Goal: Obtain resource: Download file/media

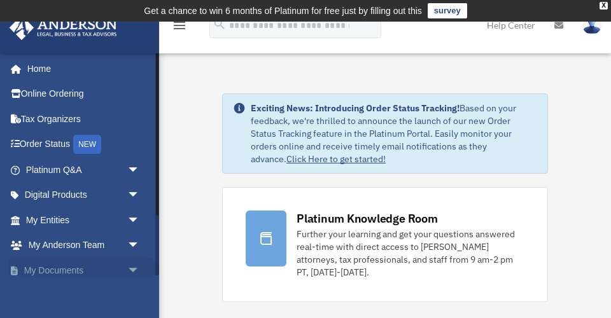
click at [131, 265] on span "arrow_drop_down" at bounding box center [139, 271] width 25 height 26
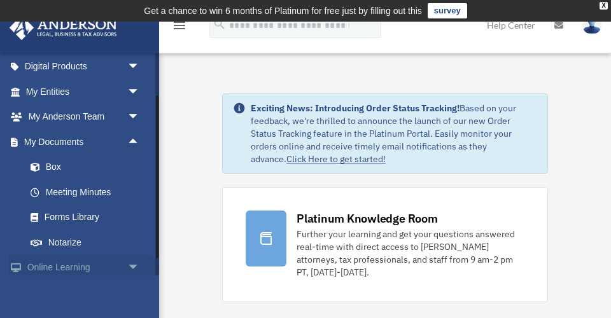
scroll to position [128, 0]
click at [55, 166] on link "Box" at bounding box center [88, 167] width 141 height 25
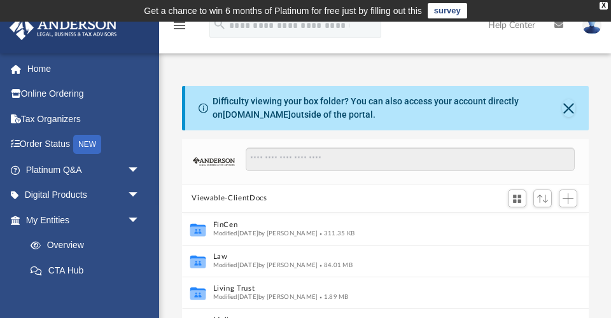
scroll to position [1, 1]
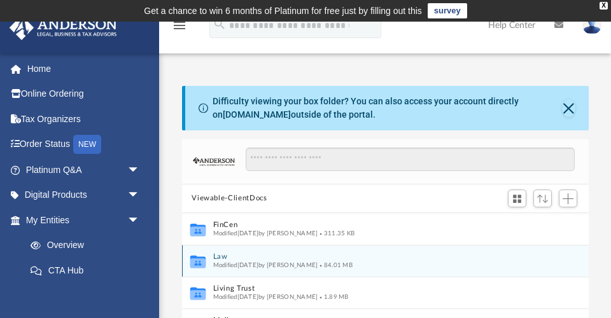
click at [215, 257] on button "Law" at bounding box center [377, 257] width 328 height 8
click at [272, 255] on button "AFRICAN SUNSET, LLC" at bounding box center [377, 257] width 328 height 8
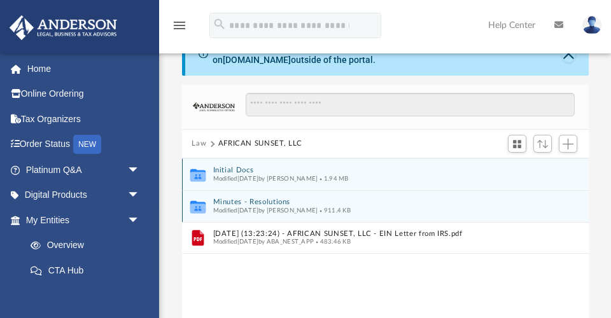
scroll to position [57, 0]
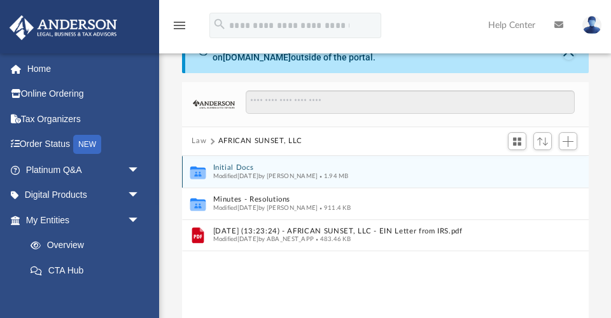
click at [236, 167] on button "Initial Docs" at bounding box center [377, 168] width 328 height 8
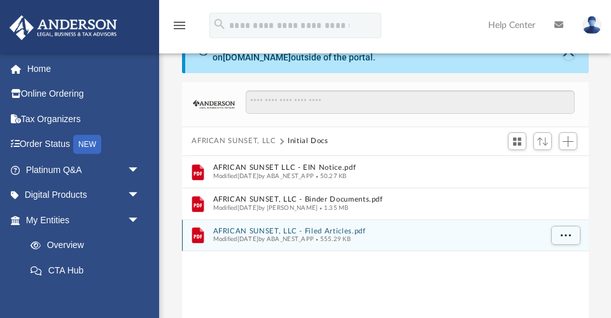
click at [286, 230] on button "AFRICAN SUNSET, LLC - Filed Articles.pdf" at bounding box center [377, 231] width 328 height 8
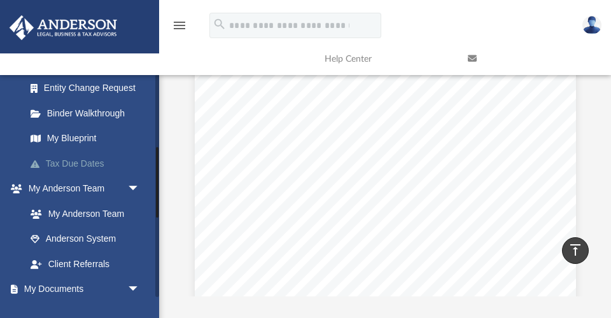
scroll to position [231, 0]
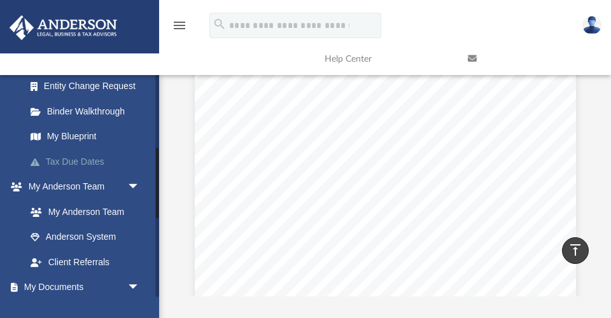
click at [85, 158] on link "Tax Due Dates" at bounding box center [88, 161] width 141 height 25
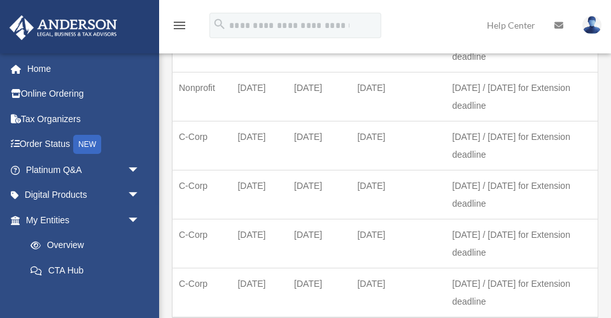
scroll to position [264, 0]
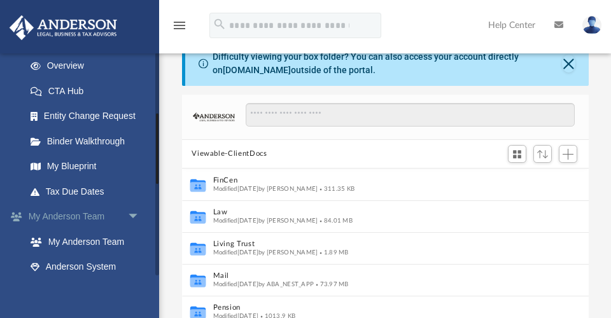
scroll to position [195, 0]
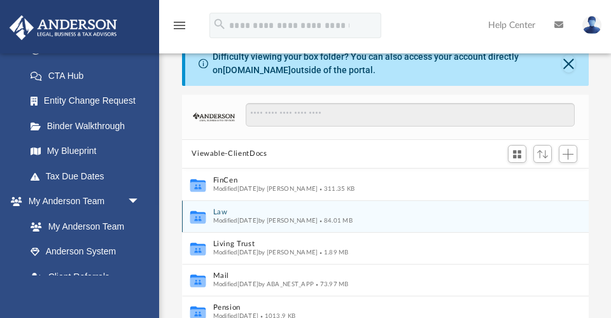
click at [222, 210] on button "Law" at bounding box center [377, 212] width 328 height 8
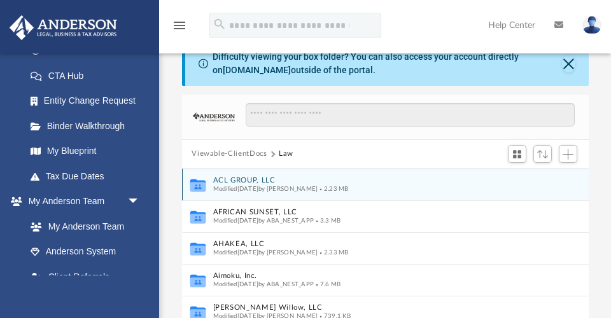
scroll to position [0, 0]
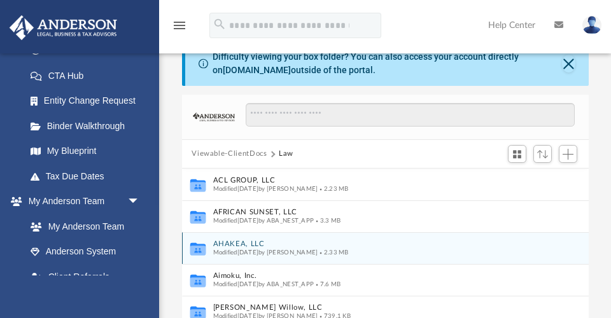
click at [238, 244] on button "AHAKEA, LLC" at bounding box center [377, 244] width 328 height 8
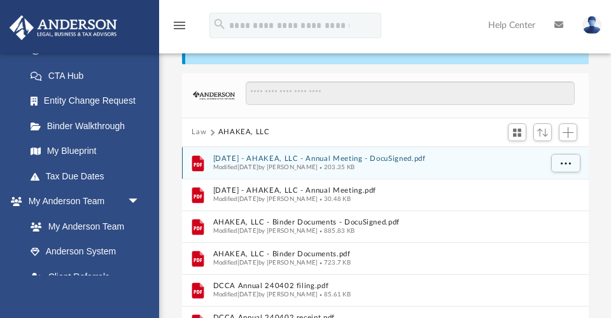
scroll to position [68, 0]
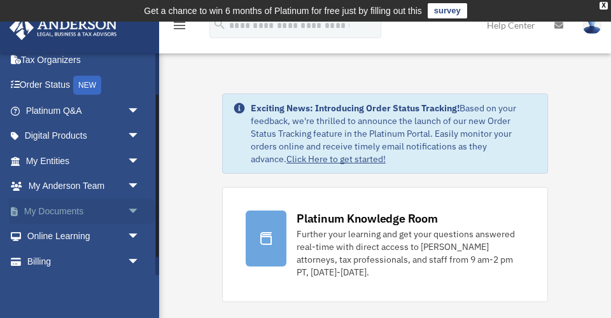
scroll to position [60, 0]
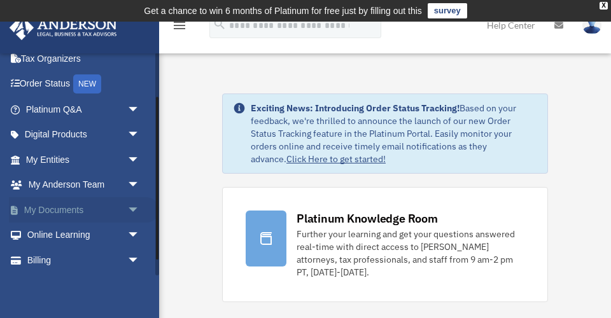
click at [132, 204] on span "arrow_drop_down" at bounding box center [139, 210] width 25 height 26
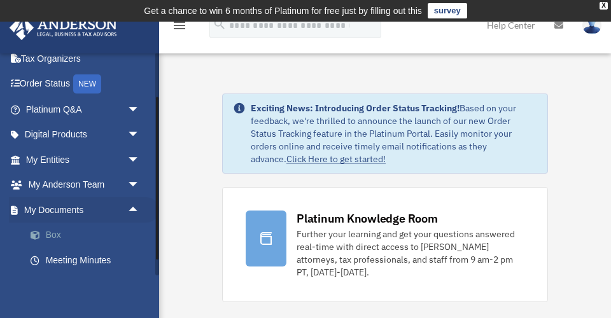
click at [56, 232] on link "Box" at bounding box center [88, 235] width 141 height 25
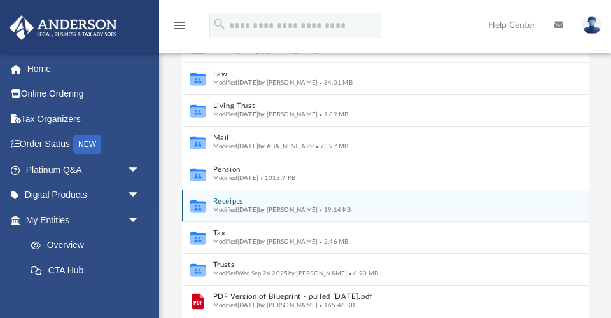
scroll to position [183, 0]
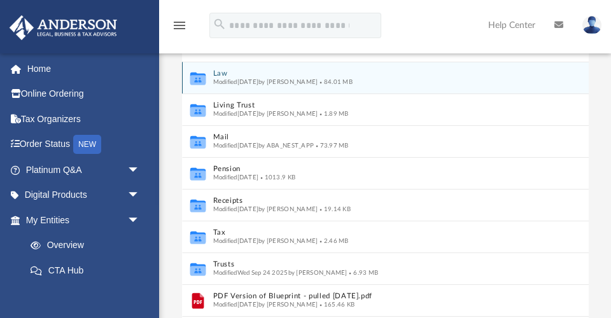
click at [219, 72] on button "Law" at bounding box center [377, 73] width 328 height 8
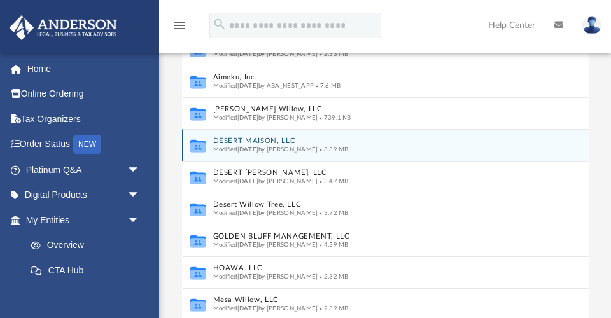
scroll to position [64, 0]
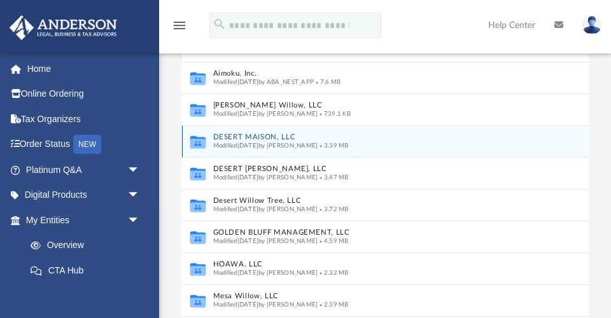
click at [266, 135] on button "DESERT MAISON, LLC" at bounding box center [377, 137] width 328 height 8
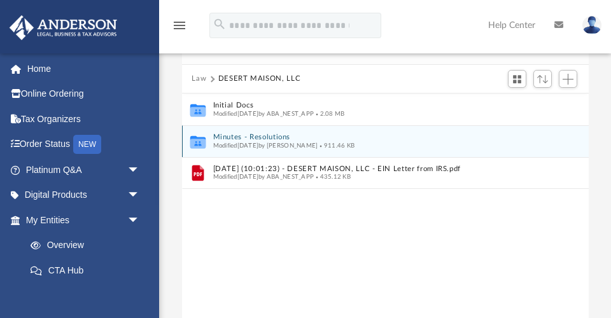
scroll to position [119, 0]
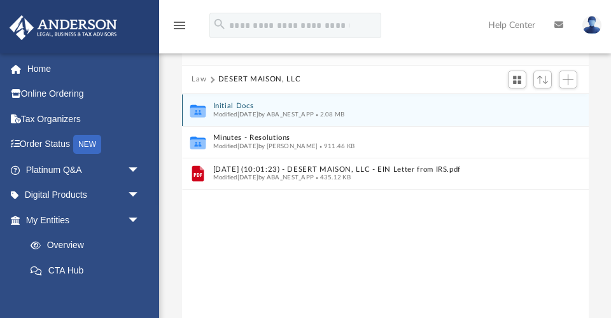
click at [239, 104] on button "Initial Docs" at bounding box center [377, 106] width 328 height 8
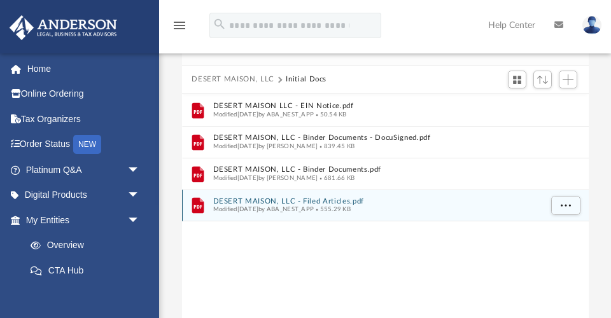
click at [286, 197] on button "DESERT MAISON, LLC - Filed Articles.pdf" at bounding box center [377, 201] width 328 height 8
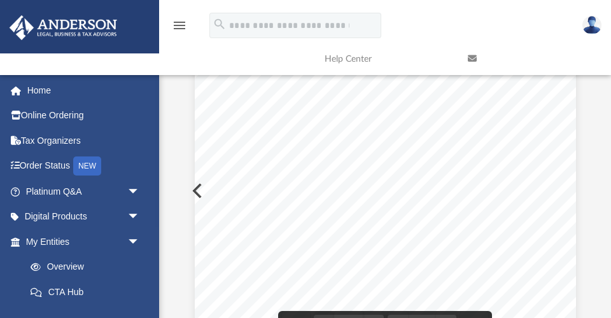
scroll to position [145, 0]
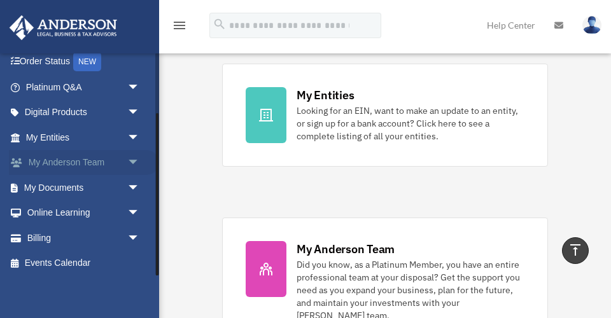
scroll to position [82, 0]
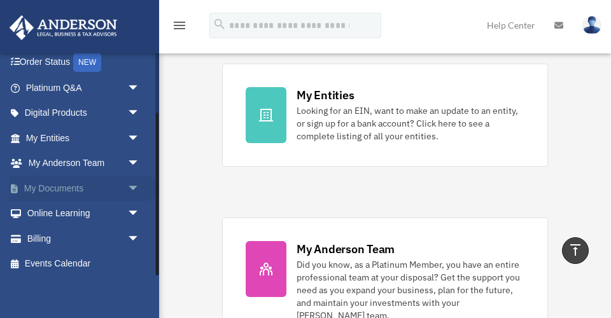
click at [133, 183] on span "arrow_drop_down" at bounding box center [139, 189] width 25 height 26
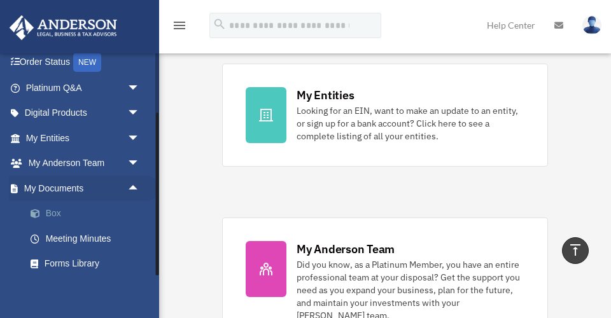
click at [53, 208] on link "Box" at bounding box center [88, 213] width 141 height 25
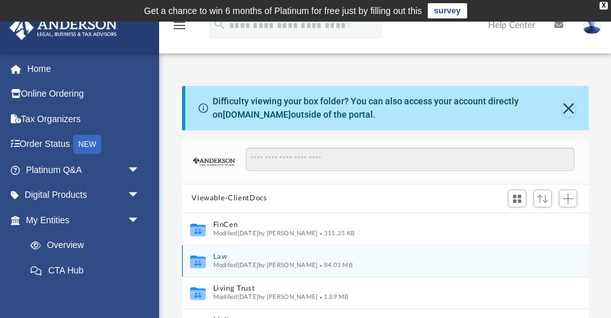
click at [218, 256] on button "Law" at bounding box center [377, 257] width 328 height 8
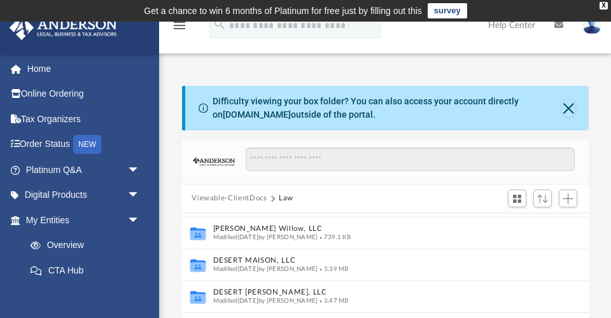
scroll to position [124, 0]
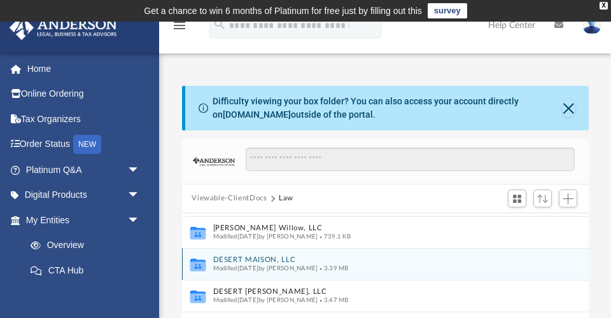
click at [232, 258] on button "DESERT MAISON, LLC" at bounding box center [377, 260] width 328 height 8
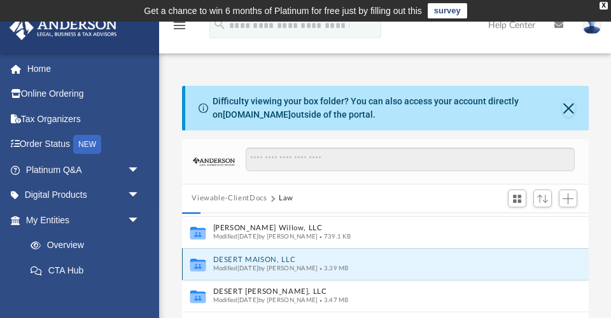
scroll to position [0, 0]
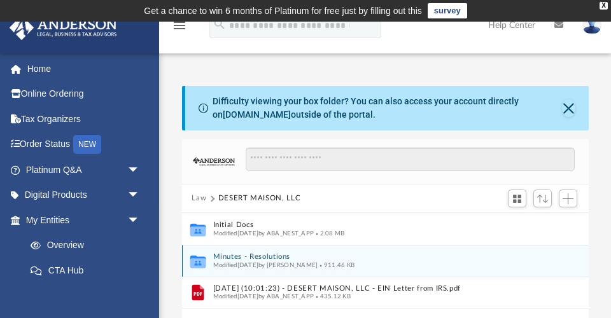
click at [281, 257] on button "Minutes - Resolutions" at bounding box center [377, 257] width 328 height 8
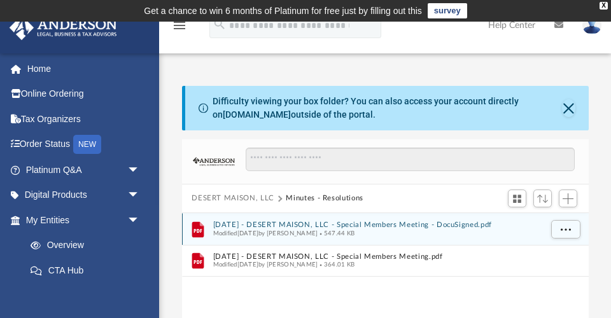
click at [420, 223] on button "2025.04.29 - DESERT MAISON, LLC - Special Members Meeting - DocuSigned.pdf" at bounding box center [377, 225] width 328 height 8
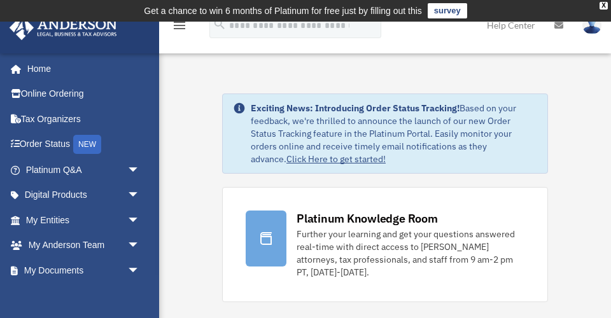
scroll to position [1, 0]
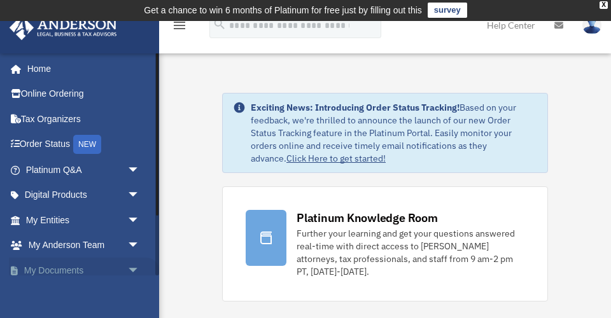
click at [132, 264] on span "arrow_drop_down" at bounding box center [139, 271] width 25 height 26
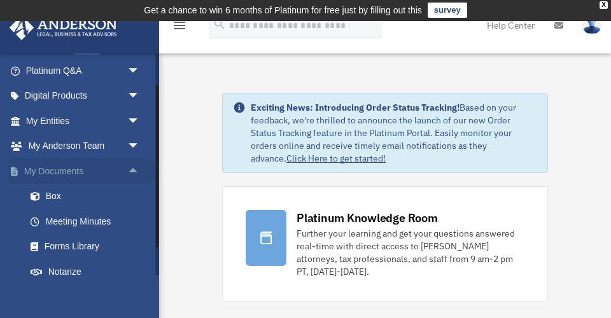
scroll to position [115, 0]
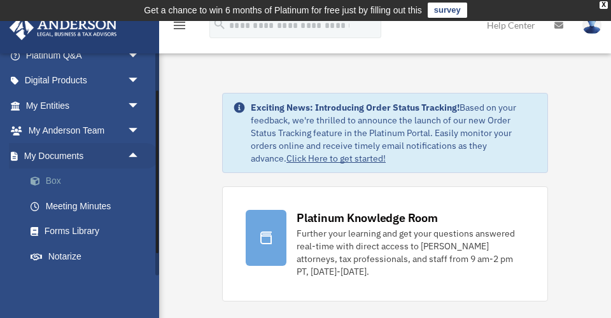
click at [56, 176] on link "Box" at bounding box center [88, 181] width 141 height 25
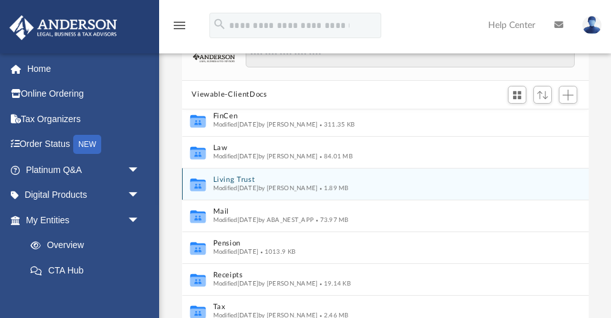
scroll to position [11, 0]
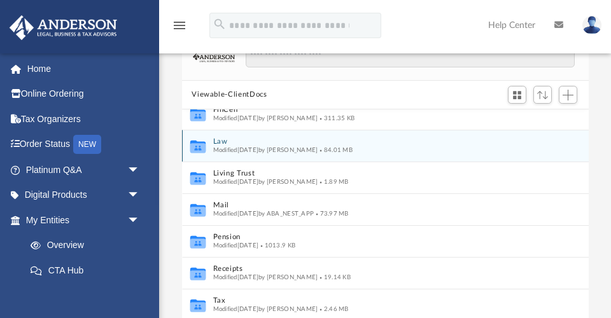
click at [220, 139] on button "Law" at bounding box center [377, 142] width 328 height 8
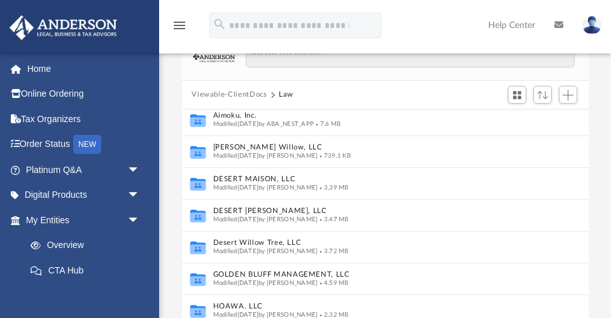
scroll to position [111, 0]
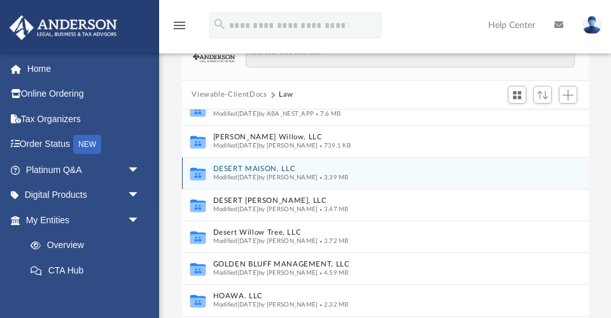
click at [265, 169] on button "DESERT MAISON, LLC" at bounding box center [377, 169] width 328 height 8
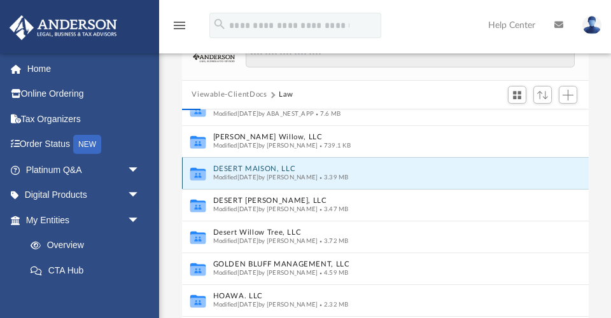
scroll to position [0, 0]
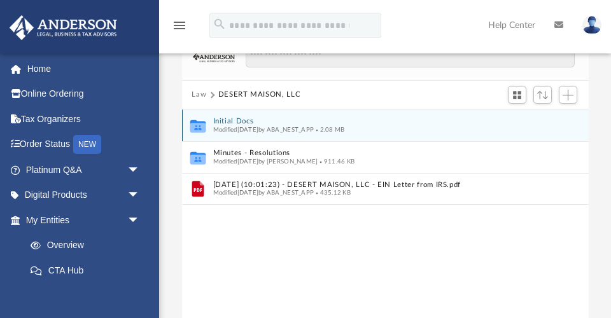
click at [241, 118] on button "Initial Docs" at bounding box center [377, 121] width 328 height 8
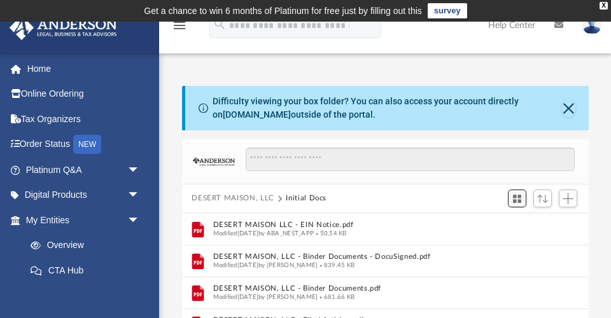
click at [516, 200] on span "Switch to Grid View" at bounding box center [517, 199] width 11 height 11
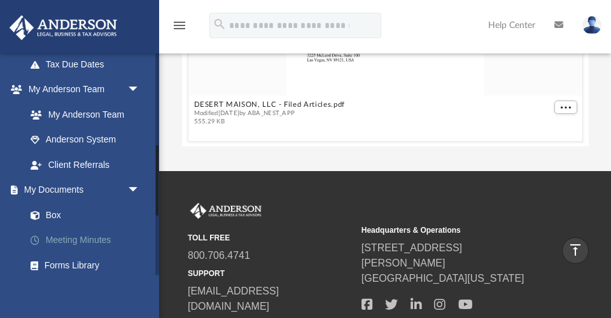
scroll to position [313, 0]
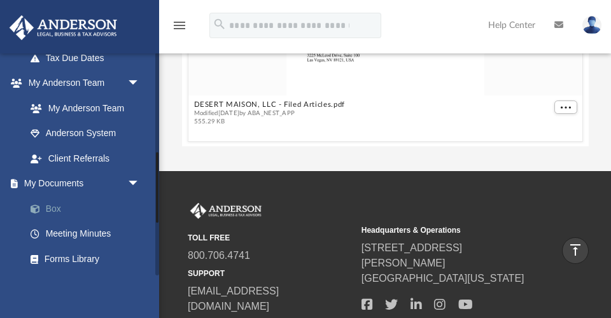
click at [53, 203] on link "Box" at bounding box center [88, 208] width 141 height 25
click at [56, 202] on link "Box" at bounding box center [88, 208] width 141 height 25
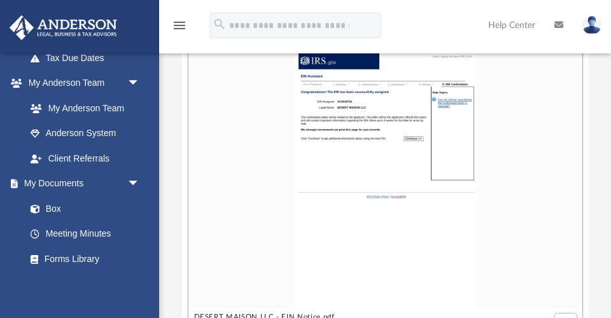
scroll to position [0, 0]
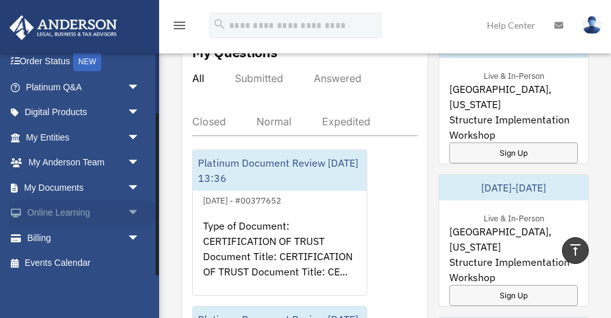
scroll to position [82, 0]
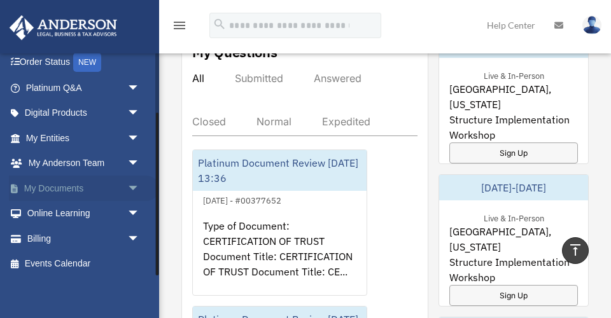
click at [131, 184] on span "arrow_drop_down" at bounding box center [139, 189] width 25 height 26
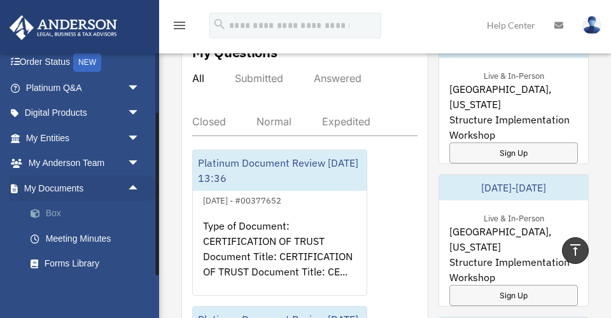
click at [47, 207] on link "Box" at bounding box center [88, 213] width 141 height 25
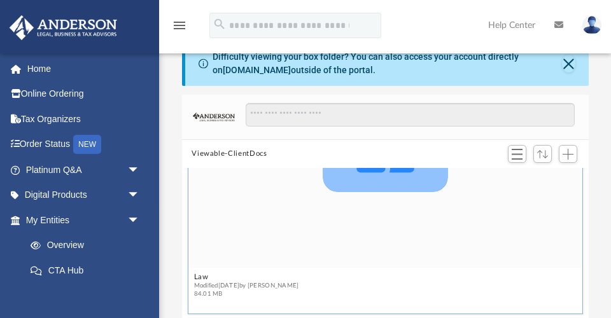
scroll to position [486, 0]
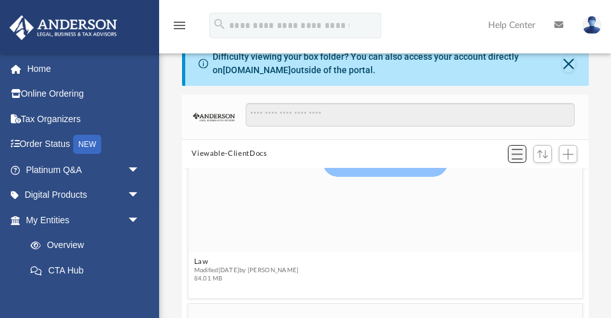
click at [522, 150] on span "Switch to List View" at bounding box center [517, 154] width 11 height 11
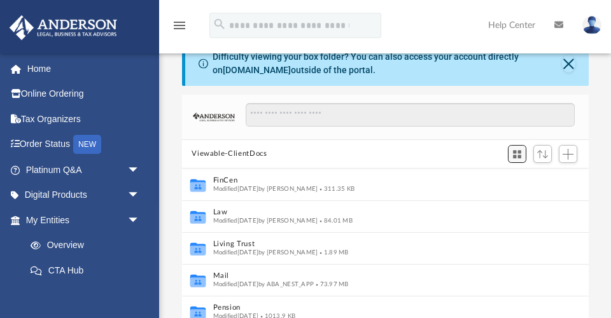
scroll to position [290, 407]
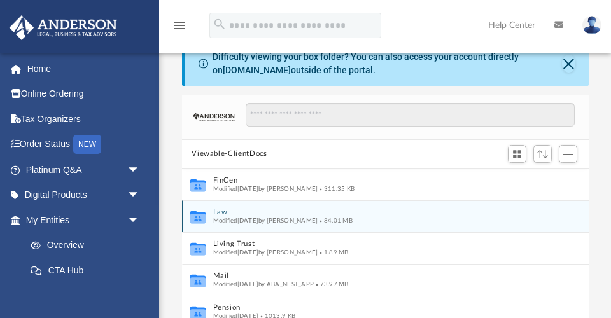
click at [225, 213] on button "Law" at bounding box center [377, 212] width 328 height 8
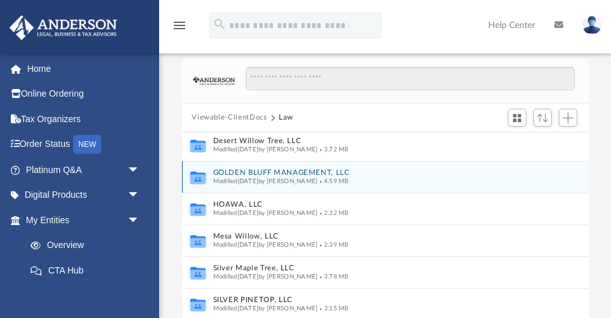
scroll to position [227, 0]
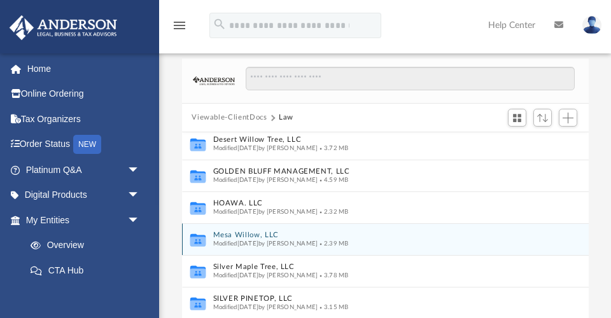
click at [246, 233] on button "Mesa Willow, LLC" at bounding box center [377, 235] width 328 height 8
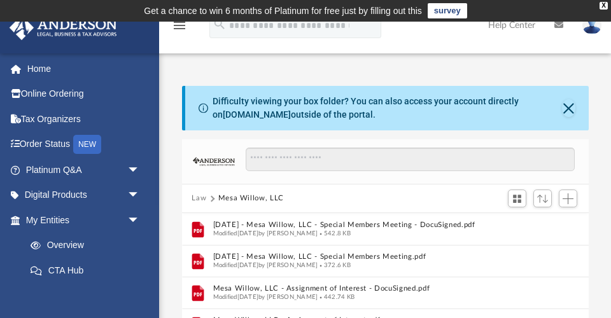
scroll to position [0, 0]
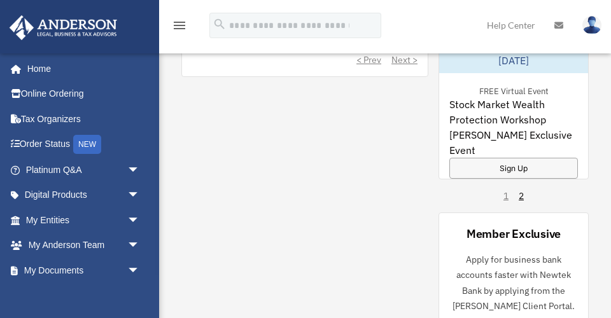
scroll to position [1259, 0]
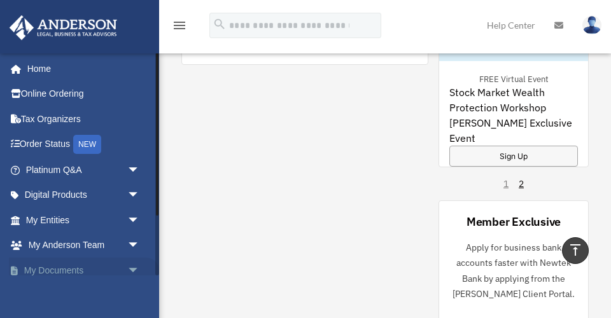
click at [132, 266] on span "arrow_drop_down" at bounding box center [139, 271] width 25 height 26
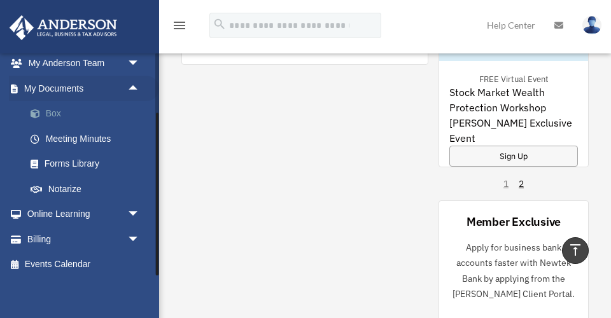
scroll to position [181, 0]
click at [51, 110] on link "Box" at bounding box center [88, 114] width 141 height 25
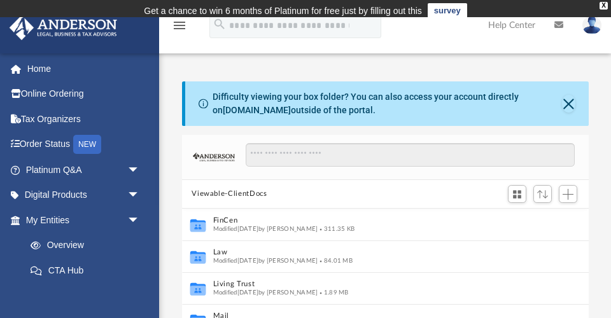
scroll to position [1, 1]
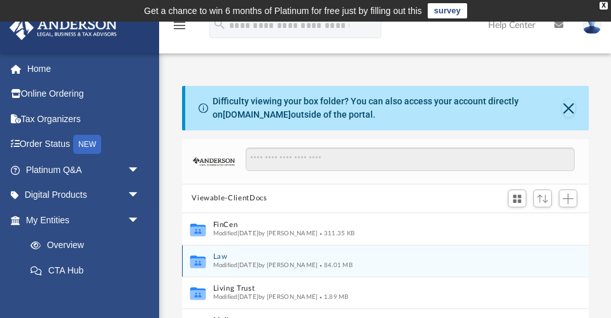
click at [216, 256] on button "Law" at bounding box center [377, 257] width 328 height 8
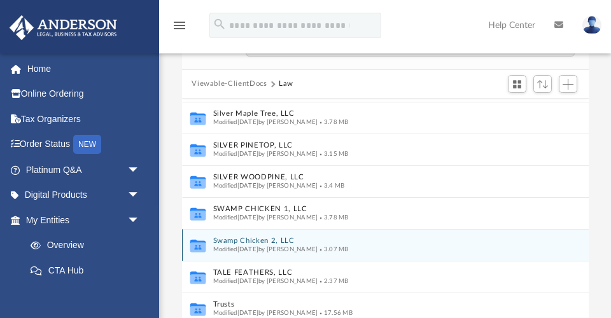
scroll to position [115, 0]
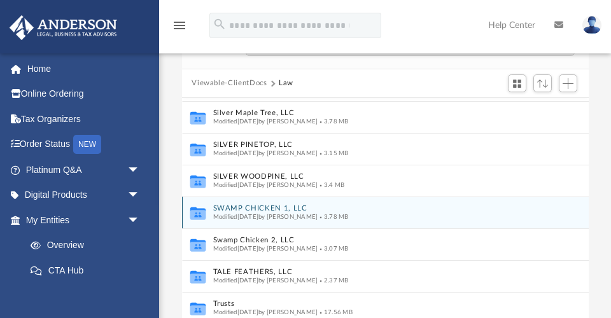
click at [261, 207] on button "SWAMP CHICKEN 1, LLC" at bounding box center [377, 208] width 328 height 8
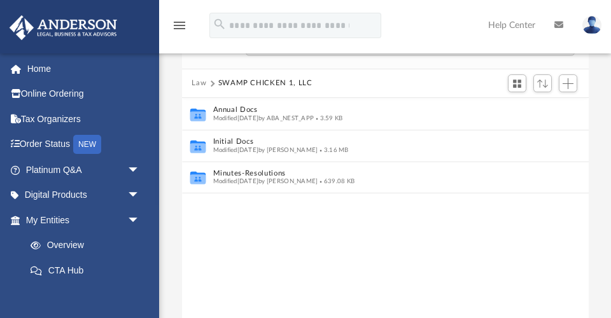
scroll to position [0, 0]
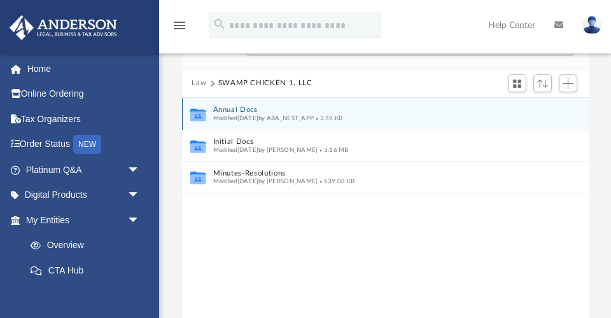
click at [244, 109] on button "Annual Docs" at bounding box center [377, 110] width 328 height 8
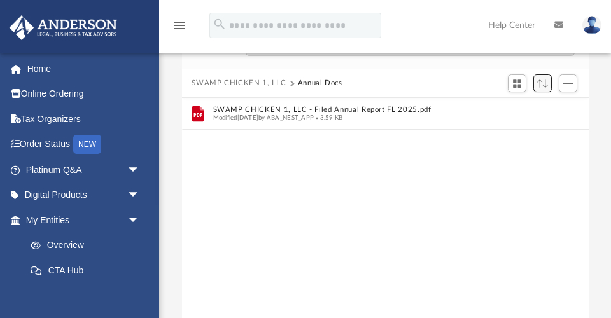
click at [539, 84] on span "Sort" at bounding box center [542, 84] width 11 height 8
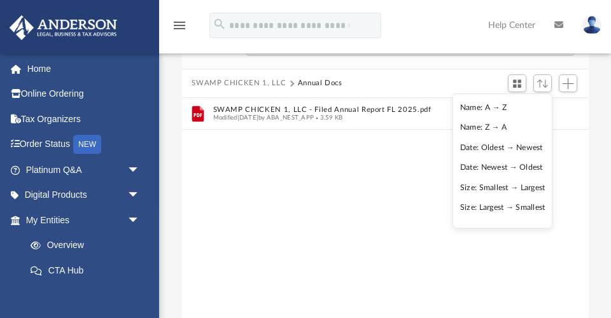
click at [360, 141] on div "File SWAMP CHICKEN 1, LLC - Filed Annual Report FL 2025.pdf Modified Fri Apr 11…" at bounding box center [385, 243] width 407 height 290
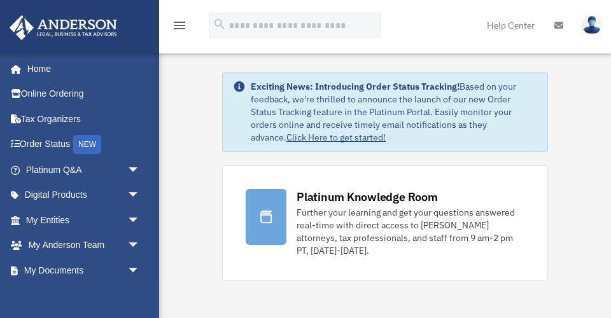
scroll to position [1259, 0]
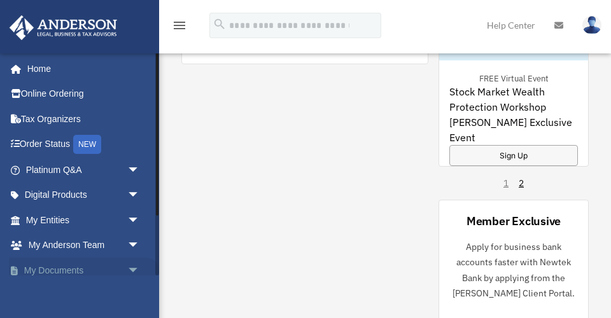
click at [130, 265] on span "arrow_drop_down" at bounding box center [139, 271] width 25 height 26
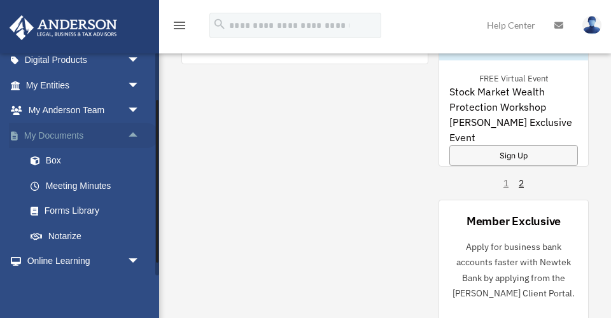
scroll to position [144, 0]
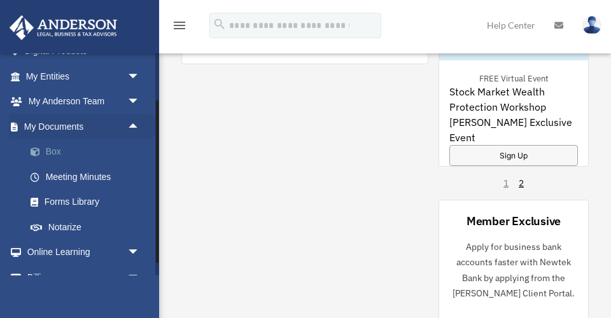
click at [53, 148] on link "Box" at bounding box center [88, 151] width 141 height 25
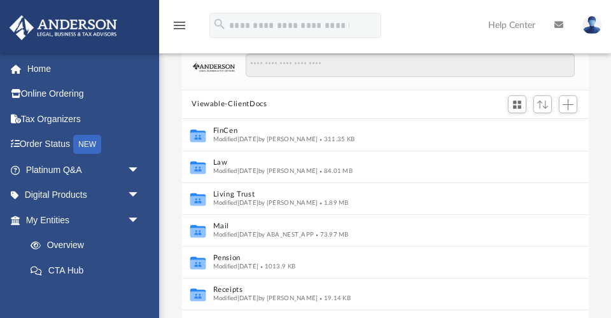
scroll to position [96, 0]
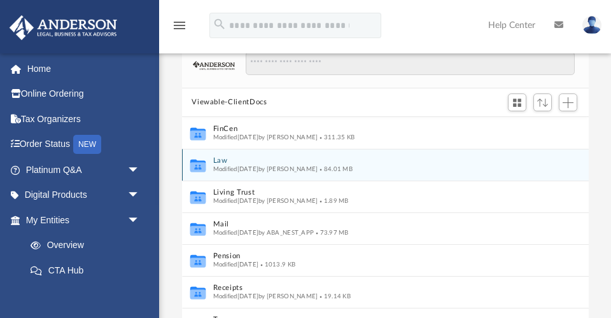
click at [213, 166] on span "Modified Thu Sep 25 2025 by Alyssa Hoopii" at bounding box center [265, 169] width 105 height 6
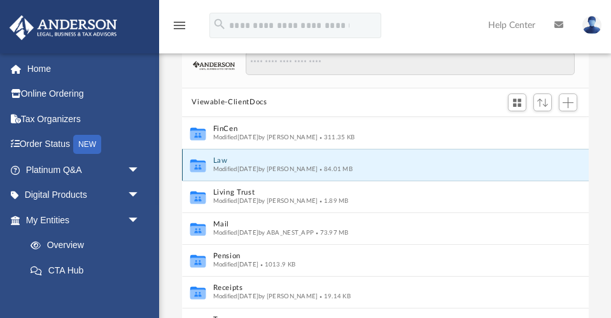
click at [223, 162] on button "Law" at bounding box center [377, 161] width 328 height 8
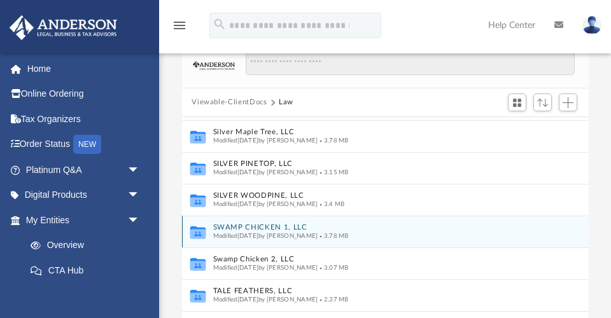
scroll to position [347, 0]
click at [270, 225] on button "SWAMP CHICKEN 1, LLC" at bounding box center [377, 227] width 328 height 8
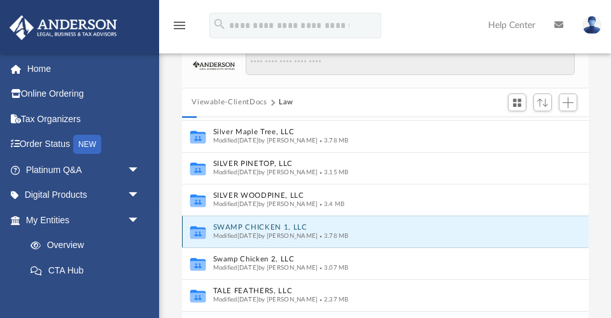
scroll to position [0, 0]
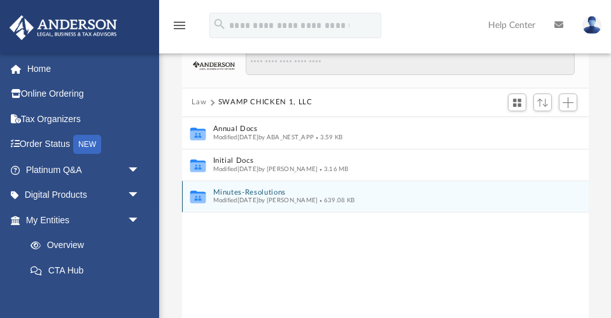
click at [256, 190] on button "Minutes-Resolutions" at bounding box center [377, 192] width 328 height 8
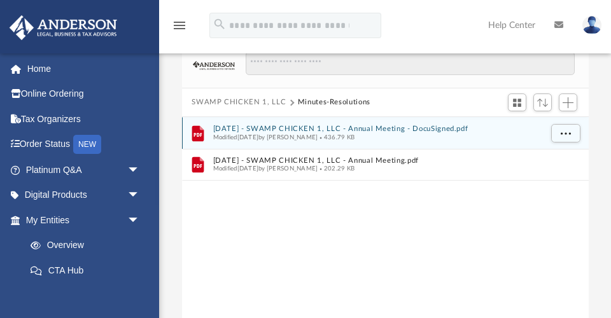
click at [332, 129] on button "2024.12.15 - SWAMP CHICKEN 1, LLC - Annual Meeting - DocuSigned.pdf" at bounding box center [377, 129] width 328 height 8
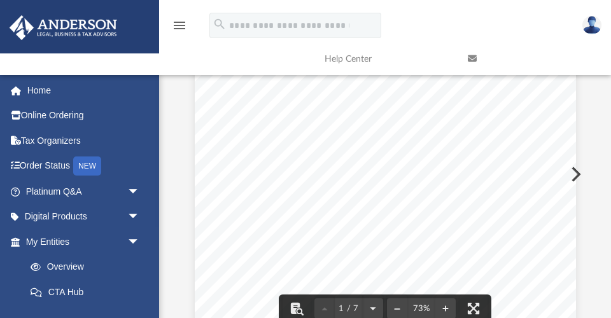
scroll to position [163, 0]
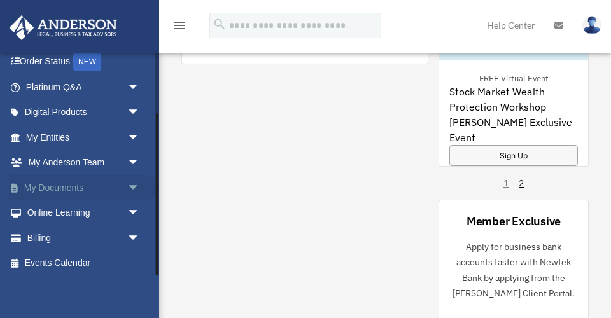
scroll to position [82, 0]
click at [132, 181] on span "arrow_drop_down" at bounding box center [139, 189] width 25 height 26
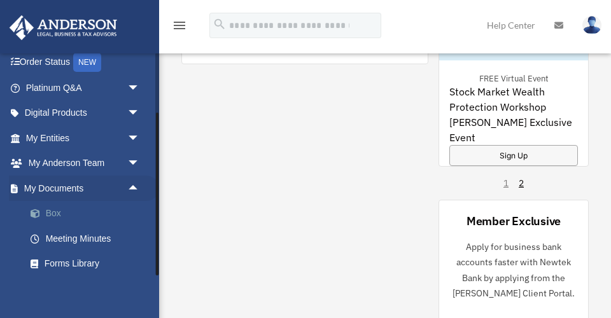
click at [55, 208] on link "Box" at bounding box center [88, 213] width 141 height 25
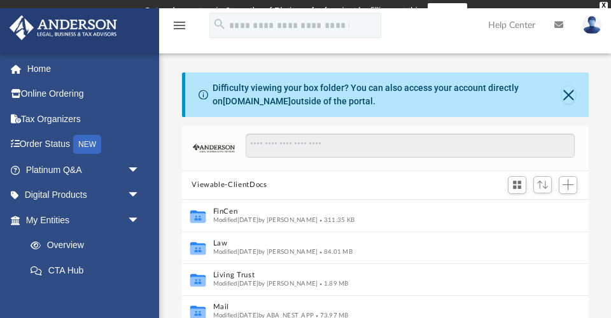
scroll to position [1, 1]
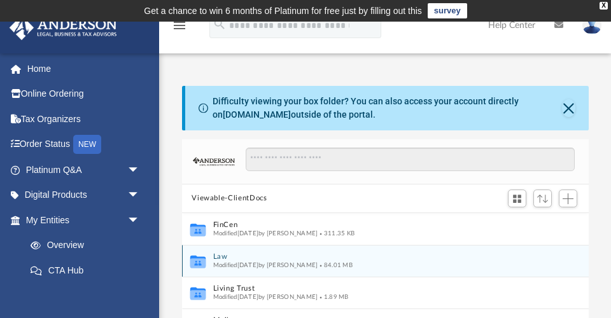
click at [220, 258] on button "Law" at bounding box center [377, 257] width 328 height 8
click at [243, 256] on button "AFRICAN SUNSET, LLC" at bounding box center [377, 257] width 328 height 8
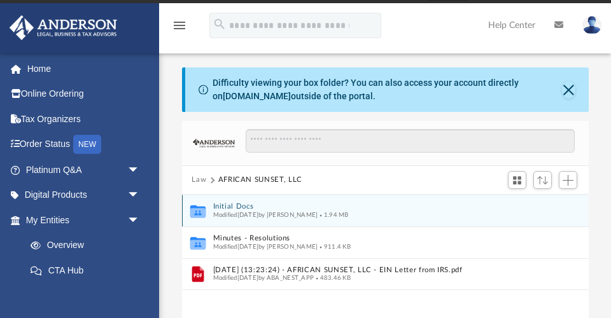
scroll to position [21, 0]
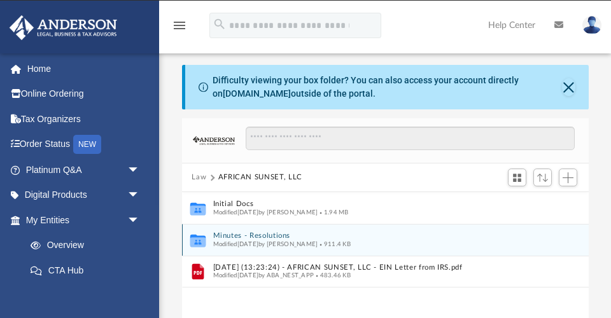
click at [265, 236] on button "Minutes - Resolutions" at bounding box center [377, 236] width 328 height 8
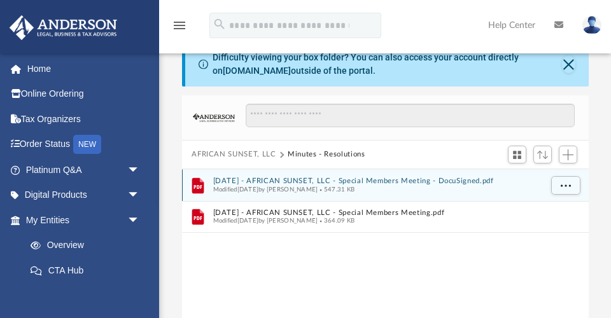
scroll to position [45, 0]
click at [299, 180] on button "2025.04.29 - AFRICAN SUNSET, LLC - Special Members Meeting - DocuSigned.pdf" at bounding box center [377, 180] width 328 height 8
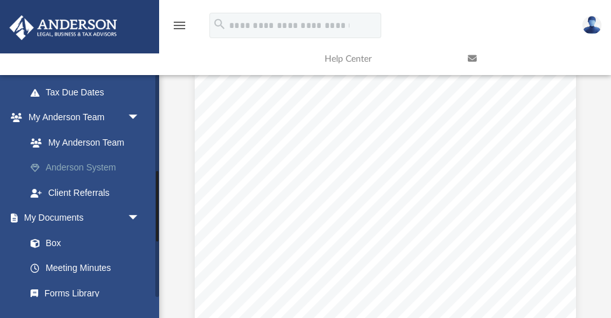
scroll to position [306, 0]
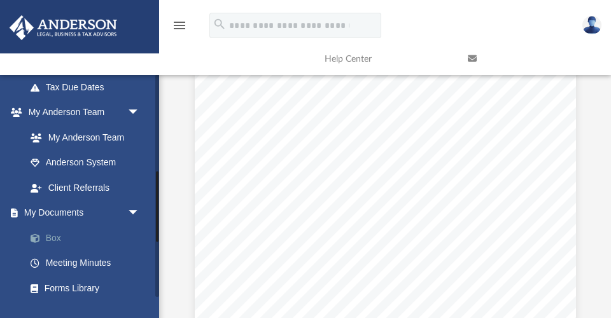
click at [57, 227] on link "Box" at bounding box center [88, 237] width 141 height 25
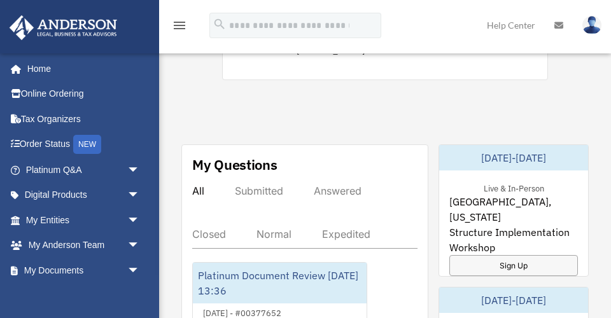
scroll to position [686, 0]
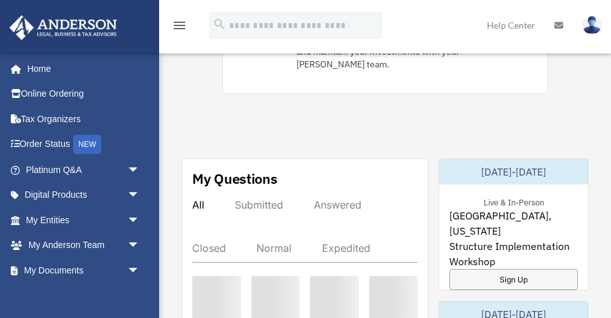
scroll to position [686, 0]
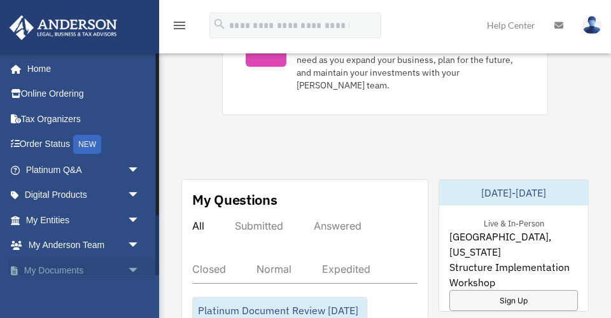
click at [132, 267] on span "arrow_drop_down" at bounding box center [139, 271] width 25 height 26
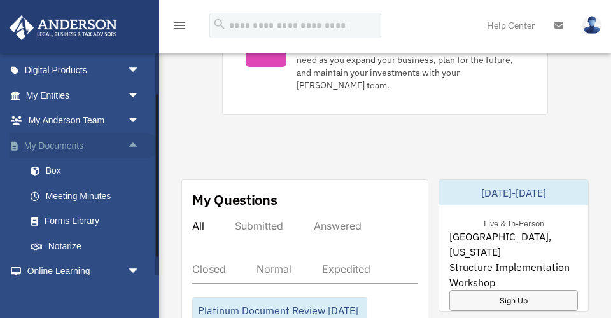
scroll to position [127, 0]
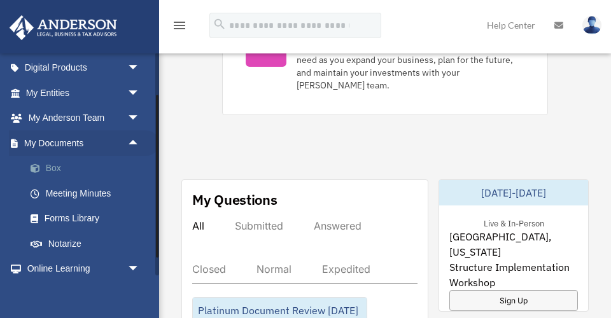
click at [50, 164] on link "Box" at bounding box center [88, 168] width 141 height 25
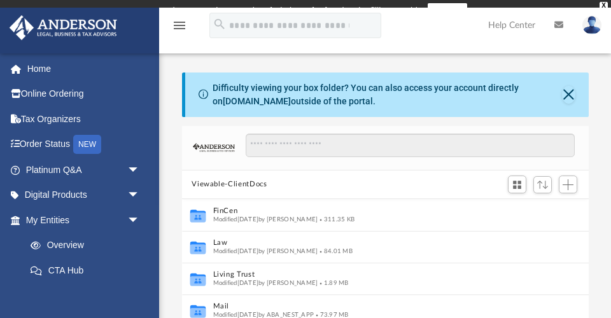
scroll to position [1, 1]
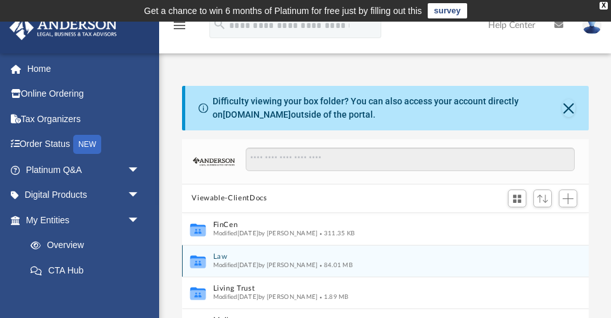
click at [222, 258] on button "Law" at bounding box center [377, 257] width 328 height 8
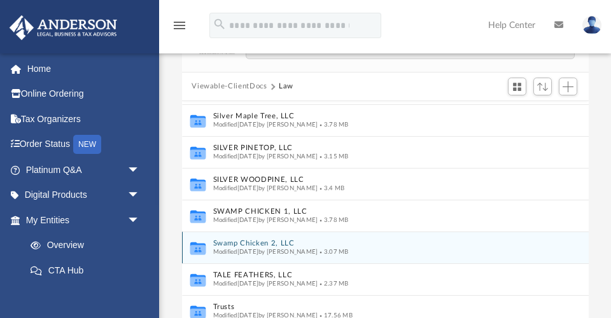
scroll to position [127, 0]
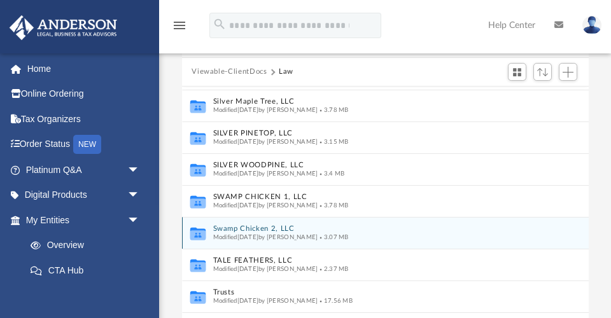
click at [262, 226] on button "Swamp Chicken 2, LLC" at bounding box center [377, 229] width 328 height 8
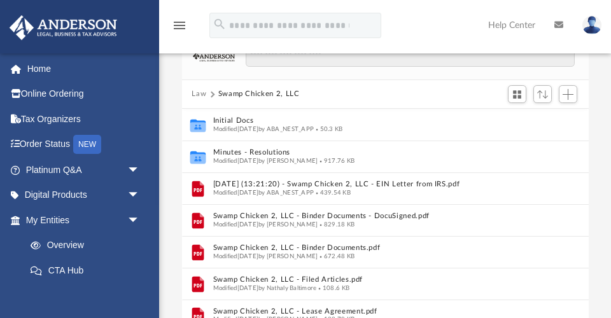
scroll to position [106, 0]
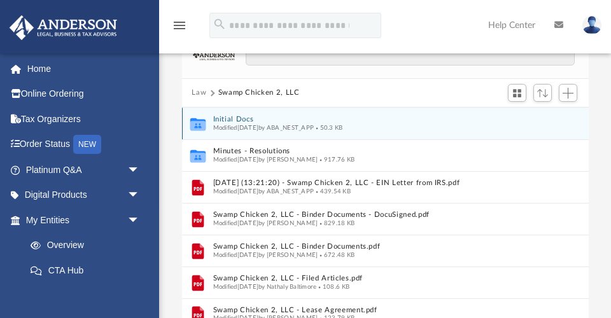
click at [229, 119] on button "Initial Docs" at bounding box center [377, 119] width 328 height 8
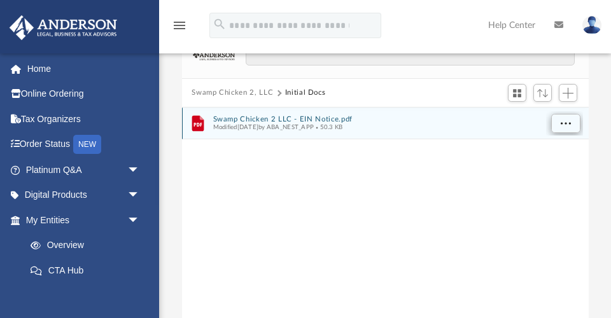
click at [566, 122] on span "More options" at bounding box center [565, 123] width 10 height 7
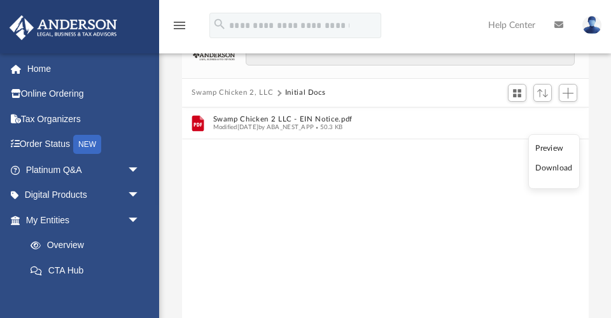
click at [554, 148] on li "Preview" at bounding box center [553, 148] width 37 height 13
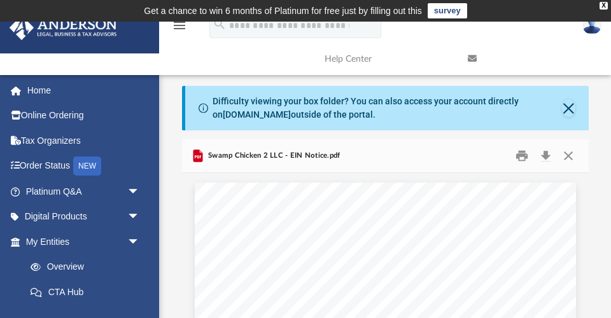
scroll to position [0, 0]
click at [546, 155] on button "Download" at bounding box center [546, 156] width 23 height 20
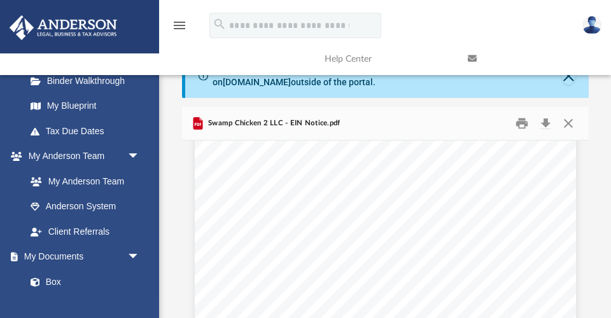
scroll to position [264, 0]
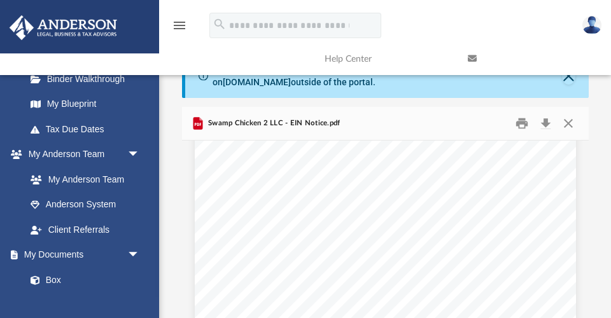
click at [59, 272] on link "Box" at bounding box center [82, 279] width 129 height 25
click at [52, 274] on link "Box" at bounding box center [82, 279] width 129 height 25
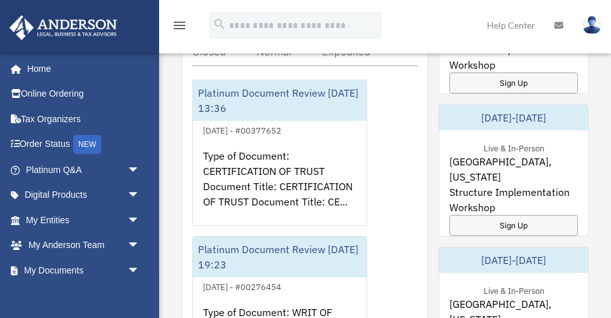
scroll to position [905, 0]
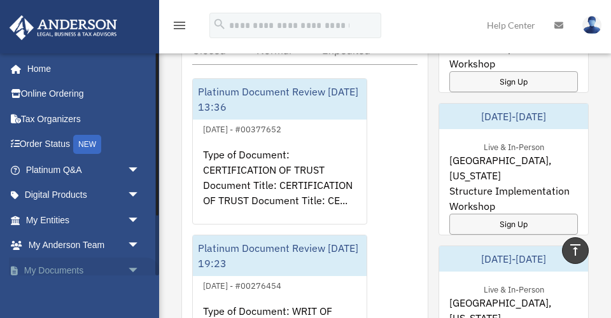
click at [134, 266] on span "arrow_drop_down" at bounding box center [139, 271] width 25 height 26
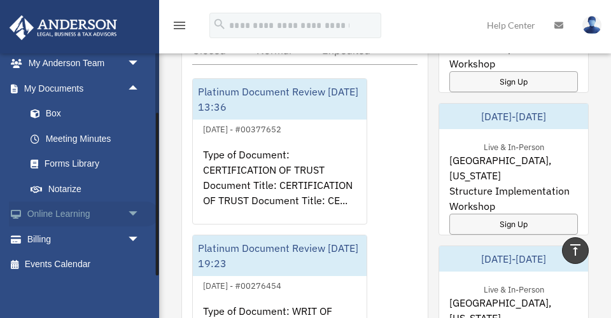
scroll to position [181, 0]
click at [47, 109] on link "Box" at bounding box center [88, 114] width 141 height 25
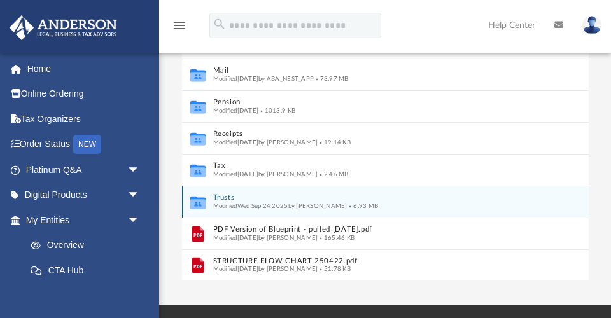
scroll to position [222, 0]
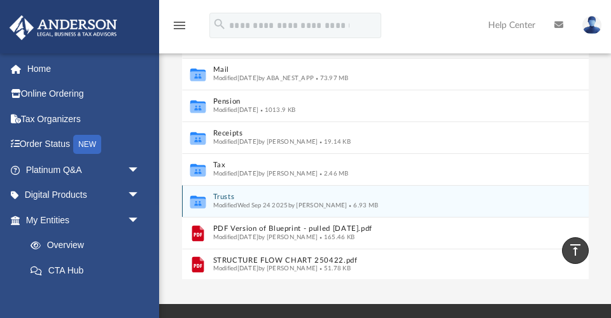
click at [225, 196] on button "Trusts" at bounding box center [377, 197] width 328 height 8
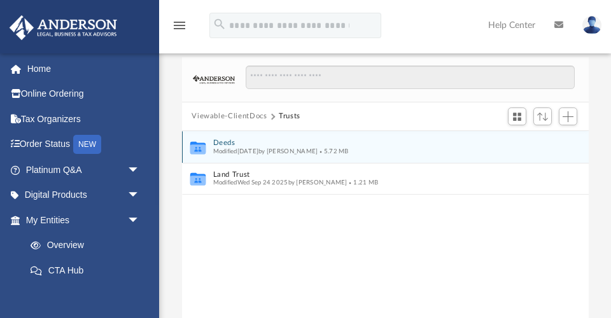
scroll to position [82, 0]
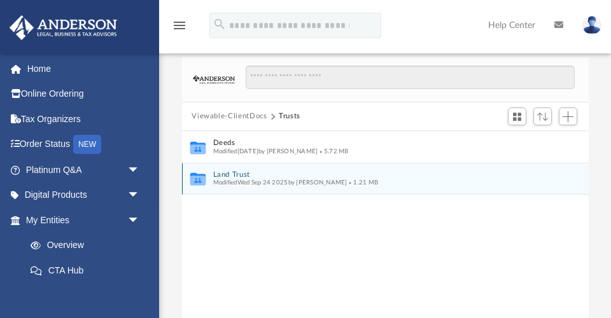
click at [238, 171] on button "Land Trust" at bounding box center [377, 175] width 328 height 8
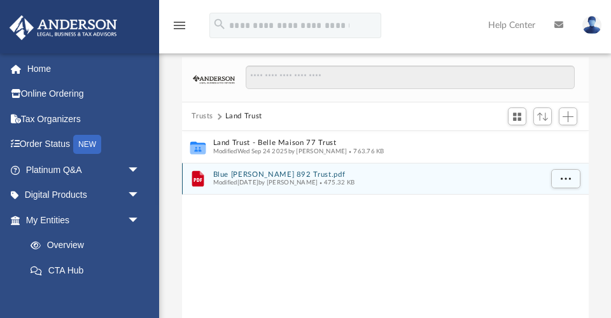
click at [261, 171] on button "Blue [PERSON_NAME] 892 Trust.pdf" at bounding box center [377, 175] width 328 height 8
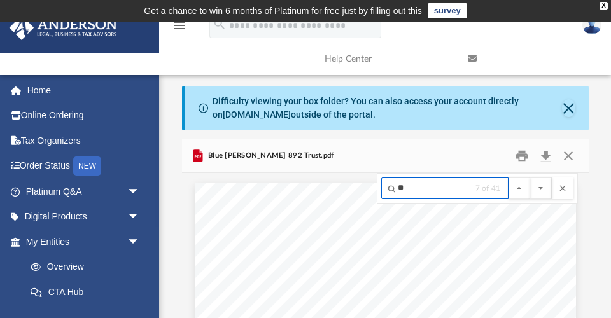
scroll to position [5638, 0]
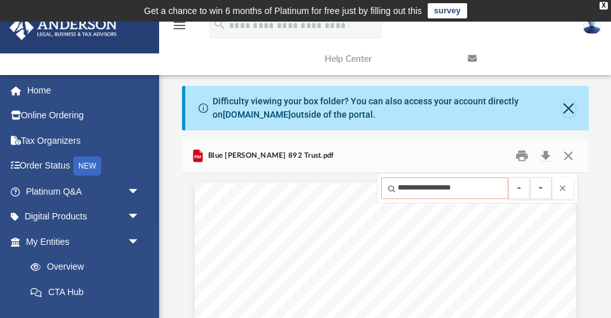
type input "**********"
click at [540, 187] on button "File preview" at bounding box center [541, 189] width 22 height 22
drag, startPoint x: 466, startPoint y: 191, endPoint x: 402, endPoint y: 182, distance: 64.3
click at [402, 182] on input "**********" at bounding box center [444, 189] width 127 height 22
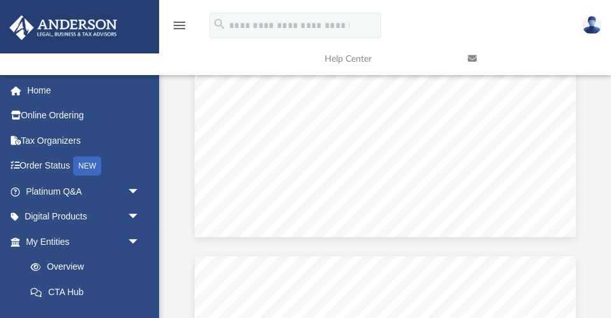
scroll to position [2861, 0]
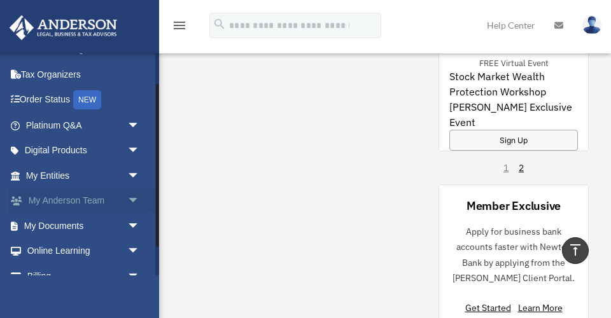
scroll to position [59, 0]
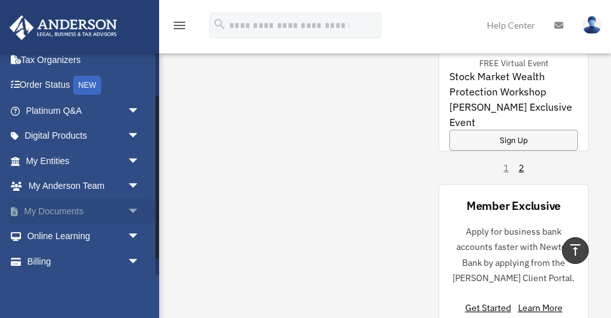
click at [131, 206] on span "arrow_drop_down" at bounding box center [139, 212] width 25 height 26
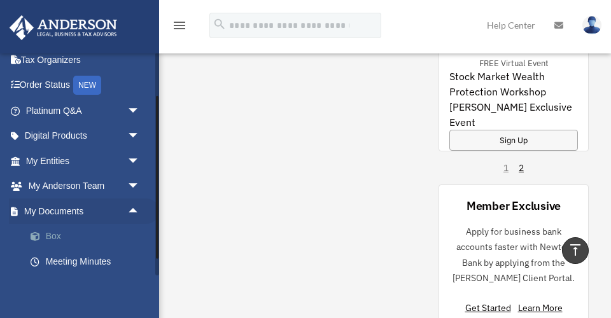
click at [57, 230] on link "Box" at bounding box center [88, 236] width 141 height 25
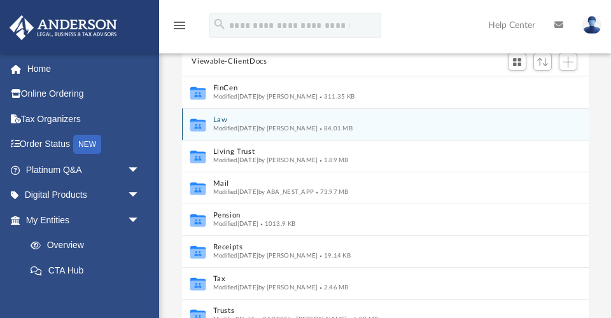
click at [222, 118] on button "Law" at bounding box center [377, 120] width 328 height 8
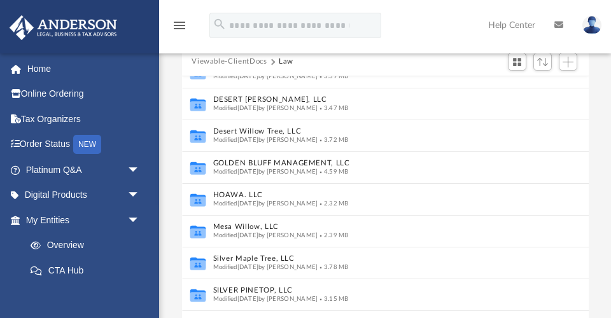
scroll to position [180, 0]
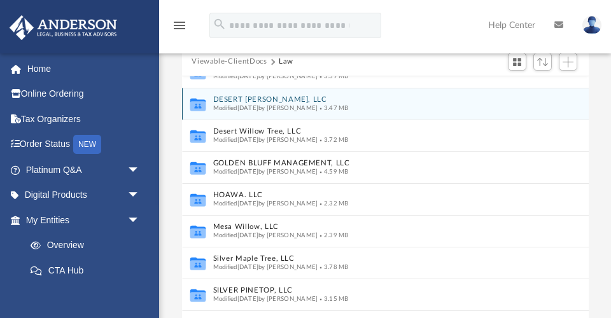
click at [255, 99] on button "DESERT [PERSON_NAME], LLC" at bounding box center [377, 99] width 328 height 8
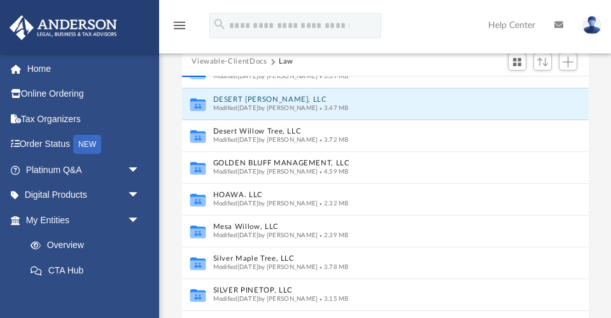
scroll to position [0, 0]
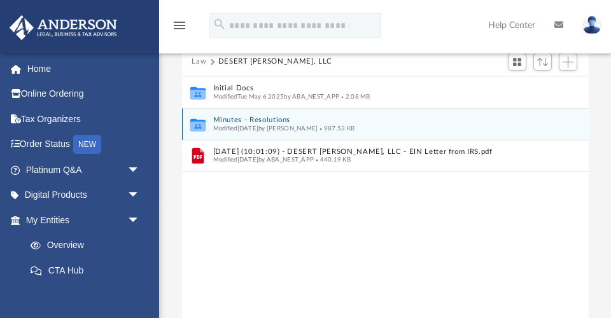
click at [251, 120] on button "Minutes - Resolutions" at bounding box center [377, 120] width 328 height 8
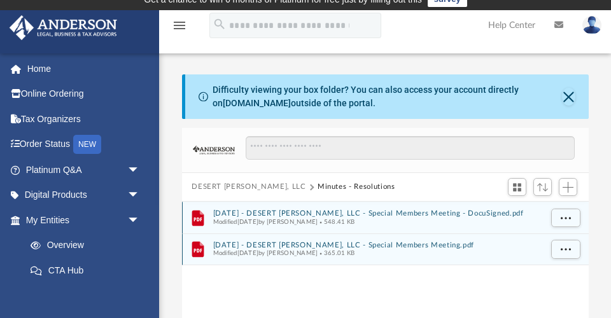
scroll to position [10, 0]
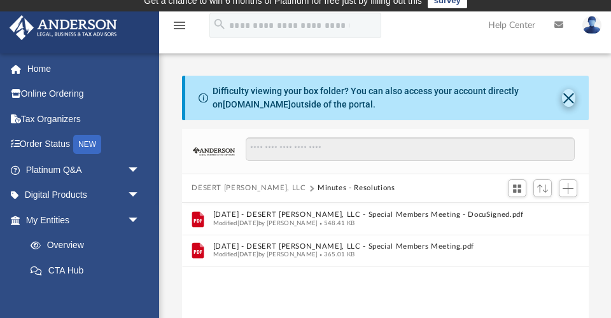
click at [570, 103] on button "Close" at bounding box center [568, 98] width 13 height 18
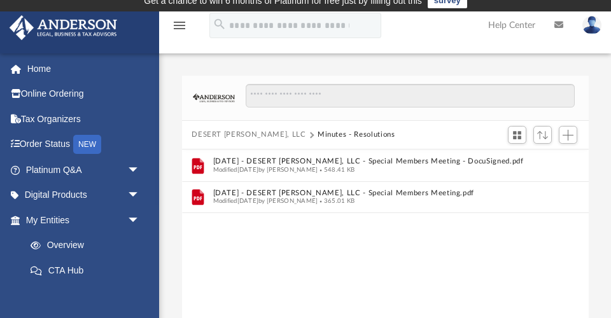
click at [307, 134] on span at bounding box center [310, 135] width 6 height 6
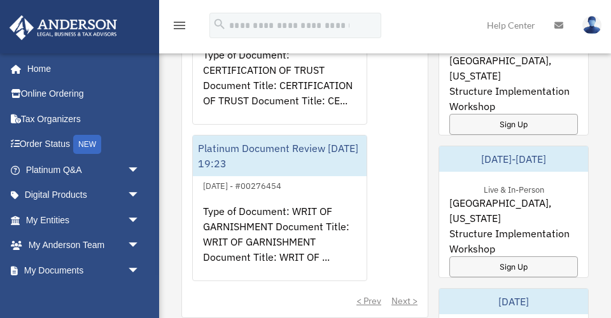
scroll to position [995, 0]
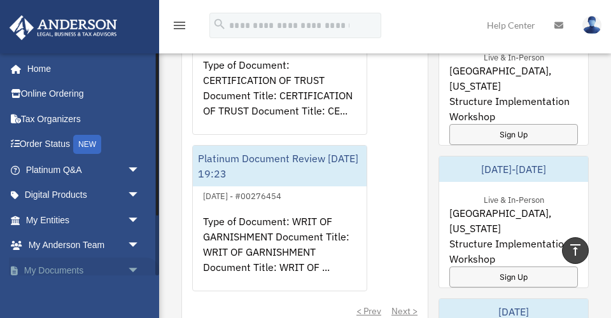
click at [129, 262] on span "arrow_drop_down" at bounding box center [139, 271] width 25 height 26
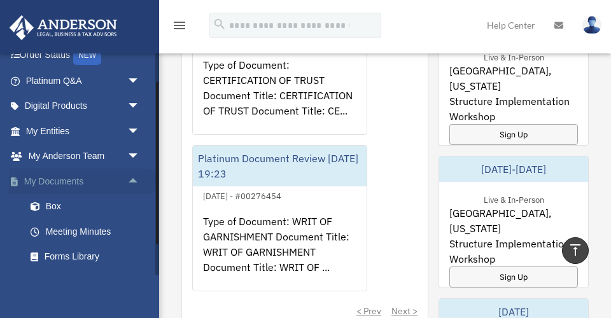
scroll to position [97, 0]
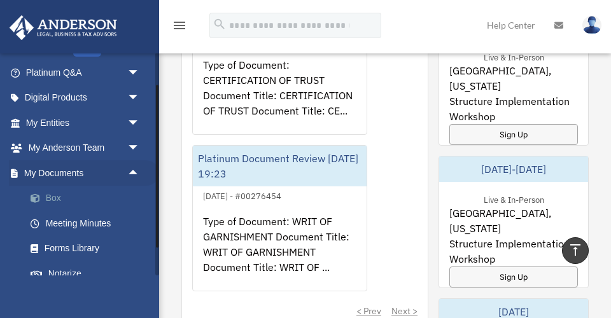
click at [58, 190] on link "Box" at bounding box center [88, 198] width 141 height 25
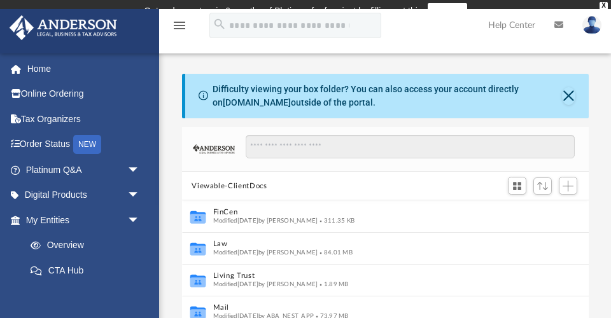
scroll to position [1, 1]
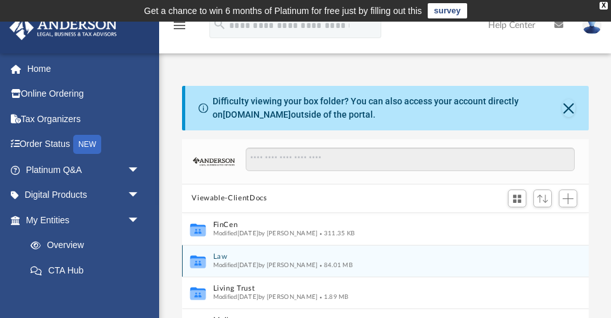
click at [226, 253] on button "Law" at bounding box center [377, 257] width 328 height 8
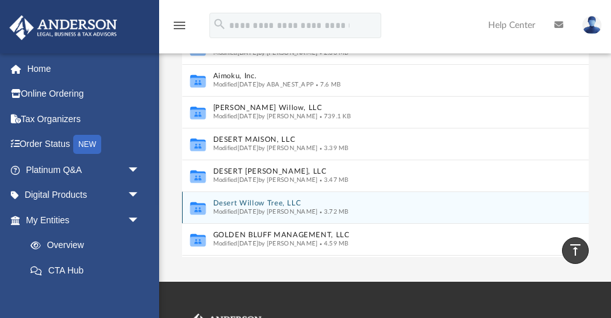
scroll to position [0, 0]
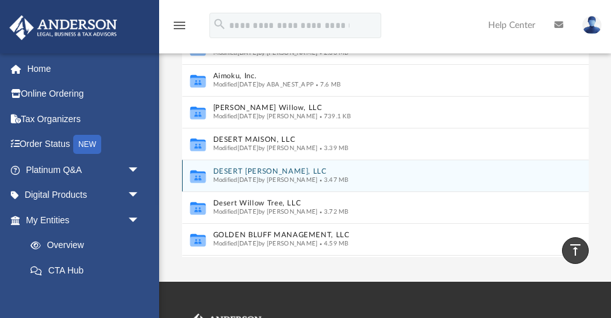
click at [249, 167] on button "DESERT ROSALIE, LLC" at bounding box center [377, 171] width 328 height 8
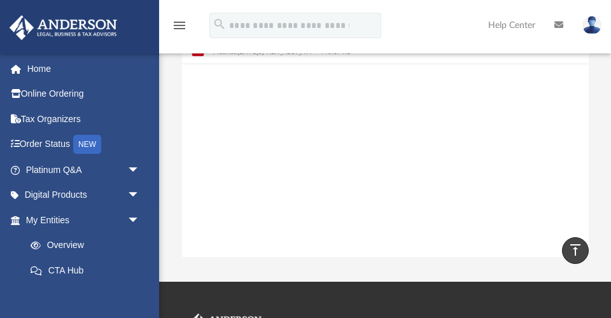
scroll to position [69, 0]
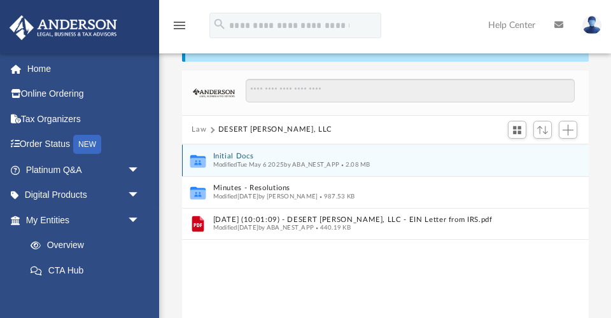
click at [236, 155] on button "Initial Docs" at bounding box center [377, 156] width 328 height 8
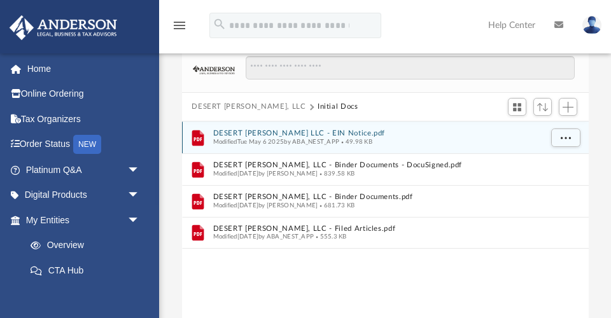
scroll to position [94, 0]
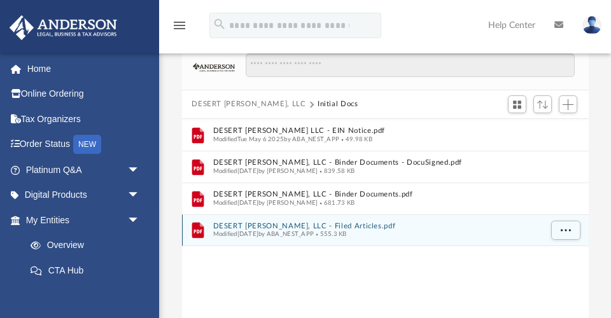
click at [274, 223] on button "DESERT ROSALIE, LLC - Filed Articles.pdf" at bounding box center [377, 226] width 328 height 8
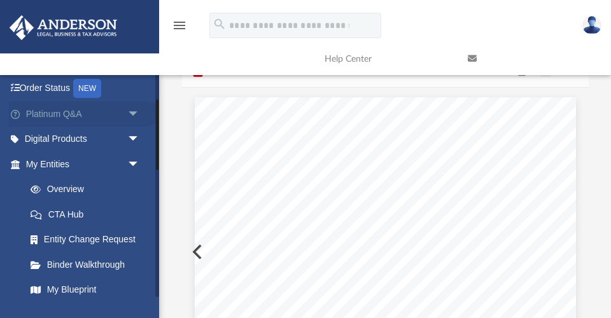
scroll to position [79, 0]
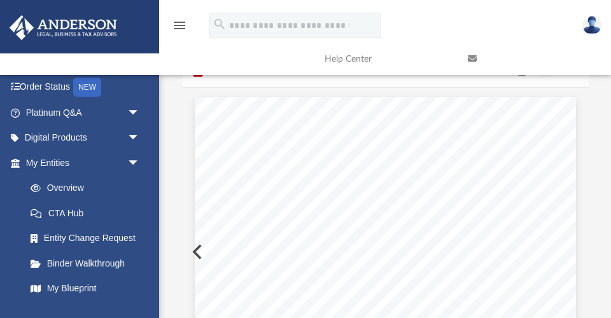
click at [192, 251] on button "Preview" at bounding box center [196, 252] width 28 height 36
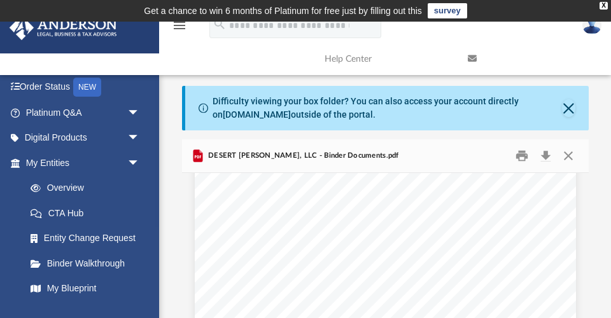
scroll to position [104, 0]
click at [569, 155] on button "Close" at bounding box center [568, 156] width 23 height 20
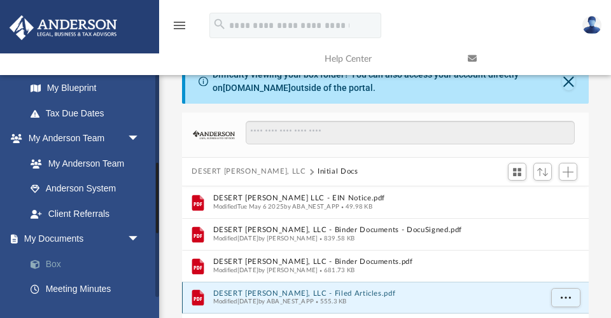
scroll to position [281, 0]
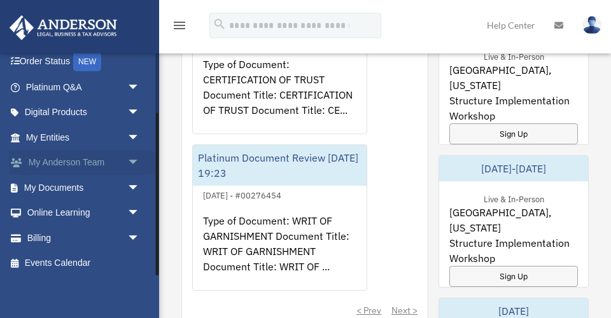
scroll to position [82, 0]
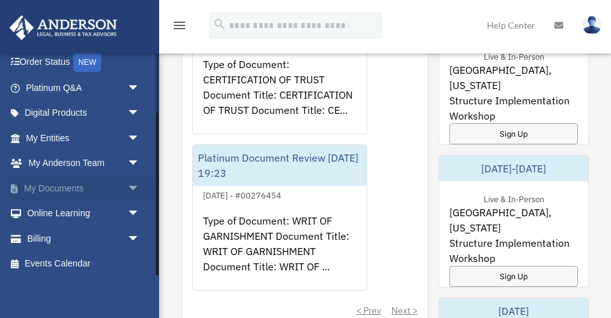
click at [132, 185] on span "arrow_drop_down" at bounding box center [139, 189] width 25 height 26
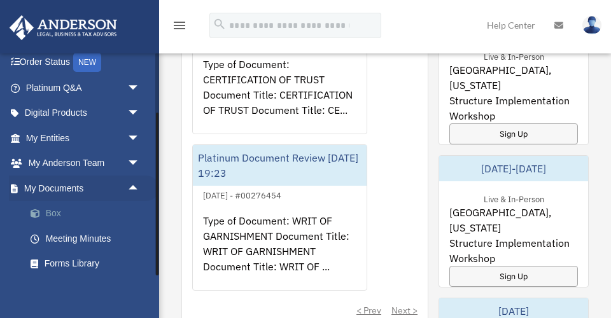
click at [52, 208] on link "Box" at bounding box center [88, 213] width 141 height 25
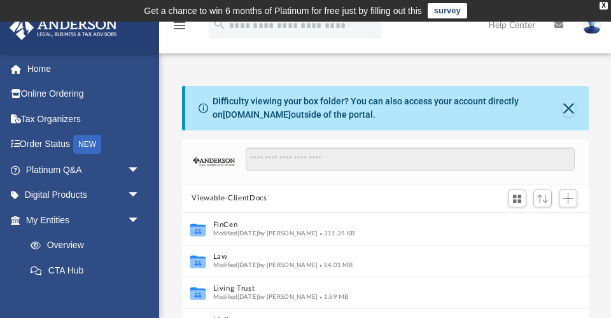
scroll to position [1, 1]
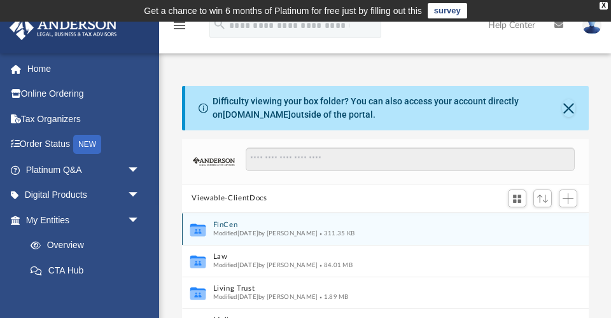
click at [229, 225] on button "FinCen" at bounding box center [377, 225] width 328 height 8
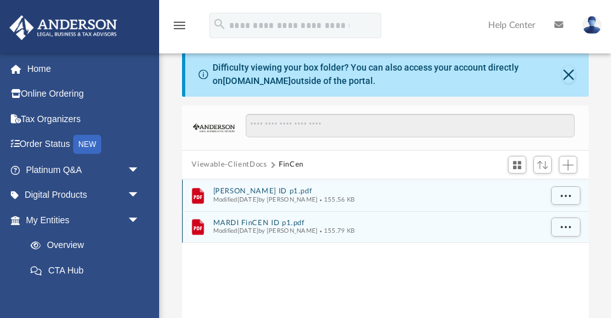
scroll to position [31, 0]
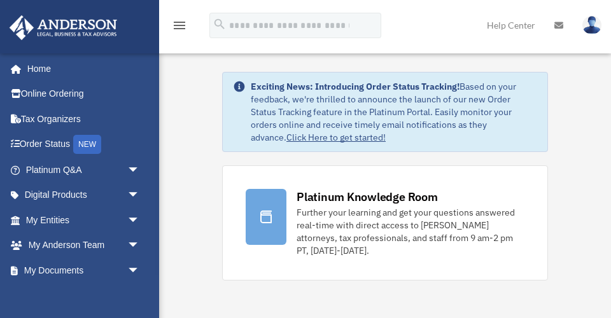
scroll to position [996, 0]
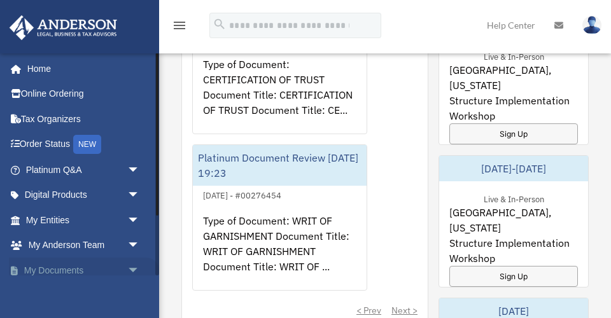
click at [134, 267] on span "arrow_drop_down" at bounding box center [139, 271] width 25 height 26
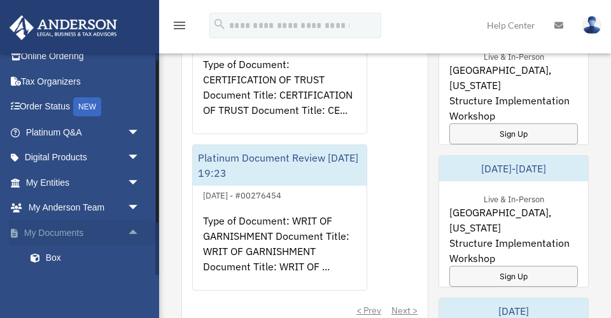
scroll to position [46, 0]
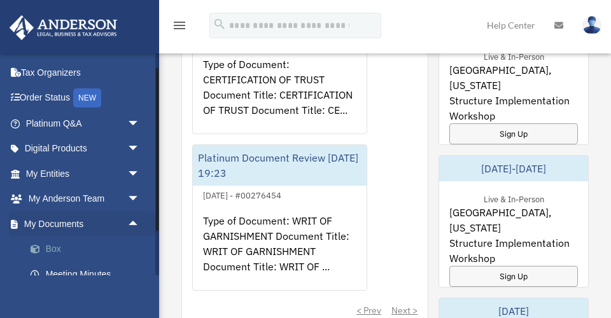
click at [38, 245] on span at bounding box center [42, 249] width 8 height 9
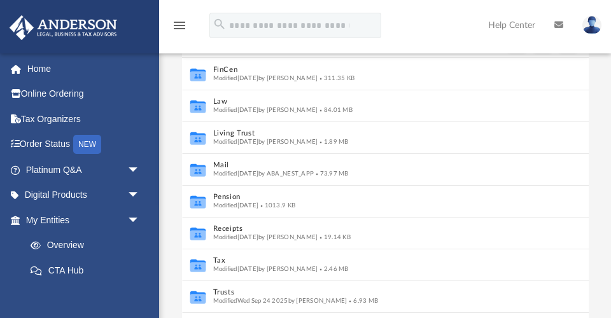
scroll to position [155, 0]
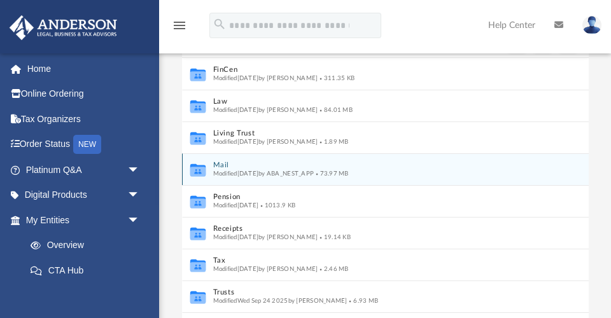
click at [223, 162] on button "Mail" at bounding box center [377, 165] width 328 height 8
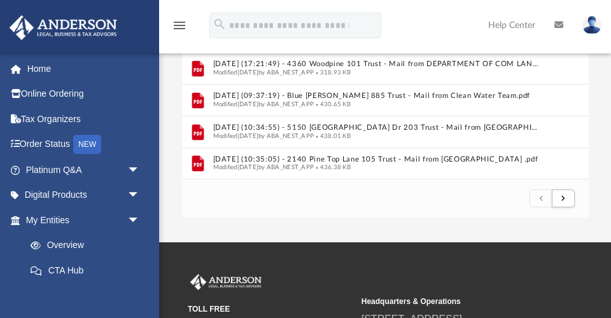
scroll to position [284, 0]
click at [563, 197] on span "submit" at bounding box center [563, 198] width 4 height 7
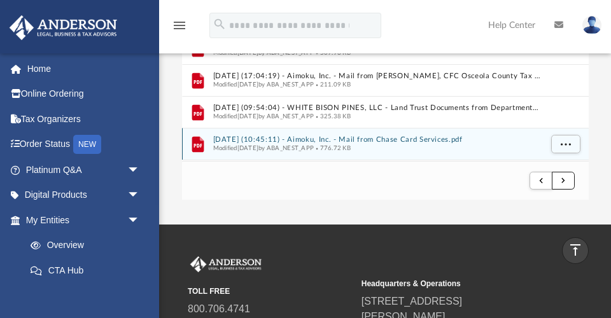
scroll to position [1278, 0]
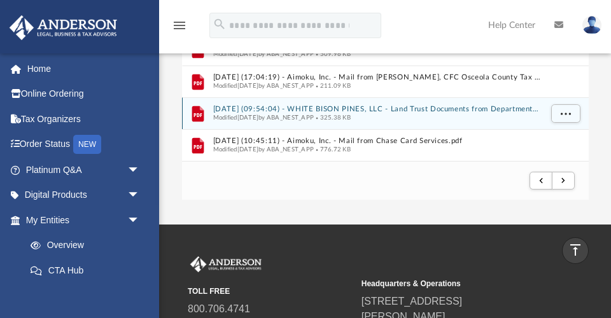
click at [316, 108] on button "2025.02.13 (09:54:04) - WHITE BISON PINES, LLC - Land Trust Documents from Depa…" at bounding box center [377, 109] width 328 height 8
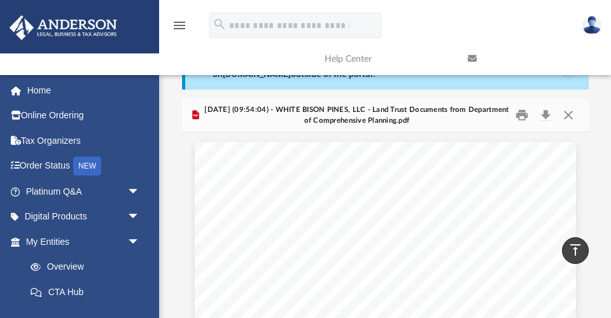
scroll to position [40, 0]
click at [570, 111] on button "Close" at bounding box center [568, 116] width 23 height 20
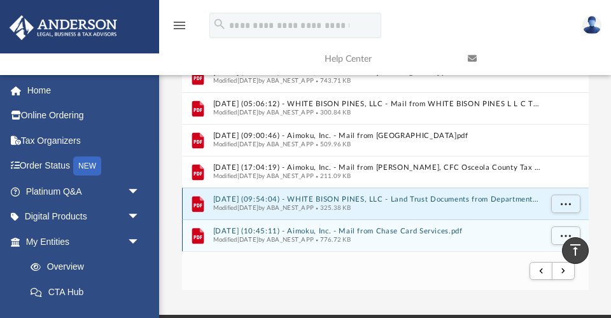
scroll to position [208, 0]
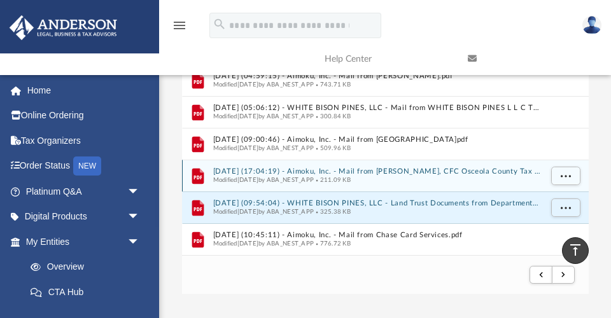
click at [407, 171] on button "2025.02.12 (17:04:19) - Aimoku, Inc. - Mail from Bruce Vickers, CFC Osceola Cou…" at bounding box center [377, 171] width 328 height 8
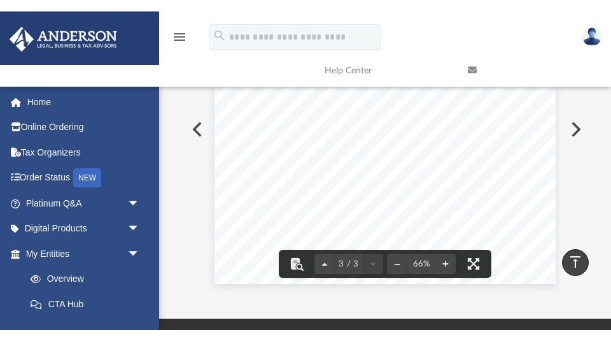
scroll to position [497, 0]
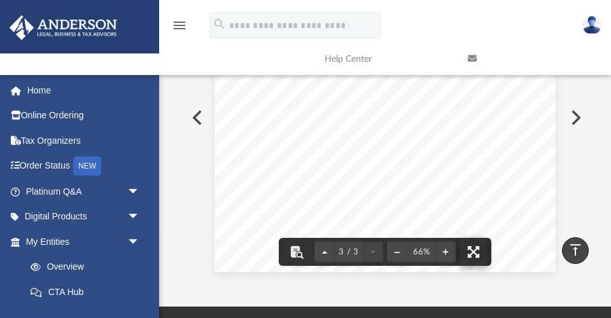
click at [475, 250] on button "File preview" at bounding box center [474, 252] width 28 height 28
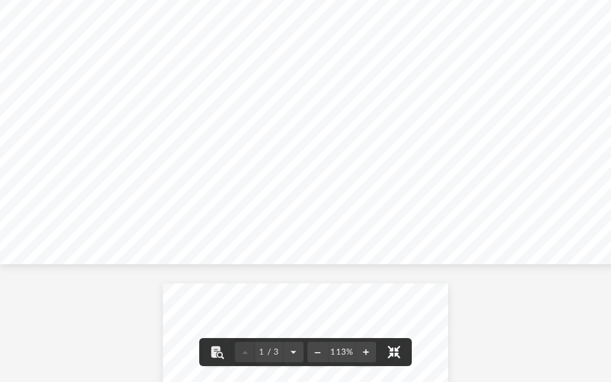
scroll to position [31, 0]
click at [320, 318] on button "File preview" at bounding box center [317, 352] width 20 height 28
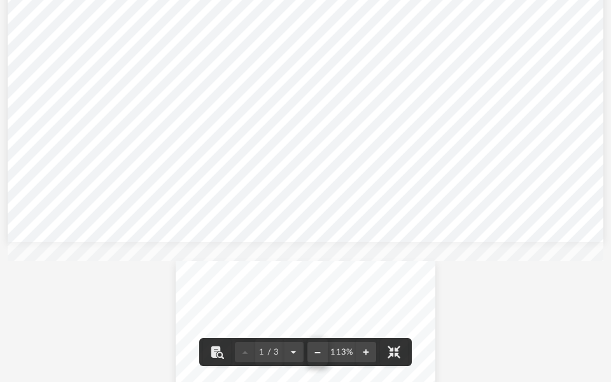
click at [320, 318] on button "File preview" at bounding box center [317, 352] width 20 height 28
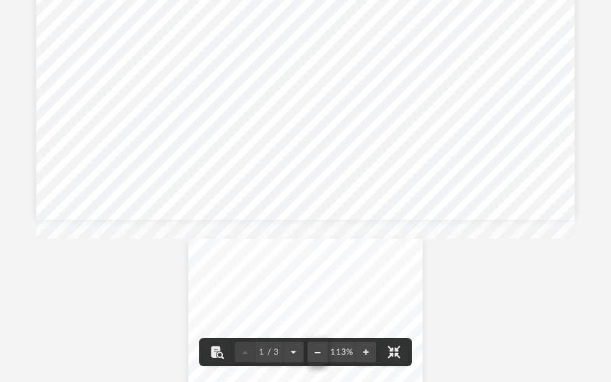
click at [320, 318] on button "File preview" at bounding box center [317, 352] width 20 height 28
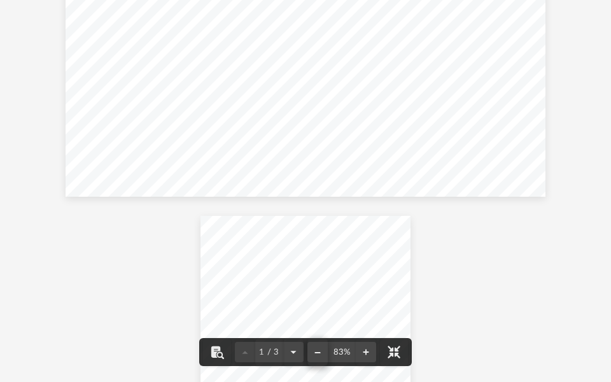
click at [320, 318] on button "File preview" at bounding box center [317, 352] width 20 height 28
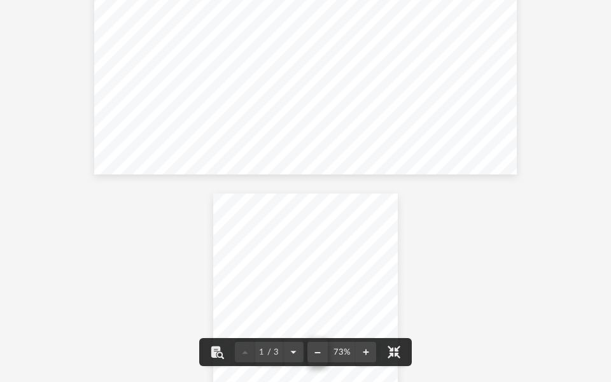
click at [320, 318] on button "File preview" at bounding box center [317, 352] width 20 height 28
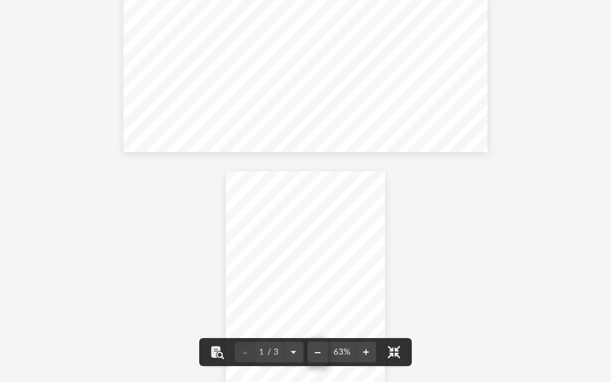
click at [320, 318] on button "File preview" at bounding box center [317, 352] width 20 height 28
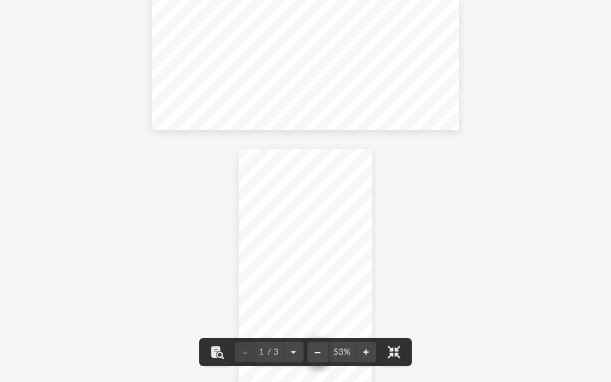
click at [320, 318] on button "File preview" at bounding box center [317, 352] width 20 height 28
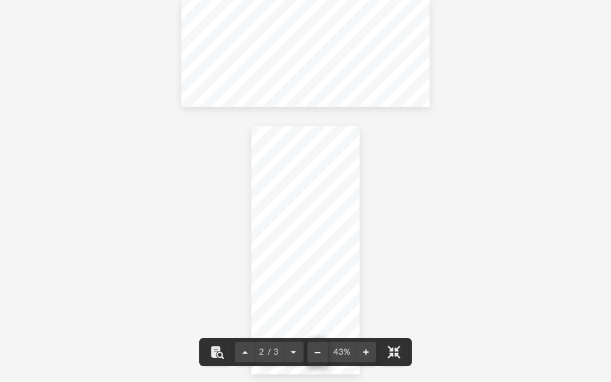
click at [320, 318] on button "File preview" at bounding box center [317, 352] width 20 height 28
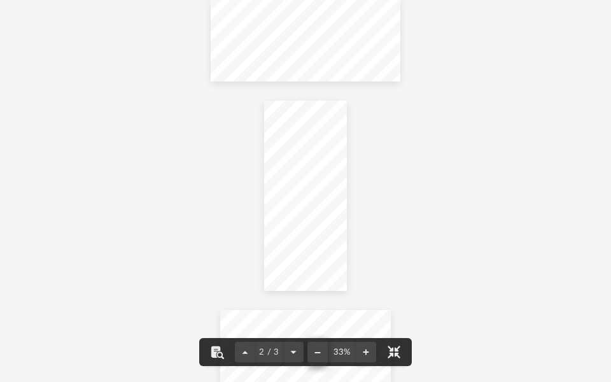
scroll to position [8, 0]
click at [367, 318] on button "File preview" at bounding box center [366, 352] width 20 height 28
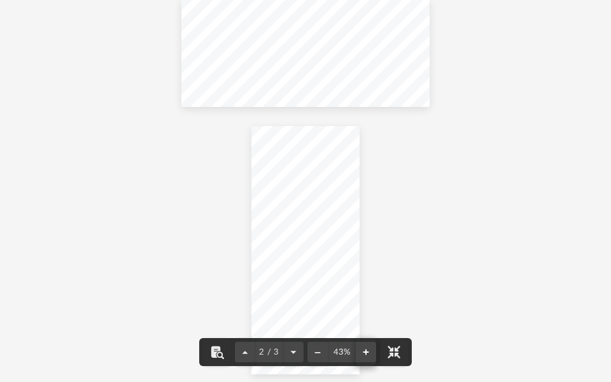
click at [367, 318] on button "File preview" at bounding box center [366, 352] width 20 height 28
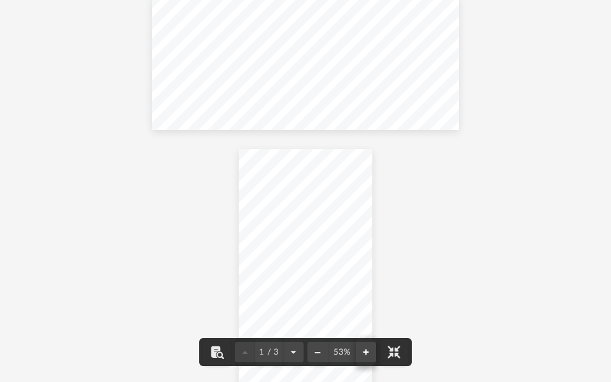
click at [367, 318] on button "File preview" at bounding box center [366, 352] width 20 height 28
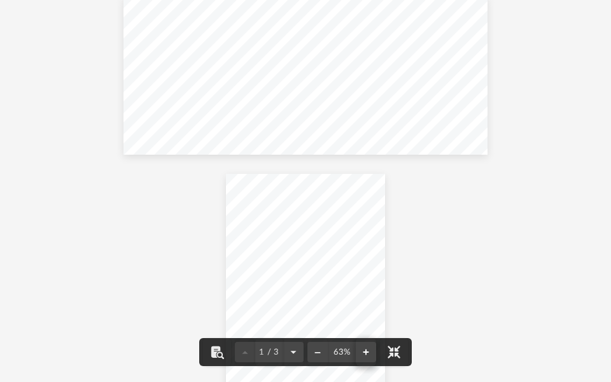
scroll to position [15, 0]
click at [314, 318] on button "File preview" at bounding box center [317, 352] width 20 height 28
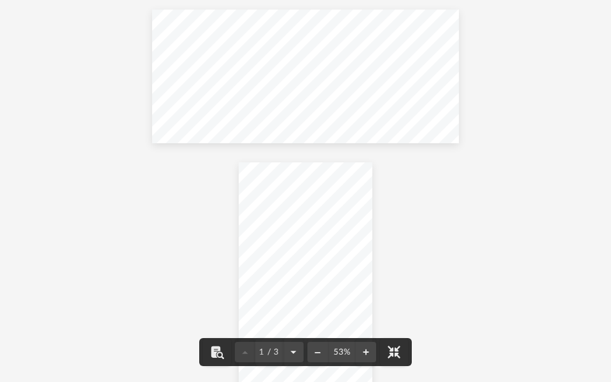
scroll to position [0, 0]
click at [392, 318] on button "File preview" at bounding box center [394, 352] width 28 height 28
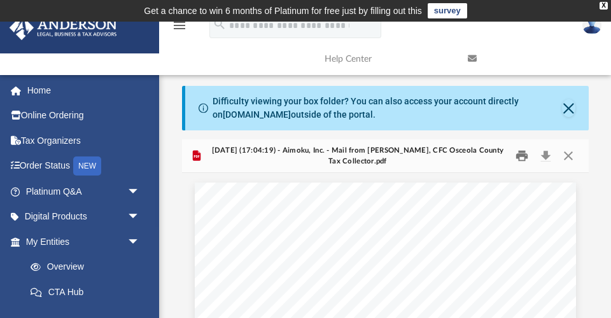
click at [521, 157] on button "Print" at bounding box center [521, 156] width 25 height 20
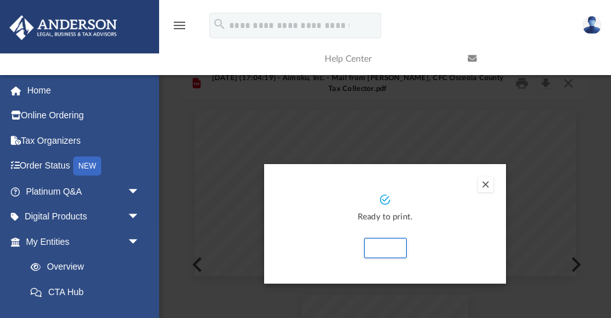
scroll to position [75, 0]
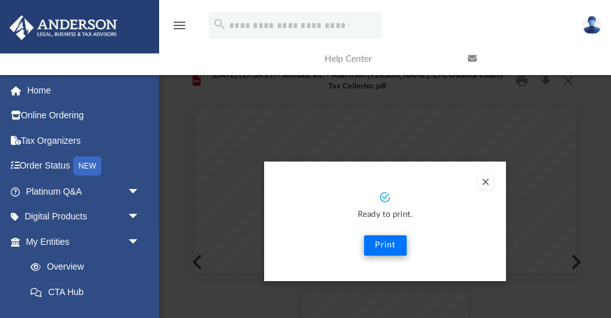
click at [383, 236] on button "Print" at bounding box center [385, 246] width 43 height 20
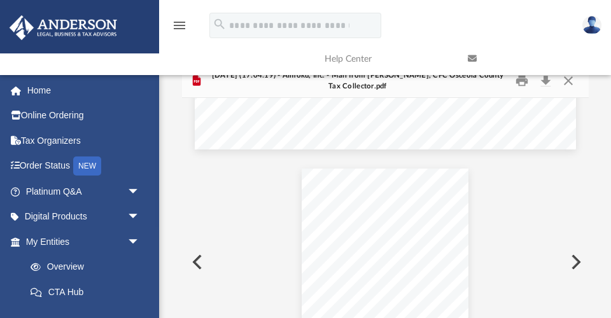
scroll to position [126, 0]
click at [198, 261] on button "Preview" at bounding box center [196, 262] width 28 height 36
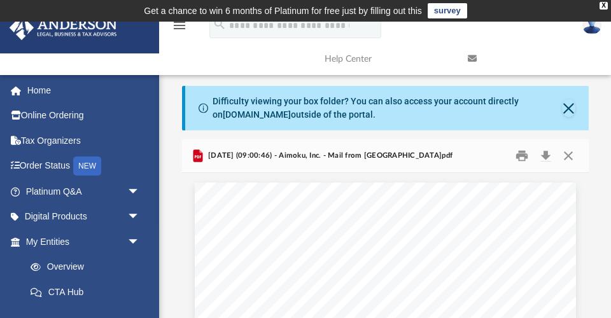
scroll to position [0, 0]
click at [568, 154] on button "Close" at bounding box center [568, 156] width 23 height 20
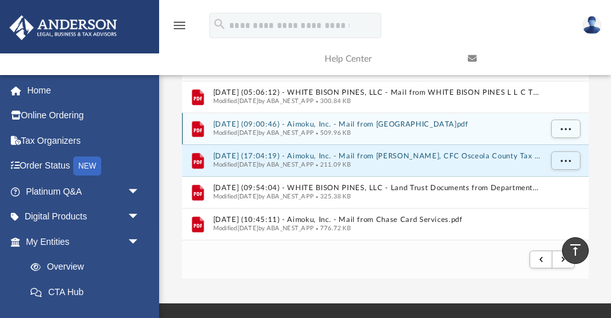
click at [335, 123] on button "[DATE] (09:00:46) - Aimoku, Inc. - Mail from [GEOGRAPHIC_DATA]pdf" at bounding box center [377, 124] width 328 height 8
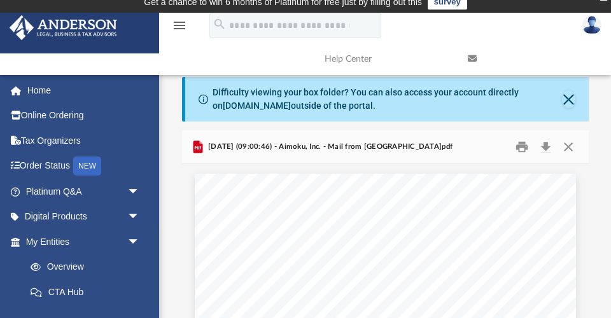
scroll to position [11, 0]
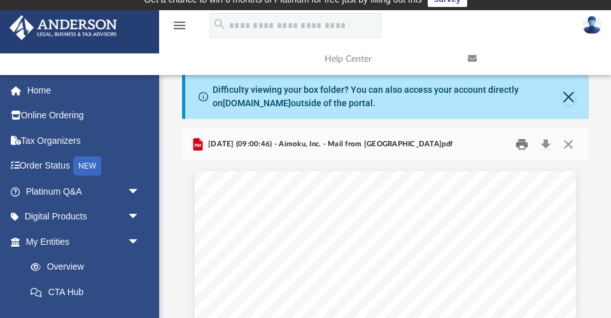
click at [524, 142] on button "Print" at bounding box center [521, 145] width 25 height 20
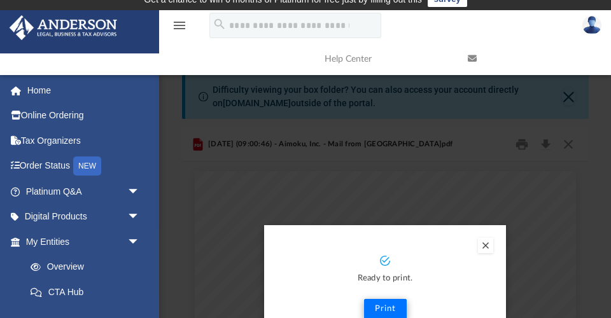
click at [387, 302] on button "Print" at bounding box center [385, 309] width 43 height 20
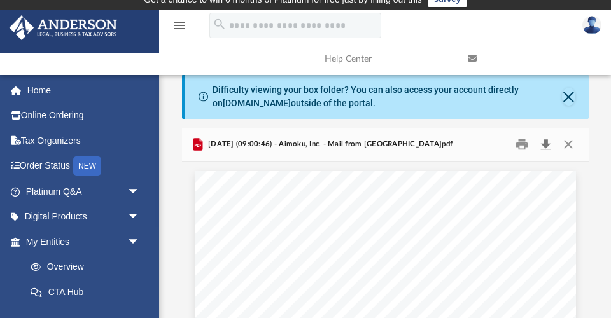
click at [545, 145] on button "Download" at bounding box center [546, 145] width 23 height 20
click at [568, 143] on button "Close" at bounding box center [568, 145] width 23 height 20
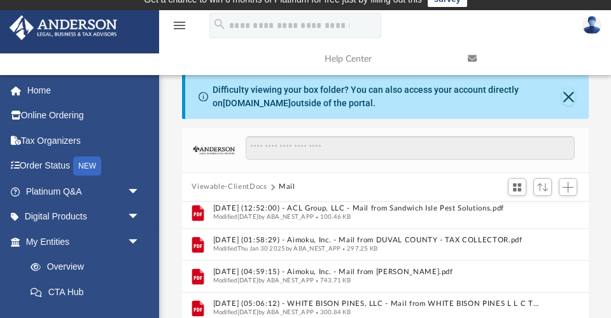
scroll to position [191, 0]
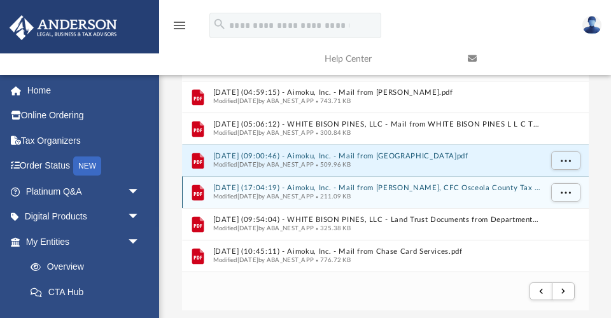
click at [355, 187] on button "2025.02.12 (17:04:19) - Aimoku, Inc. - Mail from Bruce Vickers, CFC Osceola Cou…" at bounding box center [377, 188] width 328 height 8
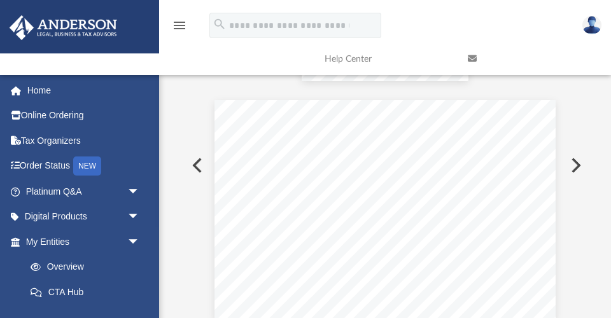
scroll to position [497, 0]
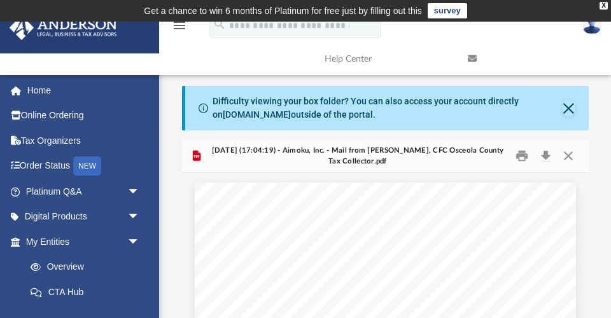
scroll to position [0, 0]
click at [544, 155] on button "Download" at bounding box center [546, 156] width 23 height 20
click at [570, 155] on button "Close" at bounding box center [568, 156] width 23 height 20
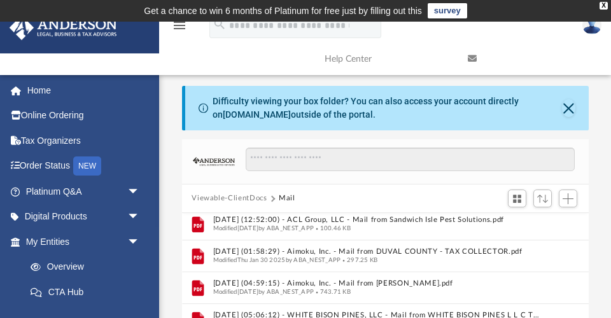
scroll to position [223, 0]
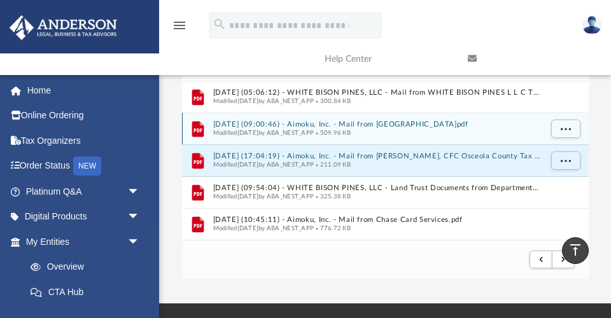
click at [358, 121] on button "2025.02.04 (09:00:46) - Aimoku, Inc. - Mail from Maricopa County.pdf" at bounding box center [377, 124] width 328 height 8
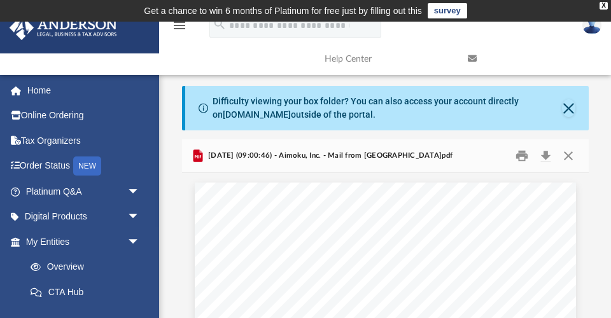
scroll to position [0, 0]
click at [524, 155] on button "Print" at bounding box center [521, 156] width 25 height 20
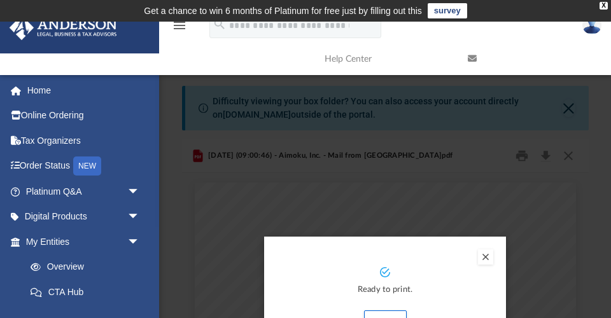
click at [499, 159] on div "Preview" at bounding box center [305, 159] width 611 height 318
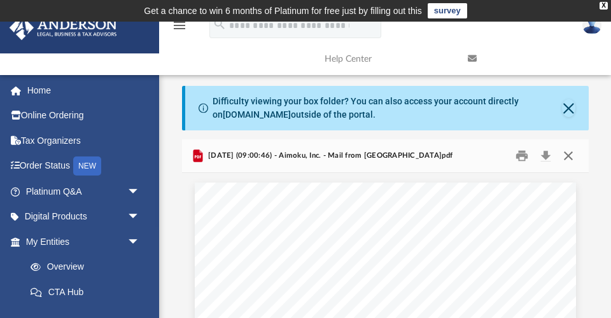
click at [570, 153] on button "Close" at bounding box center [568, 156] width 23 height 20
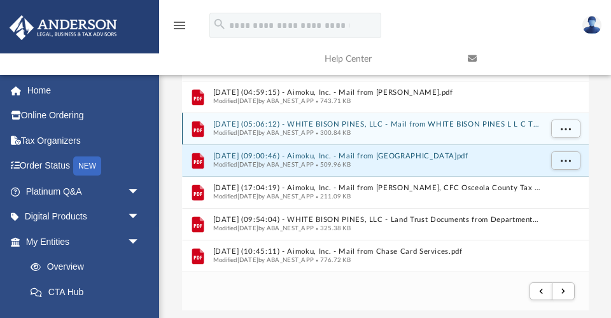
click at [348, 121] on button "2025.01.31 (05:06:12) - WHITE BISON PINES, LLC - Mail from WHITE BISON PINES L …" at bounding box center [377, 124] width 328 height 8
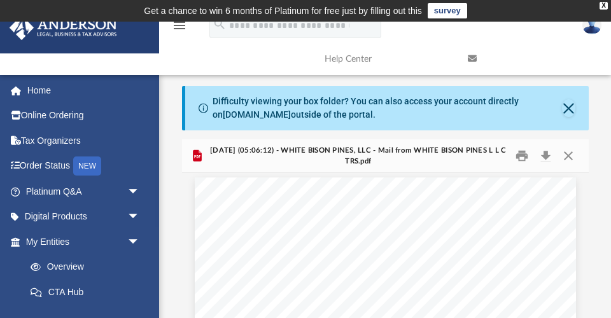
scroll to position [0, 0]
click at [568, 153] on button "Close" at bounding box center [568, 156] width 23 height 20
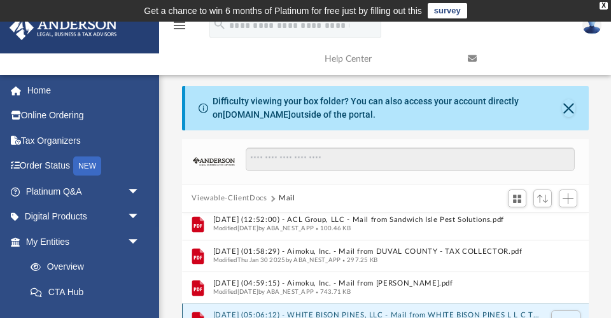
scroll to position [16, 0]
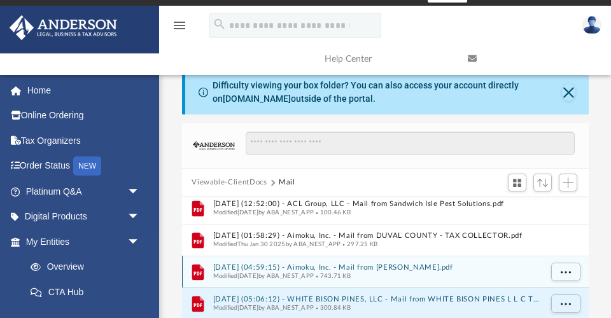
click at [350, 264] on button "2025.01.31 (04:59:15) - Aimoku, Inc. - Mail from ARNE C LAPRADE.pdf" at bounding box center [377, 268] width 328 height 8
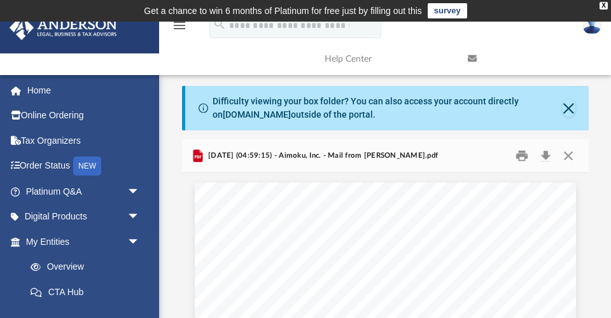
scroll to position [0, 0]
click at [568, 155] on button "Close" at bounding box center [568, 156] width 23 height 20
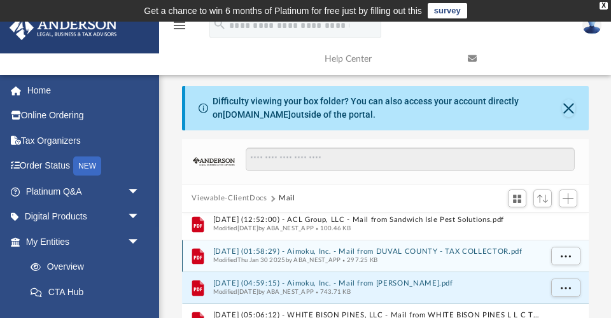
click at [360, 253] on button "2025.01.31 (01:58:29) - Aimoku, Inc. - Mail from DUVAL COUNTY - TAX COLLECTOR.p…" at bounding box center [377, 252] width 328 height 8
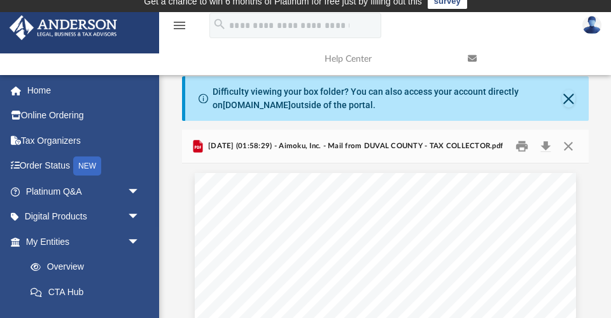
scroll to position [9, 0]
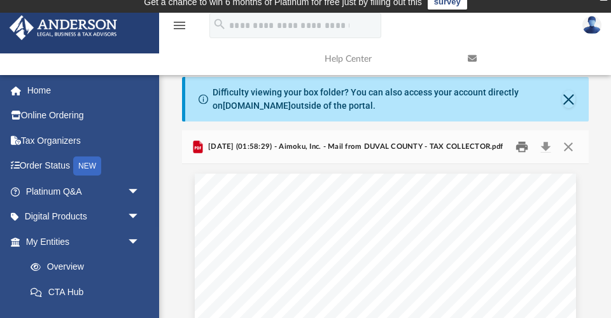
click at [522, 147] on button "Print" at bounding box center [521, 148] width 25 height 20
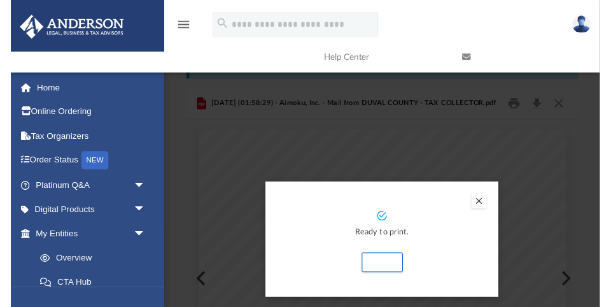
scroll to position [0, 0]
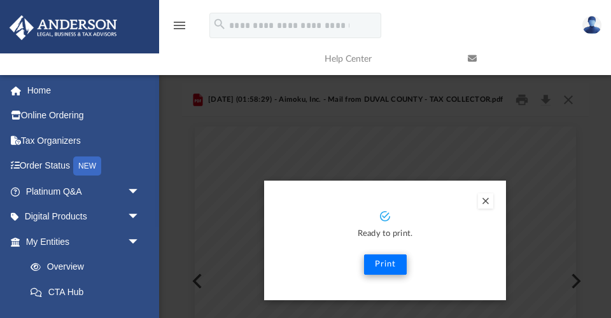
click at [386, 263] on button "Print" at bounding box center [385, 265] width 43 height 20
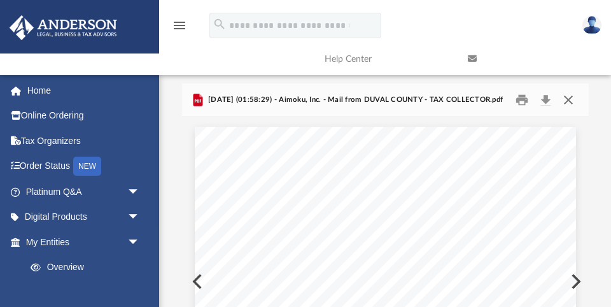
click at [569, 98] on button "Close" at bounding box center [568, 100] width 23 height 20
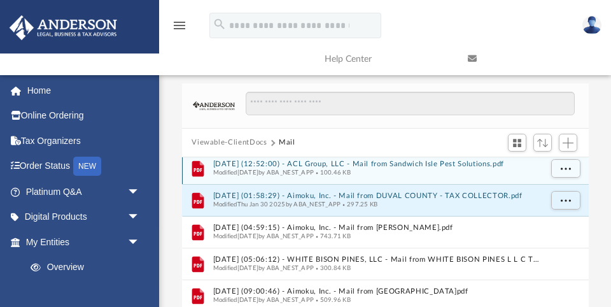
click at [353, 162] on button "2025.01.24 (12:52:00) - ACL Group, LLC - Mail from Sandwich Isle Pest Solutions…" at bounding box center [377, 164] width 328 height 8
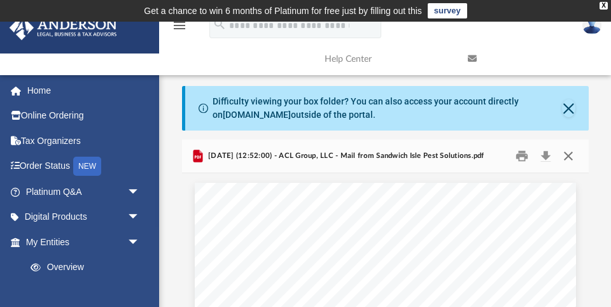
click at [567, 154] on button "Close" at bounding box center [568, 156] width 23 height 20
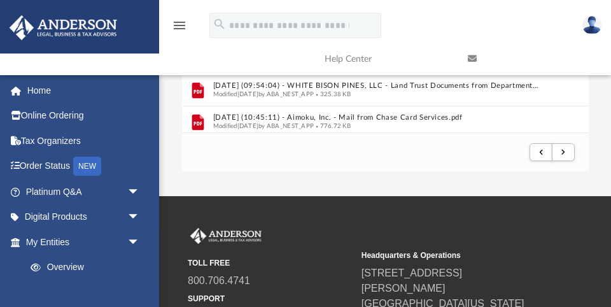
scroll to position [328, 0]
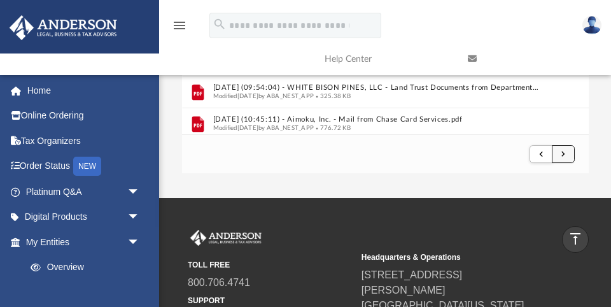
click at [561, 151] on span "submit" at bounding box center [563, 153] width 4 height 7
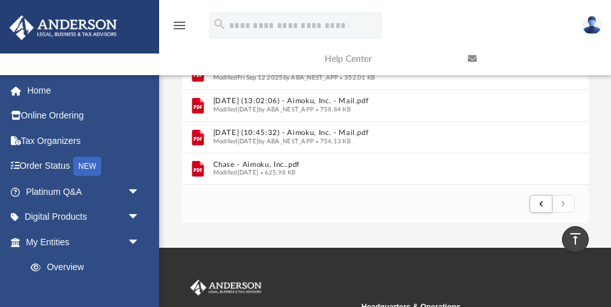
scroll to position [281, 0]
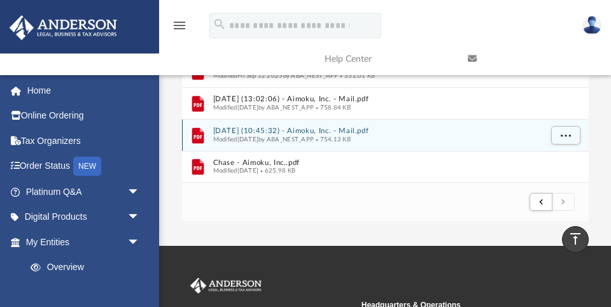
click at [311, 128] on button "2025.10.02 (10:45:32) - Aimoku, Inc. - Mail.pdf" at bounding box center [377, 131] width 328 height 8
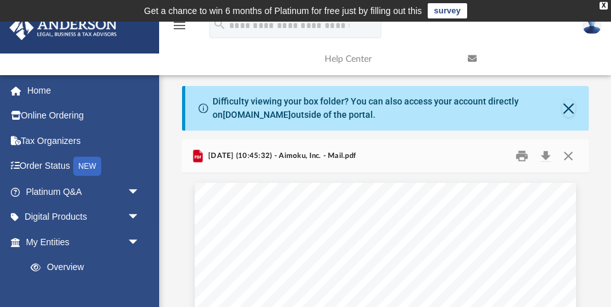
scroll to position [0, 0]
click at [568, 153] on button "Close" at bounding box center [568, 156] width 23 height 20
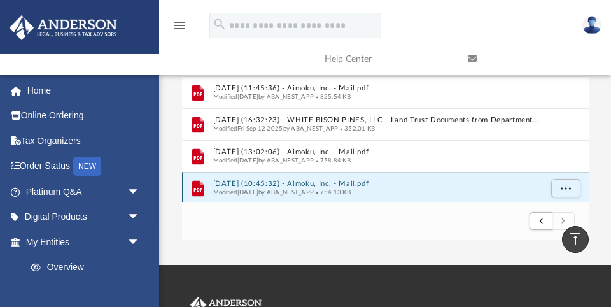
scroll to position [542, 0]
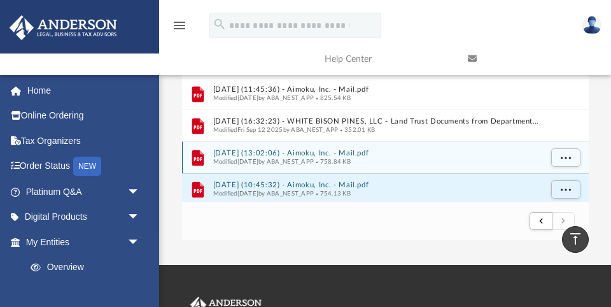
click at [342, 152] on button "2025.09.18 (13:02:06) - Aimoku, Inc. - Mail.pdf" at bounding box center [377, 153] width 328 height 8
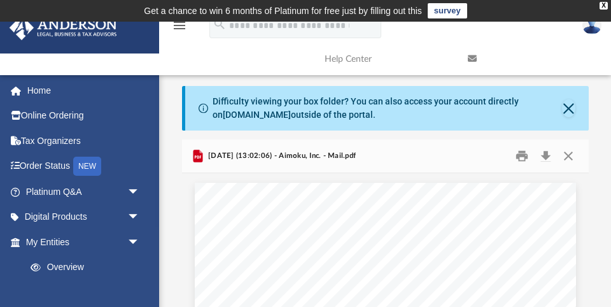
scroll to position [0, 0]
click at [568, 155] on button "Close" at bounding box center [568, 156] width 23 height 20
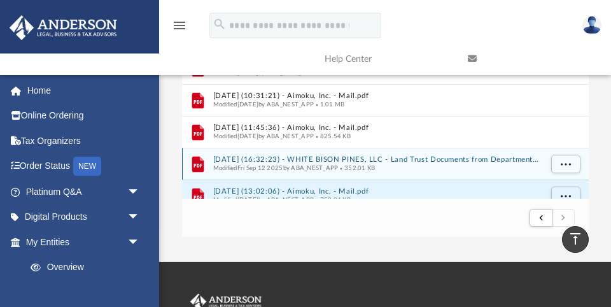
click at [349, 157] on button "2025.09.12 (16:32:23) - WHITE BISON PINES, LLC - Land Trust Documents from Depa…" at bounding box center [377, 159] width 328 height 8
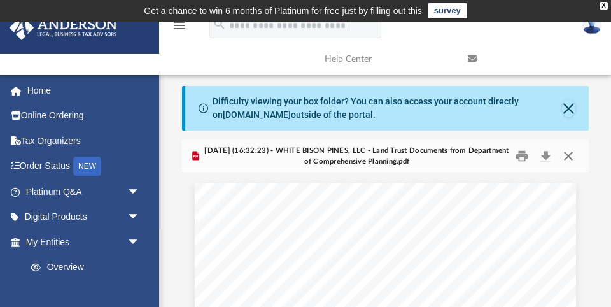
click at [569, 156] on button "Close" at bounding box center [568, 156] width 23 height 20
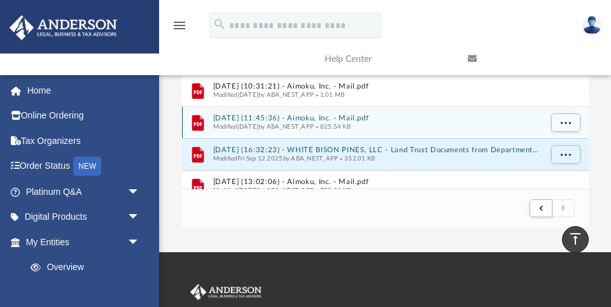
click at [309, 116] on button "2025.09.05 (11:45:36) - Aimoku, Inc. - Mail.pdf" at bounding box center [377, 118] width 328 height 8
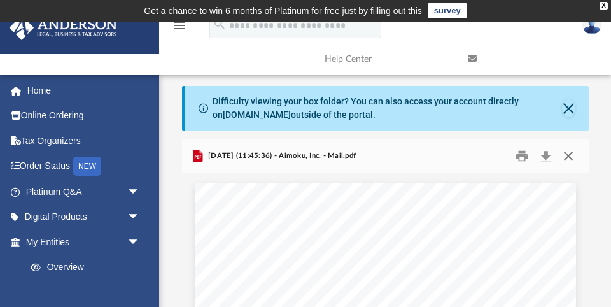
click at [567, 151] on button "Close" at bounding box center [568, 156] width 23 height 20
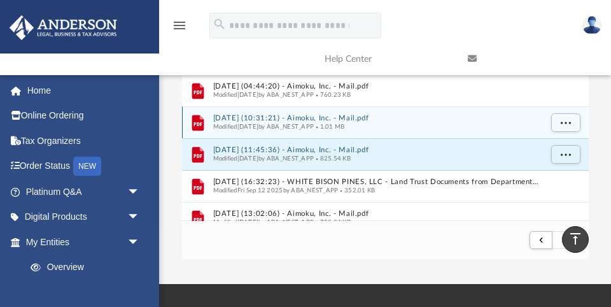
click at [328, 115] on button "2025.08.20 (10:31:21) - Aimoku, Inc. - Mail.pdf" at bounding box center [377, 118] width 328 height 8
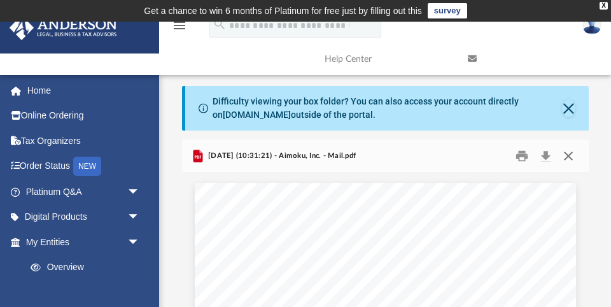
click at [570, 153] on button "Close" at bounding box center [568, 156] width 23 height 20
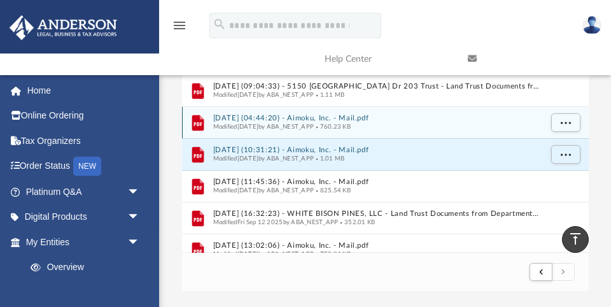
click at [318, 116] on button "2025.08.06 (04:44:20) - Aimoku, Inc. - Mail.pdf" at bounding box center [377, 118] width 328 height 8
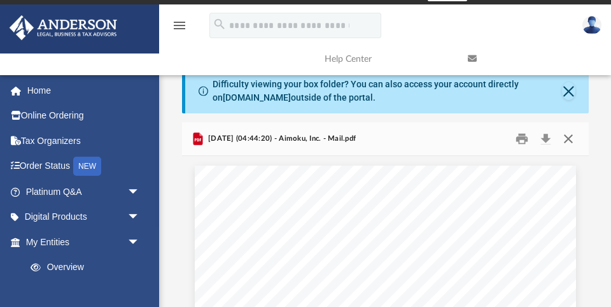
click at [568, 137] on button "Close" at bounding box center [568, 139] width 23 height 20
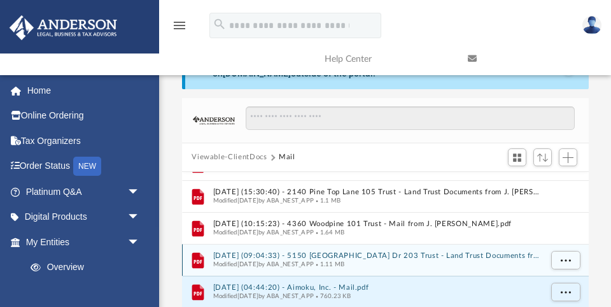
click at [330, 255] on button "2025.07.25 (09:04:33) - 5150 Mandalay Springs Dr 203 Trust - Land Trust Documen…" at bounding box center [377, 255] width 328 height 8
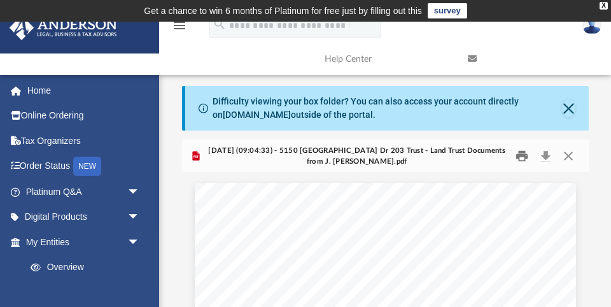
click at [521, 154] on button "Print" at bounding box center [521, 156] width 25 height 20
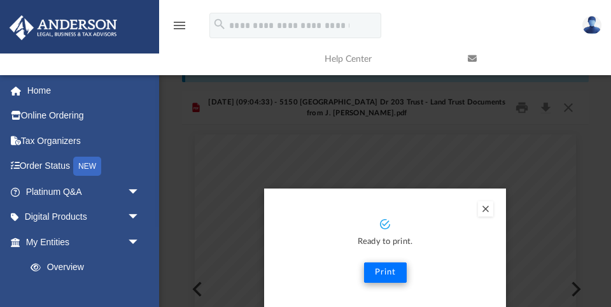
click at [388, 275] on button "Print" at bounding box center [385, 272] width 43 height 20
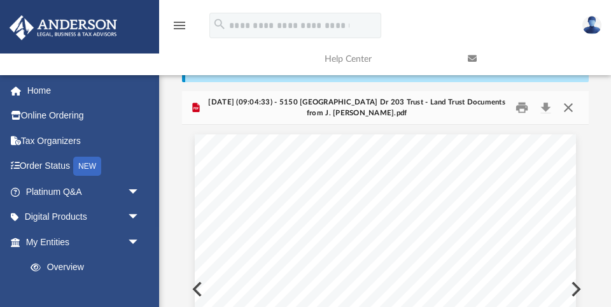
click at [570, 106] on button "Close" at bounding box center [568, 108] width 23 height 20
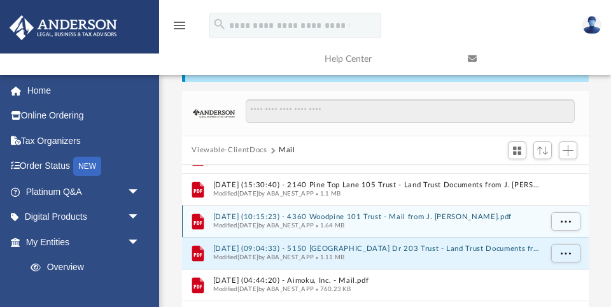
click at [316, 216] on button "2025.07.24 (10:15:23) - 4360 Woodpine 101 Trust - Mail from J. KEN DIAZ.pdf" at bounding box center [377, 217] width 328 height 8
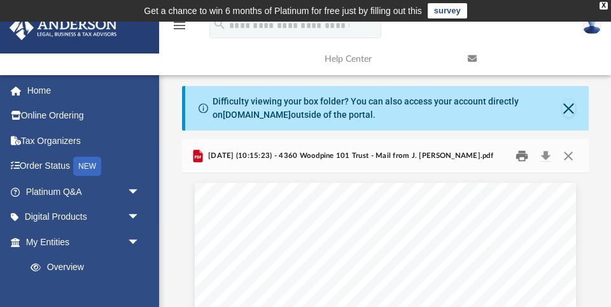
click at [522, 157] on button "Print" at bounding box center [521, 156] width 25 height 20
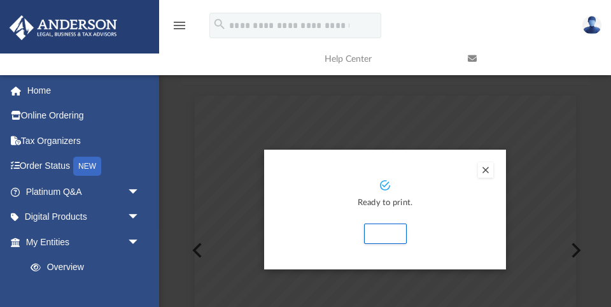
scroll to position [101, 0]
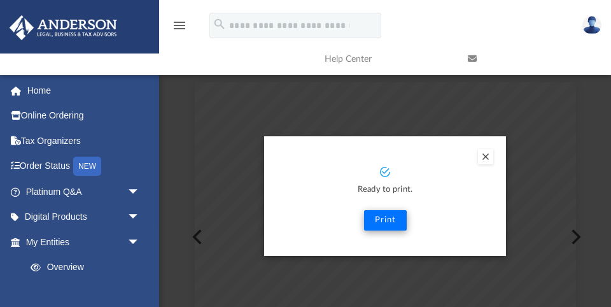
click at [383, 220] on button "Print" at bounding box center [385, 220] width 43 height 20
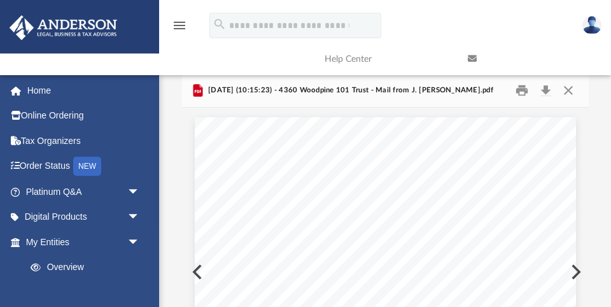
scroll to position [1, 0]
click at [546, 90] on button "Download" at bounding box center [546, 91] width 23 height 20
click at [567, 90] on button "Close" at bounding box center [568, 91] width 23 height 20
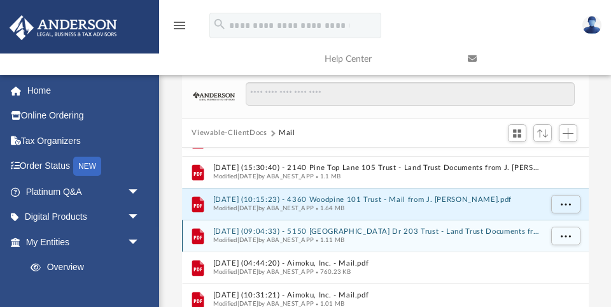
click at [345, 230] on button "2025.07.25 (09:04:33) - 5150 Mandalay Springs Dr 203 Trust - Land Trust Documen…" at bounding box center [377, 231] width 328 height 8
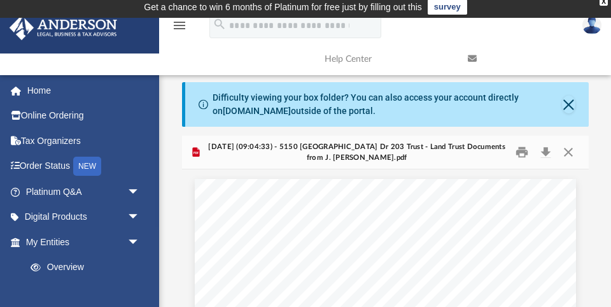
scroll to position [0, 0]
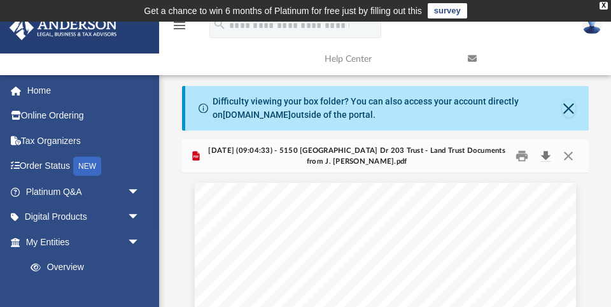
click at [544, 155] on button "Download" at bounding box center [546, 156] width 23 height 20
click at [521, 153] on button "Print" at bounding box center [521, 156] width 25 height 20
click at [521, 157] on button "Print" at bounding box center [521, 156] width 25 height 20
click at [570, 154] on button "Close" at bounding box center [568, 156] width 23 height 20
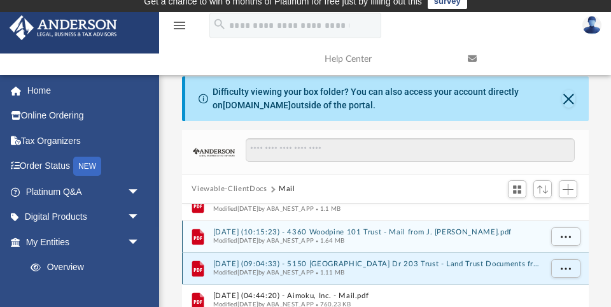
scroll to position [520, 0]
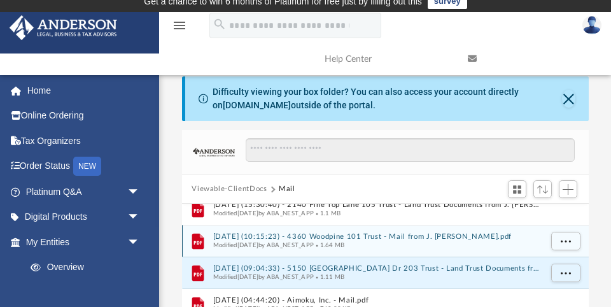
click at [365, 235] on button "2025.07.24 (10:15:23) - 4360 Woodpine 101 Trust - Mail from J. KEN DIAZ.pdf" at bounding box center [377, 236] width 328 height 8
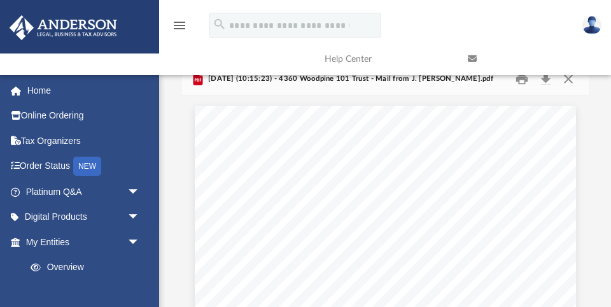
scroll to position [0, 0]
click at [521, 80] on link at bounding box center [529, 59] width 143 height 50
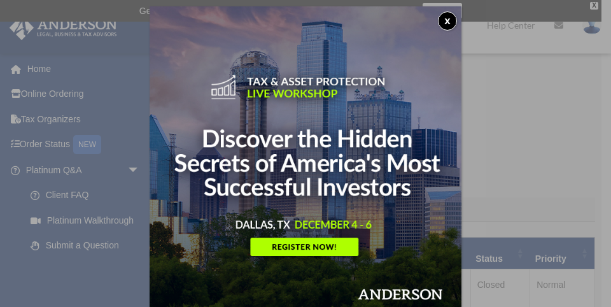
click at [448, 20] on button "x" at bounding box center [447, 20] width 19 height 19
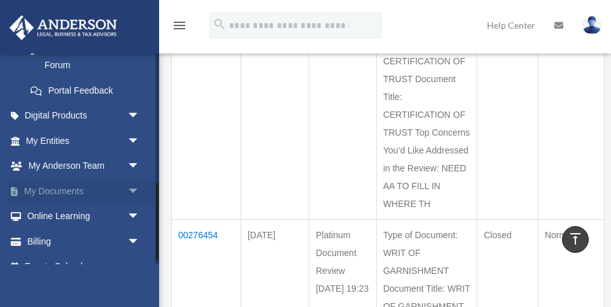
scroll to position [354, 0]
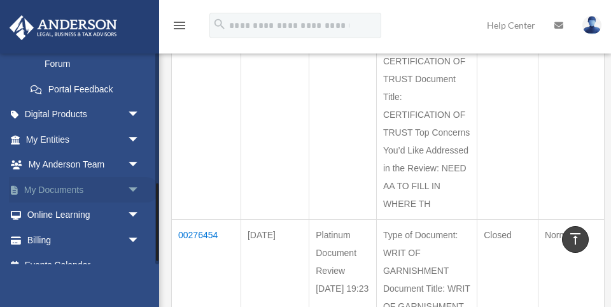
click at [132, 181] on span "arrow_drop_down" at bounding box center [139, 190] width 25 height 26
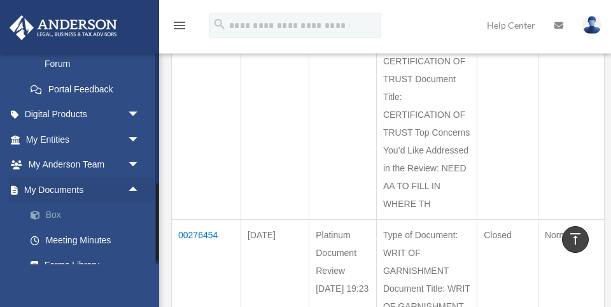
click at [57, 205] on link "Box" at bounding box center [88, 214] width 141 height 25
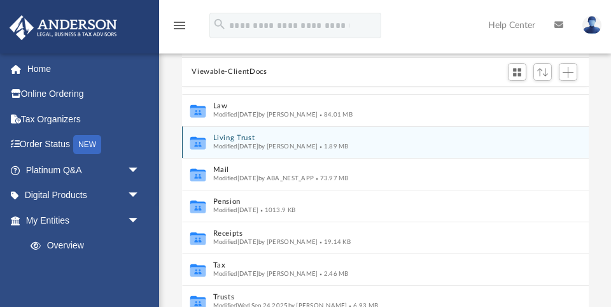
scroll to position [27, 0]
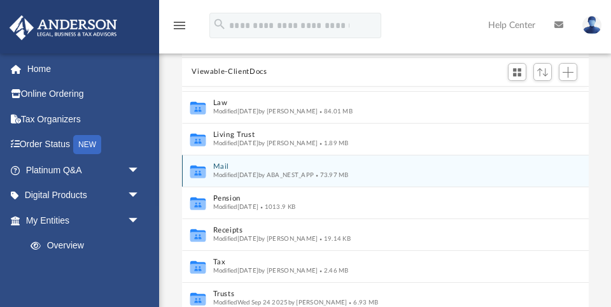
click at [225, 167] on button "Mail" at bounding box center [377, 166] width 328 height 8
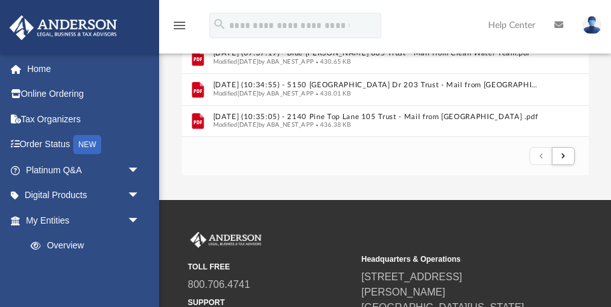
scroll to position [297, 0]
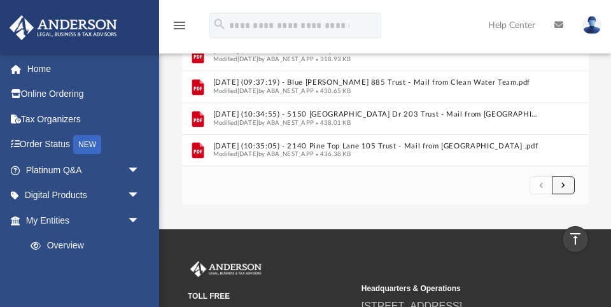
click at [565, 182] on button "submit" at bounding box center [563, 185] width 23 height 18
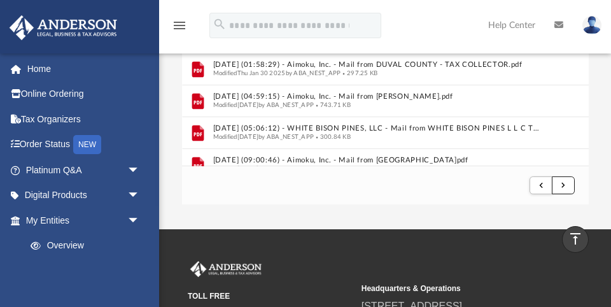
scroll to position [1238, 0]
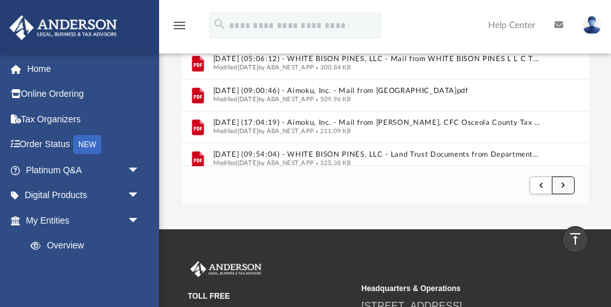
click at [563, 181] on span "submit" at bounding box center [563, 184] width 4 height 7
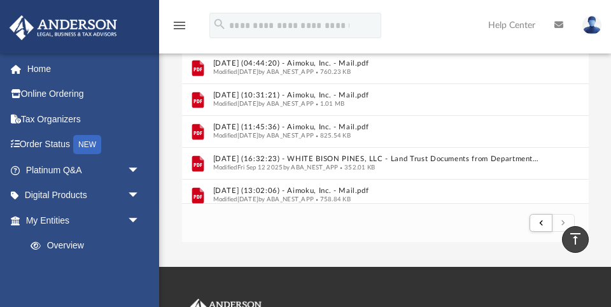
scroll to position [504, 0]
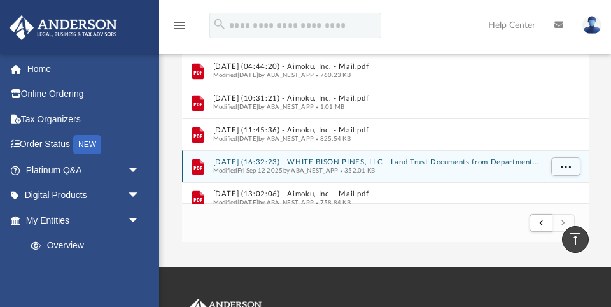
click at [412, 159] on button "[DATE] (16:32:23) - WHITE BISON PINES, LLC - Land Trust Documents from Departme…" at bounding box center [377, 162] width 328 height 8
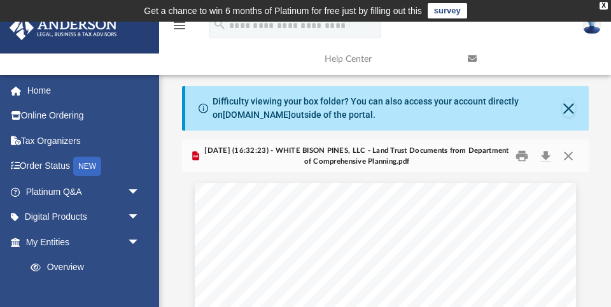
scroll to position [0, 0]
click at [568, 153] on button "Close" at bounding box center [568, 156] width 23 height 20
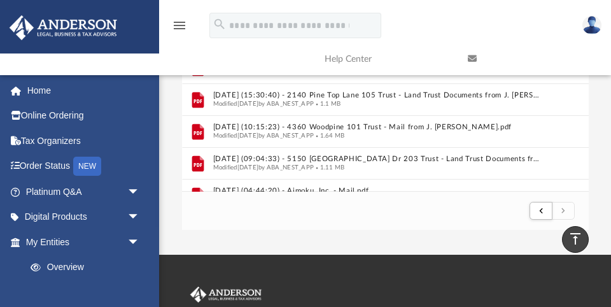
scroll to position [366, 0]
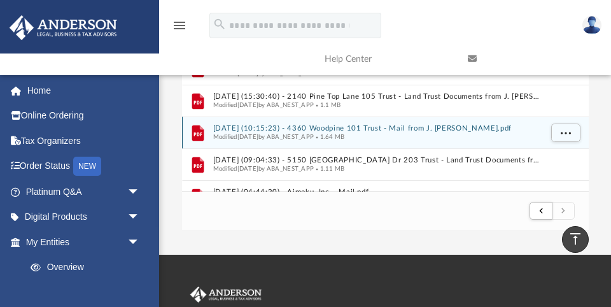
click at [361, 127] on button "[DATE] (10:15:23) - 4360 Woodpine 101 Trust - Mail from J. [PERSON_NAME].pdf" at bounding box center [377, 128] width 328 height 8
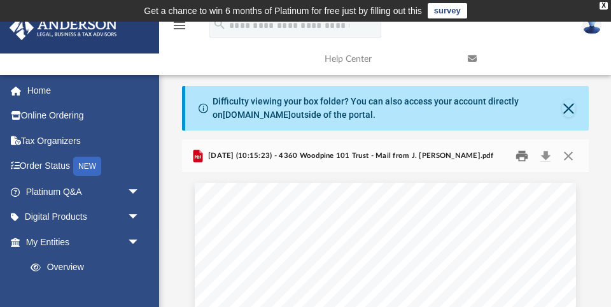
scroll to position [0, 0]
click at [518, 154] on button "Print" at bounding box center [521, 156] width 25 height 20
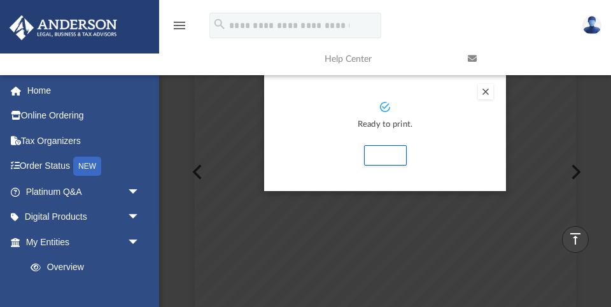
scroll to position [157, 0]
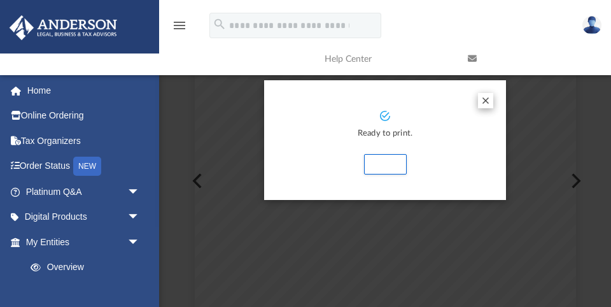
click at [485, 99] on button "Preview" at bounding box center [485, 100] width 15 height 15
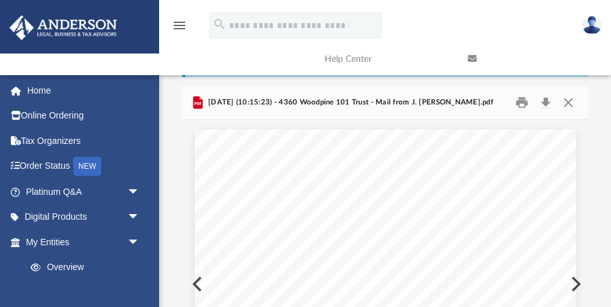
scroll to position [46, 0]
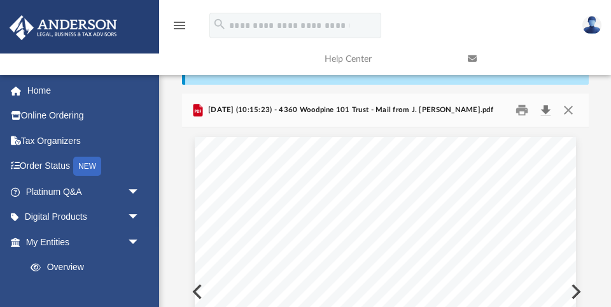
click at [545, 109] on button "Download" at bounding box center [546, 111] width 23 height 20
click at [568, 106] on button "Close" at bounding box center [568, 111] width 23 height 20
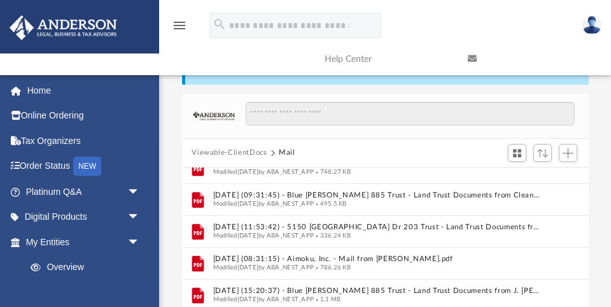
scroll to position [250, 0]
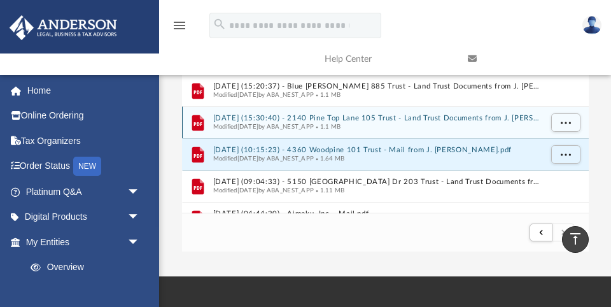
click at [356, 116] on button "[DATE] (15:30:40) - 2140 Pine Top Lane 105 Trust - Land Trust Documents from J.…" at bounding box center [377, 118] width 328 height 8
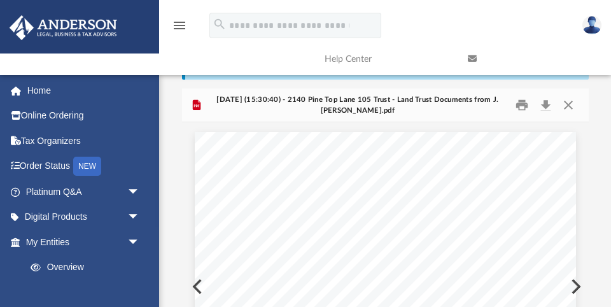
scroll to position [51, 0]
click at [545, 106] on button "Download" at bounding box center [546, 105] width 23 height 20
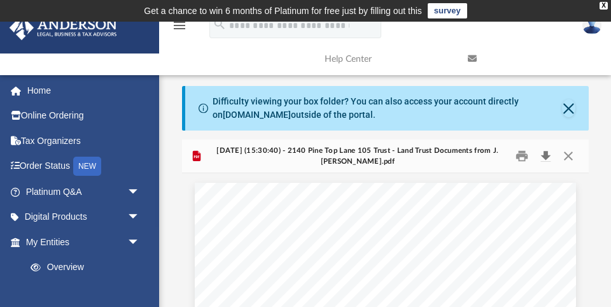
scroll to position [0, 0]
click at [569, 152] on button "Close" at bounding box center [568, 156] width 23 height 20
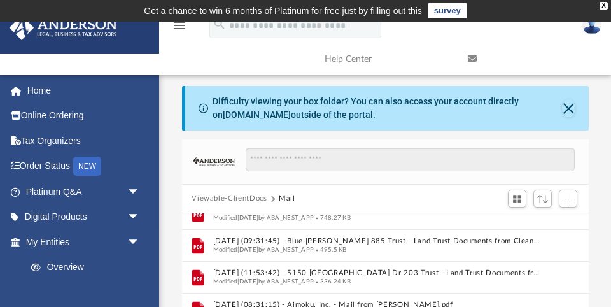
scroll to position [218, 0]
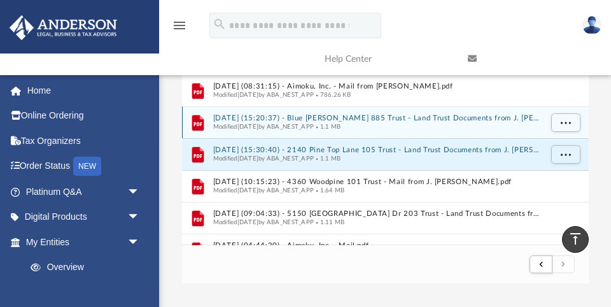
click at [362, 116] on button "2025.07.23 (15:20:37) - Blue Rosalie 885 Trust - Land Trust Documents from J. K…" at bounding box center [377, 118] width 328 height 8
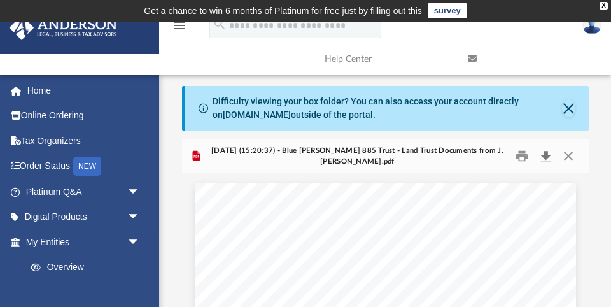
scroll to position [0, 0]
click at [543, 155] on button "Download" at bounding box center [546, 156] width 23 height 20
click at [568, 155] on button "Close" at bounding box center [568, 156] width 23 height 20
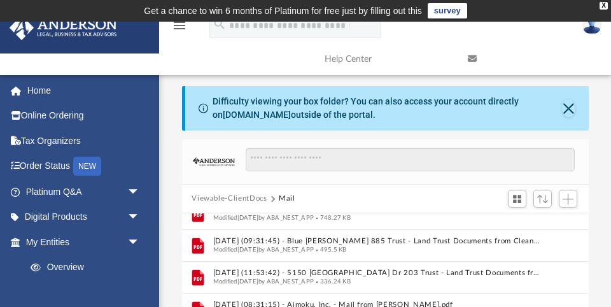
scroll to position [187, 0]
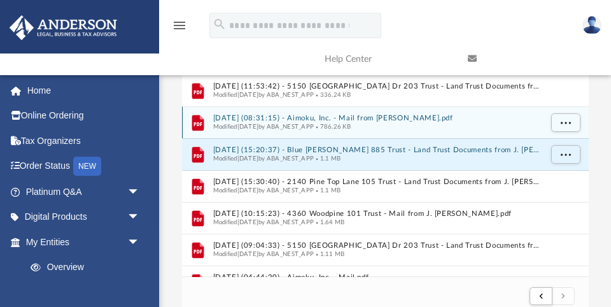
click at [360, 114] on button "2025.07.18 (08:31:15) - Aimoku, Inc. - Mail from ARNE C LAPRADE.pdf" at bounding box center [377, 118] width 328 height 8
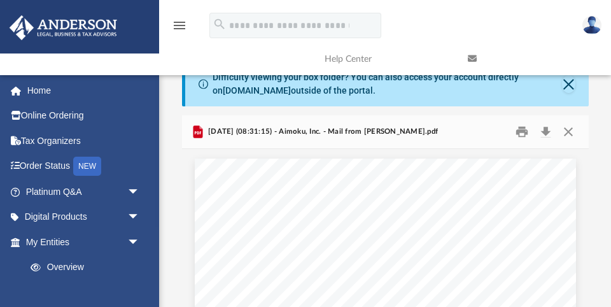
scroll to position [22, 0]
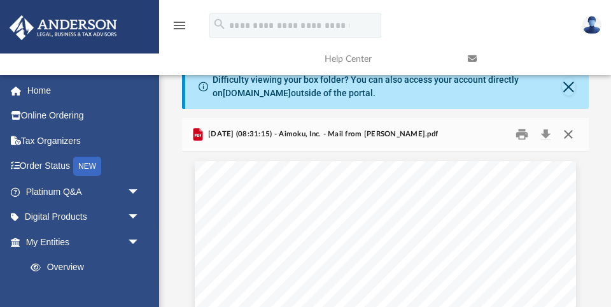
click at [569, 133] on button "Close" at bounding box center [568, 135] width 23 height 20
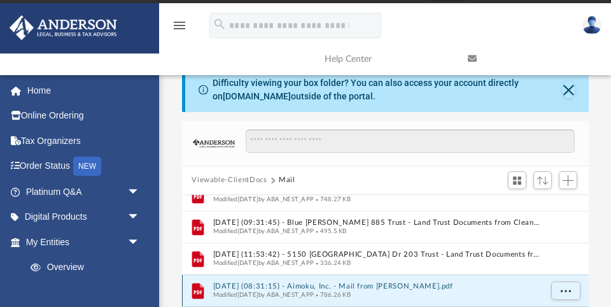
scroll to position [18, 0]
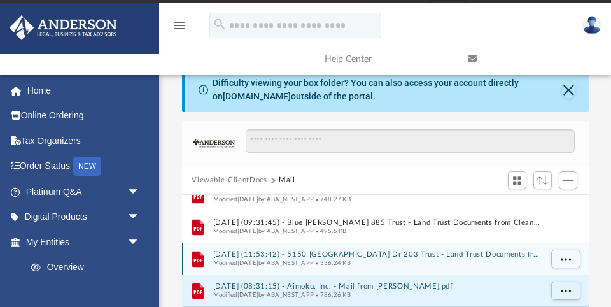
click at [314, 259] on span "Modified Thu Jul 10 2025 by ABA_NEST_APP" at bounding box center [263, 262] width 101 height 6
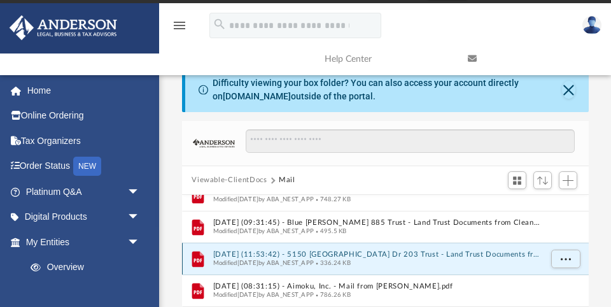
click at [344, 255] on button "2025.07.10 (11:53:42) - 5150 Mandalay Springs Dr 203 Trust - Land Trust Documen…" at bounding box center [377, 254] width 328 height 8
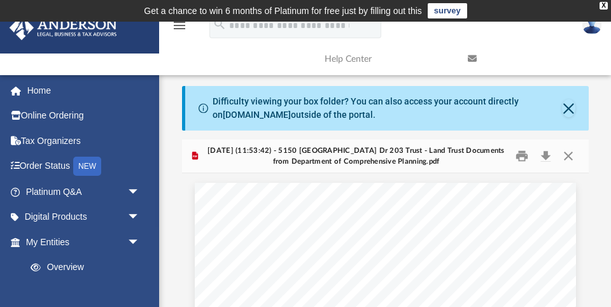
scroll to position [0, 0]
click at [570, 155] on button "Close" at bounding box center [568, 156] width 23 height 20
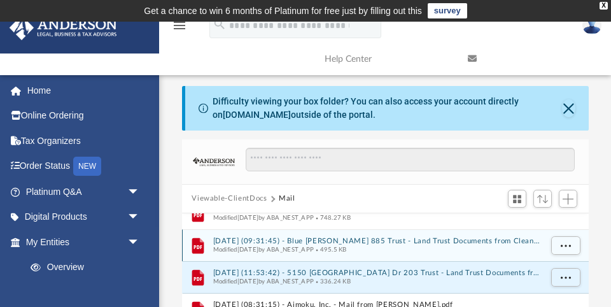
click at [374, 238] on button "2025.07.10 (09:31:45) - Blue Rosalie 885 Trust - Land Trust Documents from Clea…" at bounding box center [377, 241] width 328 height 8
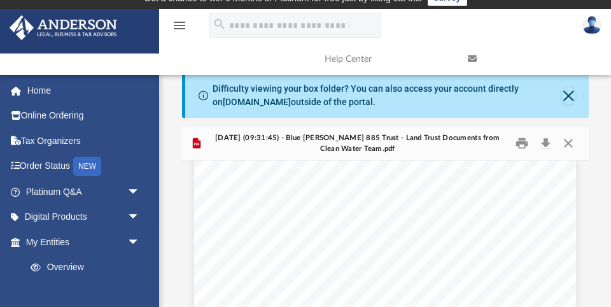
scroll to position [688, 0]
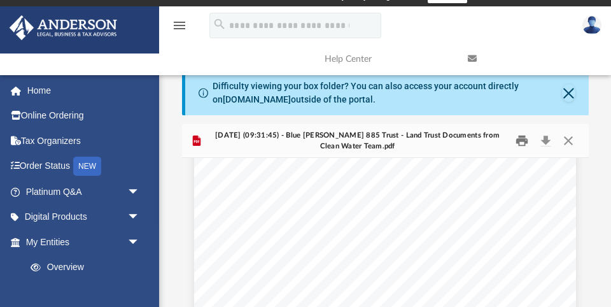
click at [521, 136] on button "Print" at bounding box center [521, 141] width 25 height 20
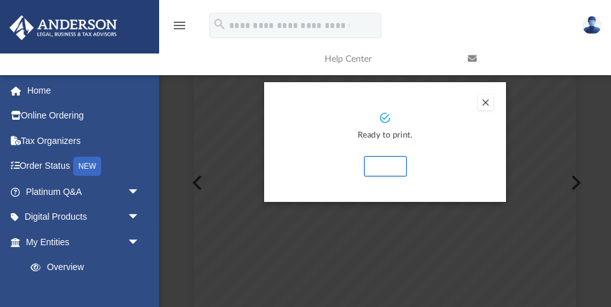
scroll to position [169, 0]
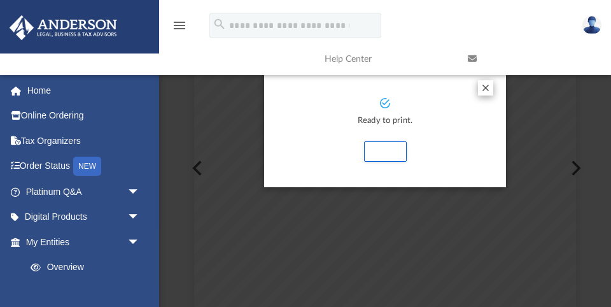
click at [486, 87] on button "Preview" at bounding box center [485, 87] width 15 height 15
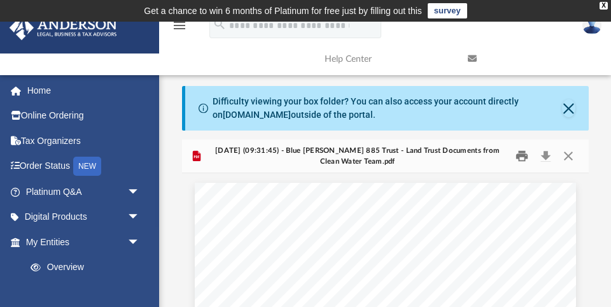
scroll to position [0, 0]
click at [522, 156] on button "Print" at bounding box center [521, 156] width 25 height 20
click at [568, 155] on button "Close" at bounding box center [568, 156] width 23 height 20
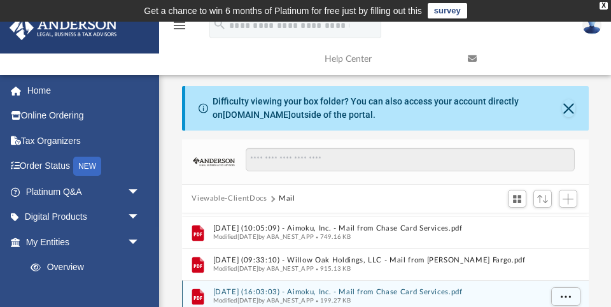
scroll to position [187, 0]
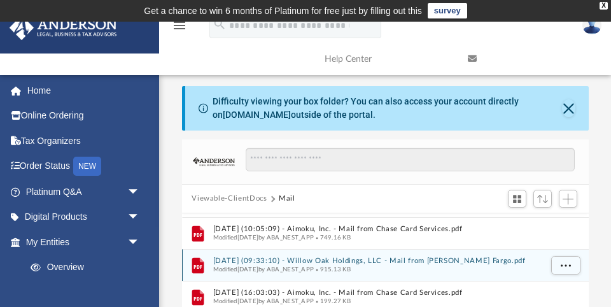
click at [332, 259] on button "2025.06.06 (09:33:10) - Willow Oak Holdings, LLC - Mail from Wells Fargo.pdf" at bounding box center [377, 261] width 328 height 8
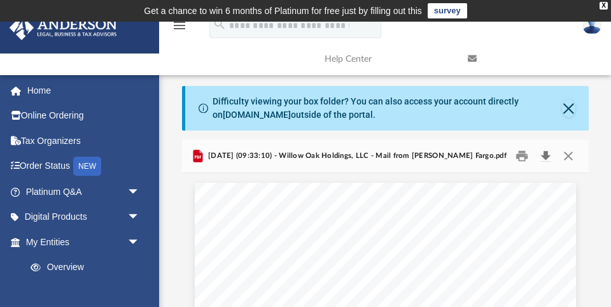
scroll to position [0, 0]
click at [525, 156] on button "Print" at bounding box center [521, 156] width 25 height 20
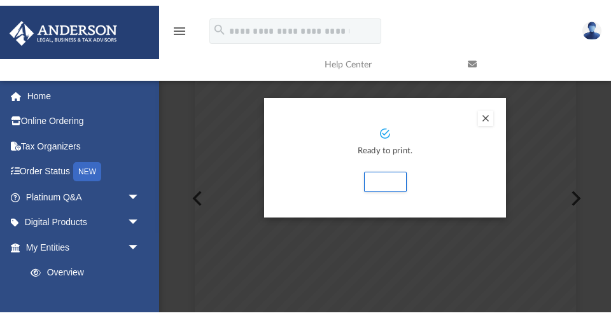
scroll to position [173, 0]
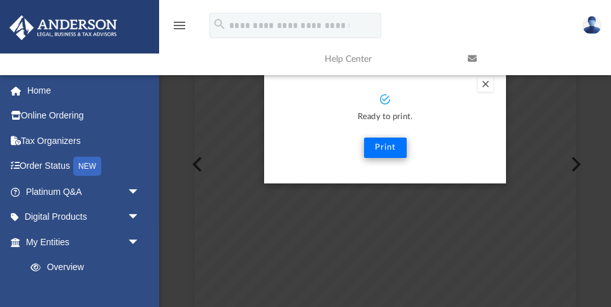
click at [387, 144] on button "Print" at bounding box center [385, 148] width 43 height 20
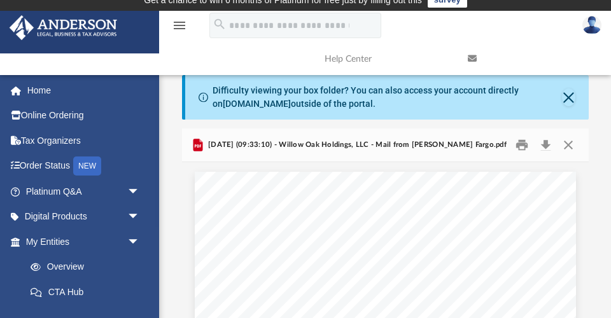
scroll to position [6, 0]
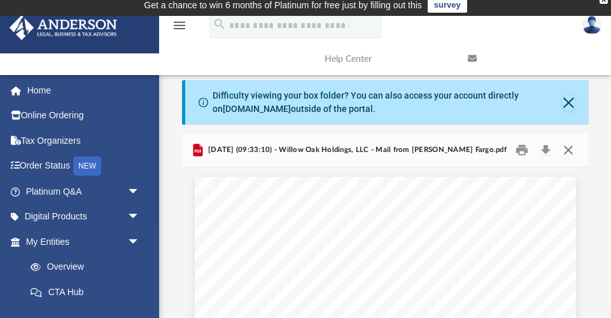
click at [570, 148] on button "Close" at bounding box center [568, 151] width 23 height 20
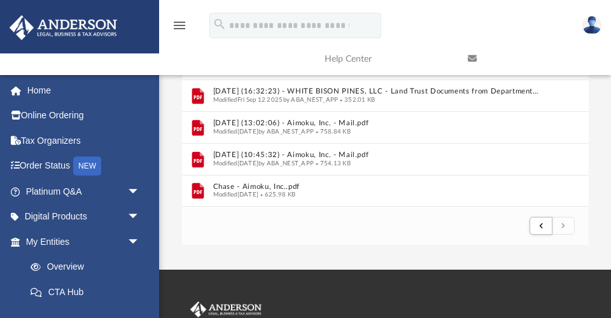
scroll to position [255, 0]
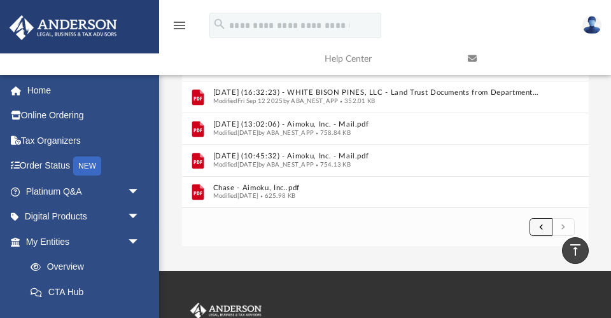
click at [542, 223] on span "submit" at bounding box center [541, 226] width 4 height 7
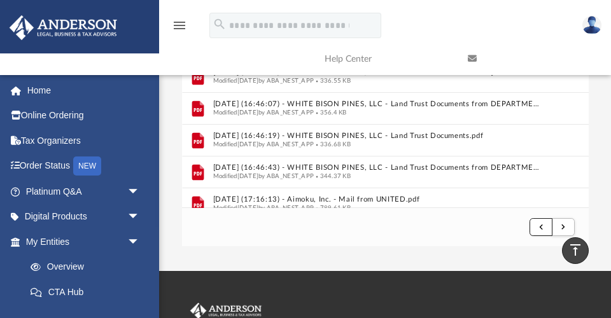
scroll to position [308, 0]
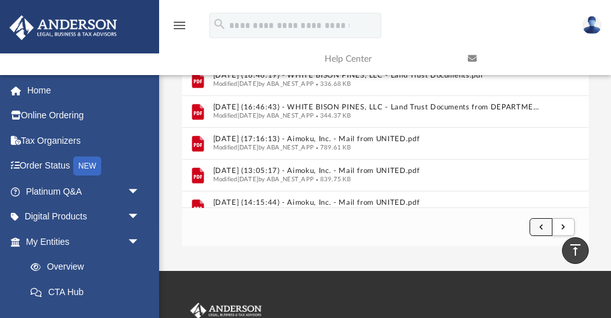
click at [543, 226] on span "submit" at bounding box center [541, 226] width 4 height 7
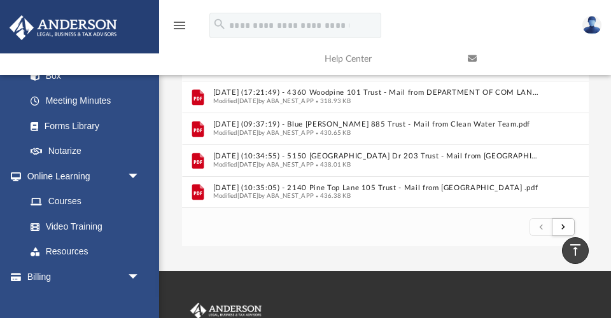
scroll to position [1341, 0]
click at [564, 225] on span "submit" at bounding box center [563, 226] width 4 height 7
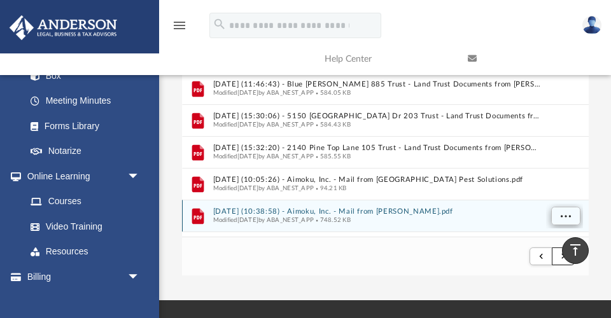
scroll to position [226, 0]
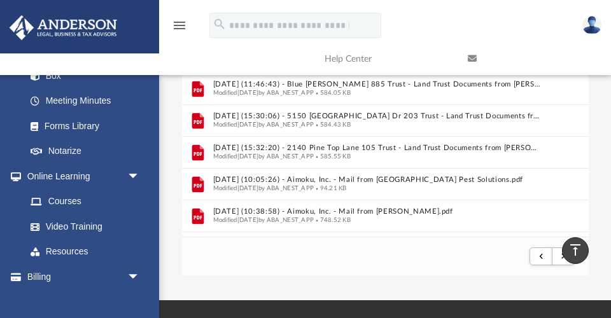
click at [307, 257] on footer "2 of 3" at bounding box center [385, 256] width 407 height 39
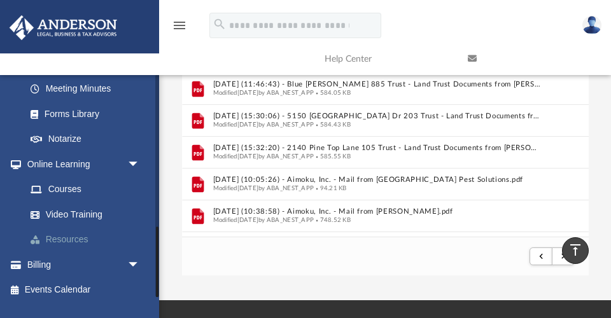
scroll to position [479, 0]
click at [132, 257] on span "arrow_drop_down" at bounding box center [139, 266] width 25 height 26
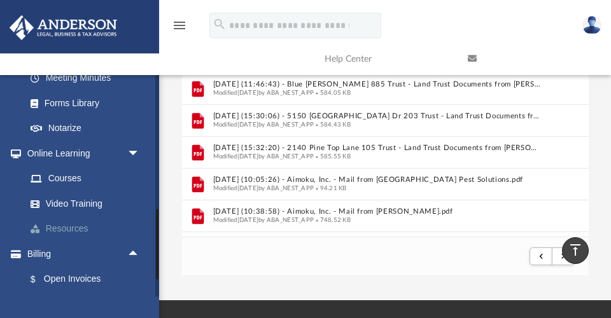
scroll to position [492, 0]
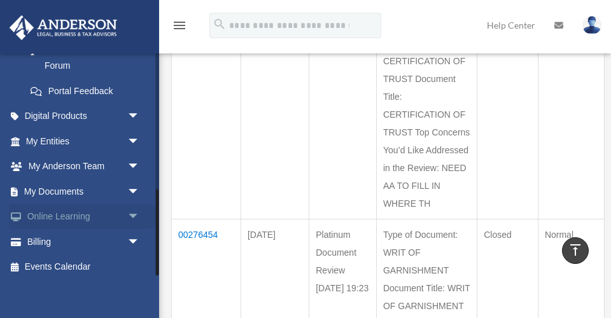
scroll to position [351, 0]
click at [133, 183] on span "arrow_drop_down" at bounding box center [139, 193] width 25 height 26
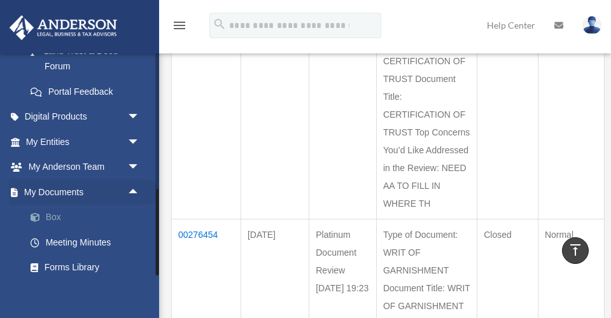
click at [57, 206] on link "Box" at bounding box center [88, 217] width 141 height 25
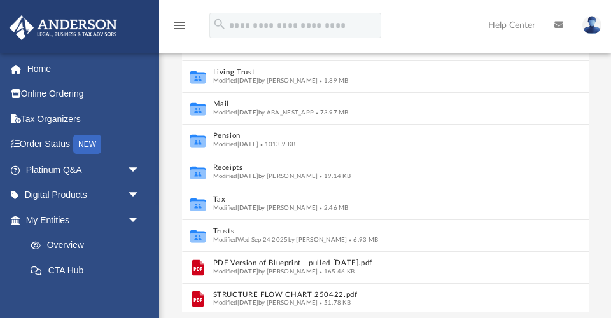
scroll to position [190, 0]
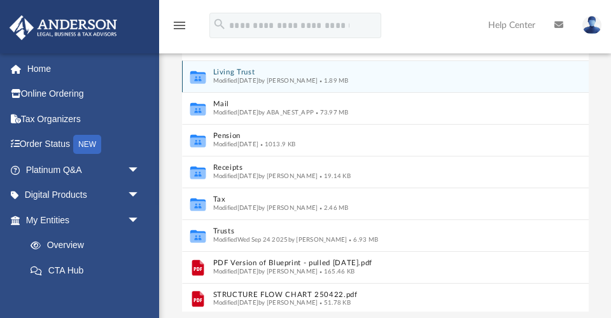
click at [232, 68] on button "Living Trust" at bounding box center [377, 72] width 328 height 8
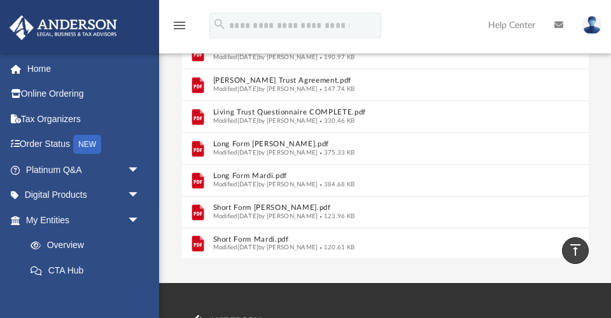
scroll to position [60, 0]
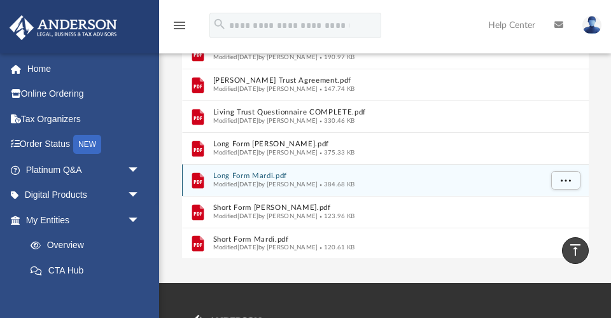
click at [252, 175] on button "Long Form Mardi.pdf" at bounding box center [377, 176] width 328 height 8
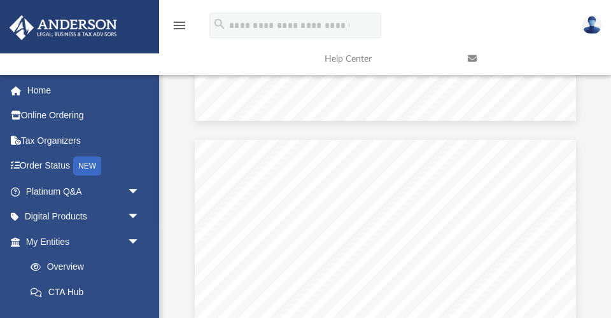
scroll to position [897, 0]
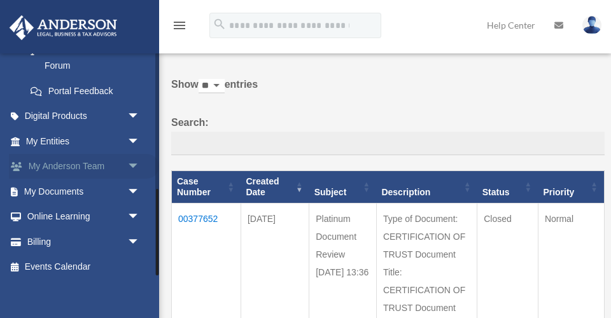
scroll to position [351, 0]
click at [134, 183] on span "arrow_drop_down" at bounding box center [139, 193] width 25 height 26
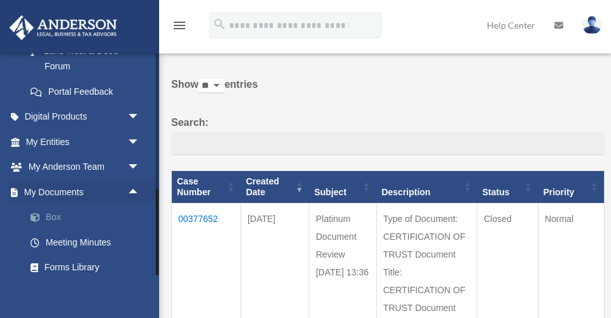
click at [53, 209] on link "Box" at bounding box center [88, 217] width 141 height 25
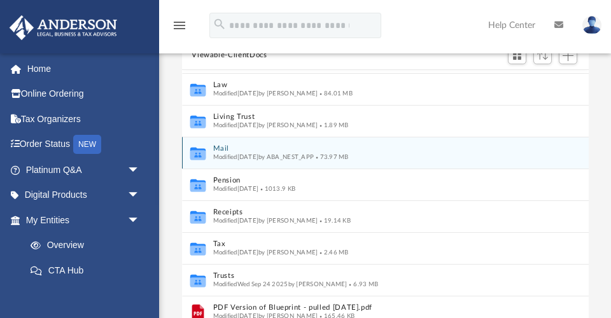
scroll to position [29, 0]
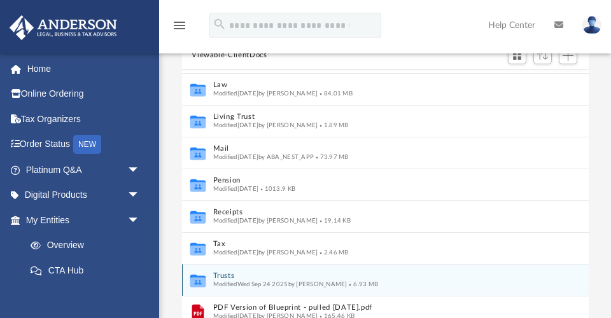
click at [229, 274] on button "Trusts" at bounding box center [377, 276] width 328 height 8
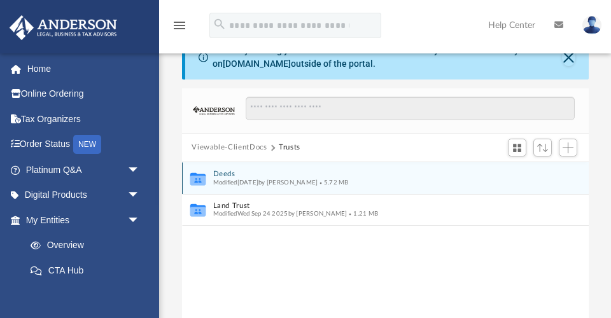
scroll to position [51, 0]
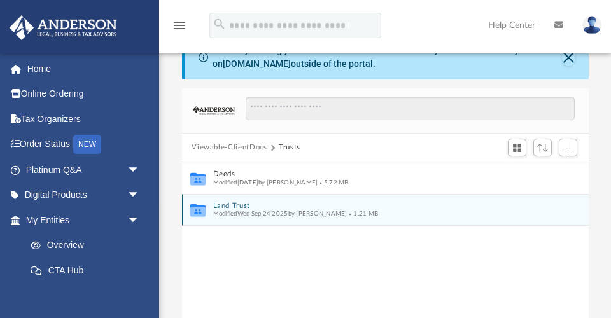
click at [236, 203] on button "Land Trust" at bounding box center [377, 206] width 328 height 8
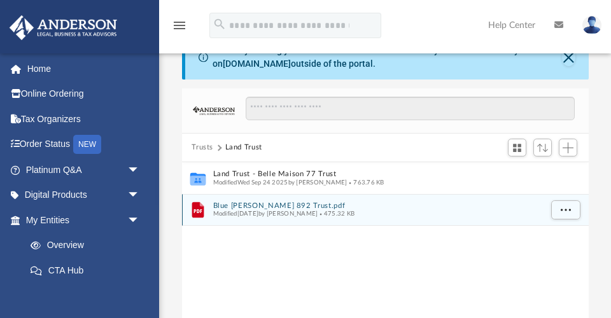
click at [293, 204] on button "Blue Rosalie 892 Trust.pdf" at bounding box center [377, 206] width 328 height 8
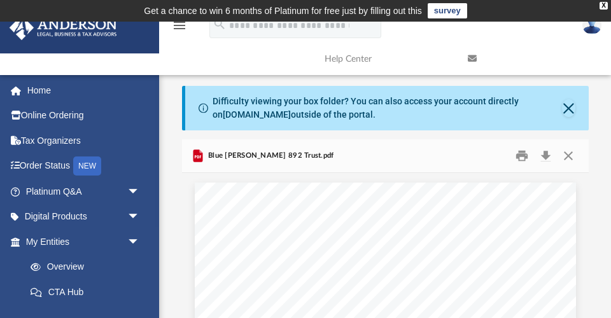
scroll to position [0, 0]
click at [549, 154] on button "Download" at bounding box center [546, 156] width 23 height 20
click at [567, 154] on button "Close" at bounding box center [568, 156] width 23 height 20
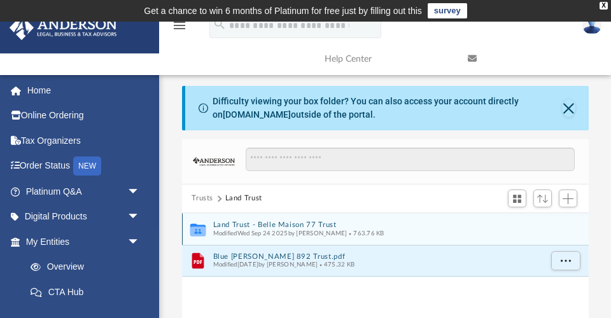
click at [278, 222] on button "Land Trust - Belle Maison 77 Trust" at bounding box center [377, 225] width 328 height 8
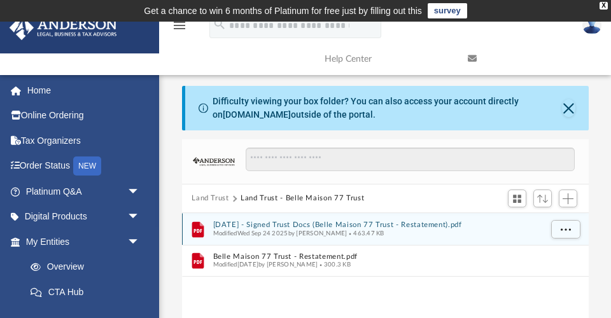
click at [316, 224] on button "2025.09.18 - Signed Trust Docs (Belle Maison 77 Trust - Restatement).pdf" at bounding box center [377, 225] width 328 height 8
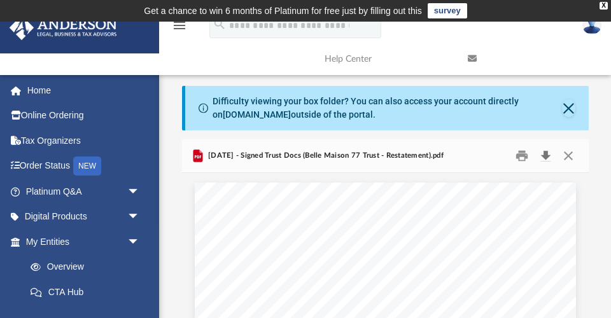
click at [545, 157] on button "Download" at bounding box center [546, 156] width 23 height 20
click at [568, 155] on button "Close" at bounding box center [568, 156] width 23 height 20
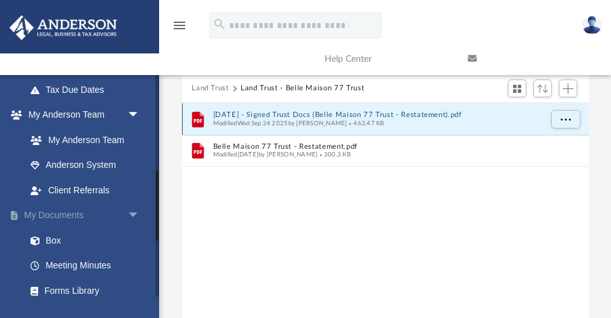
scroll to position [309, 0]
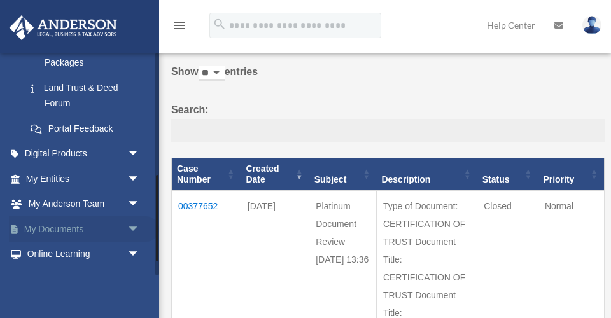
scroll to position [316, 0]
click at [133, 220] on span "arrow_drop_down" at bounding box center [139, 228] width 25 height 26
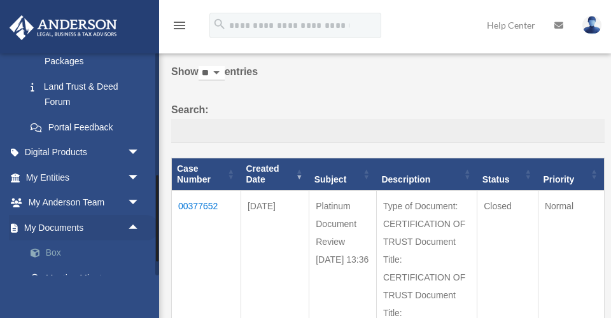
click at [50, 246] on link "Box" at bounding box center [88, 253] width 141 height 25
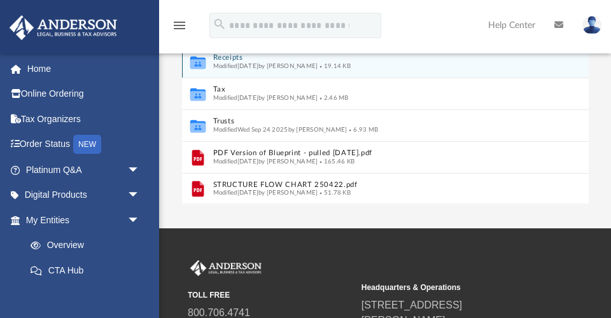
scroll to position [325, 0]
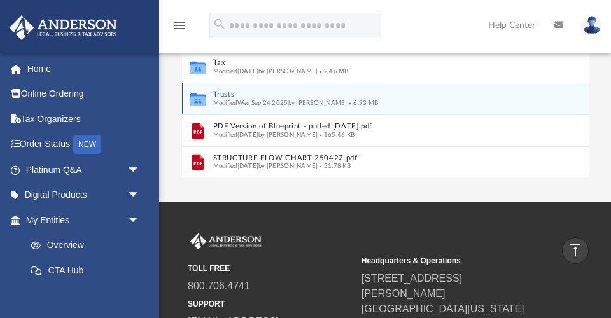
click at [230, 96] on button "Trusts" at bounding box center [377, 94] width 328 height 8
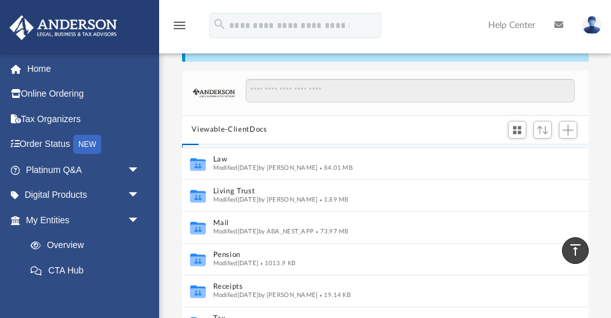
scroll to position [0, 0]
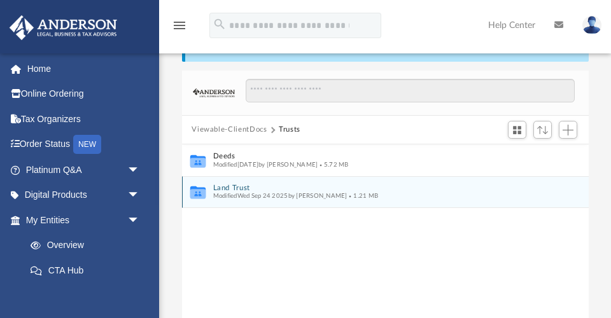
click at [238, 187] on button "Land Trust" at bounding box center [377, 188] width 328 height 8
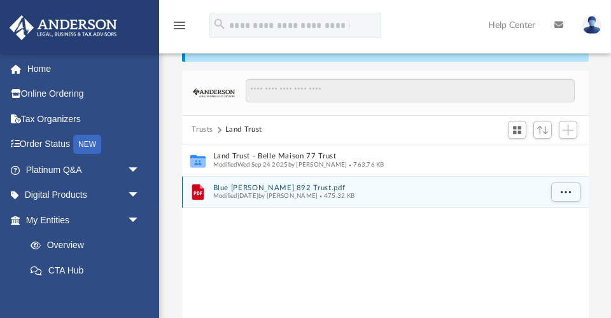
click at [247, 188] on button "Blue Rosalie 892 Trust.pdf" at bounding box center [377, 188] width 328 height 8
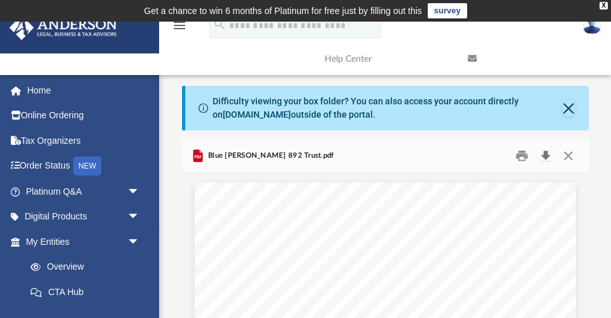
click at [547, 158] on button "Download" at bounding box center [546, 156] width 23 height 20
click at [568, 152] on button "Close" at bounding box center [568, 156] width 23 height 20
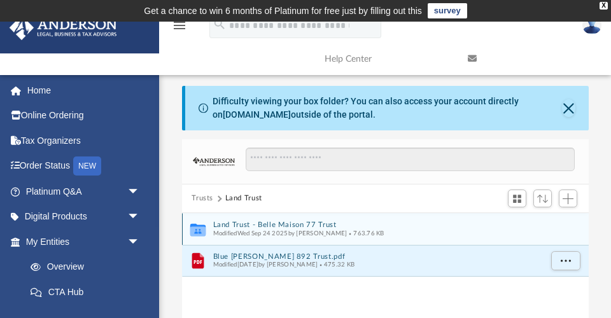
click at [274, 227] on button "Land Trust - Belle Maison 77 Trust" at bounding box center [377, 225] width 328 height 8
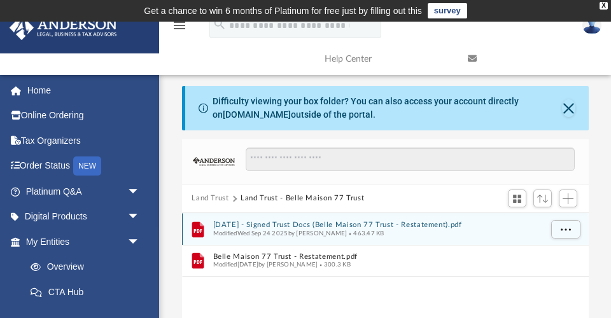
click at [382, 221] on button "2025.09.18 - Signed Trust Docs (Belle Maison 77 Trust - Restatement).pdf" at bounding box center [377, 225] width 328 height 8
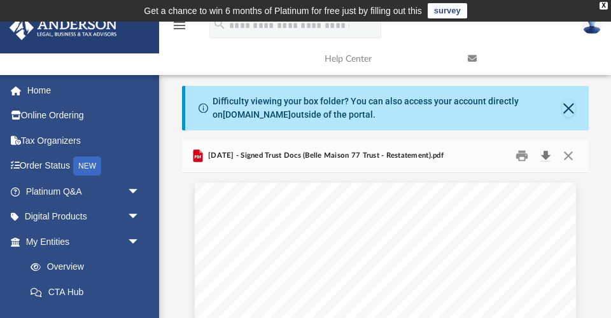
click at [547, 158] on button "Download" at bounding box center [546, 156] width 23 height 20
click at [568, 152] on button "Close" at bounding box center [568, 156] width 23 height 20
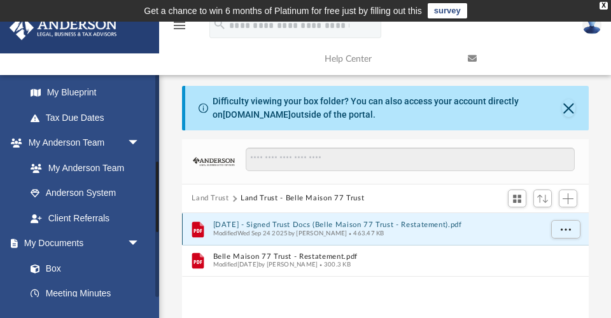
scroll to position [282, 0]
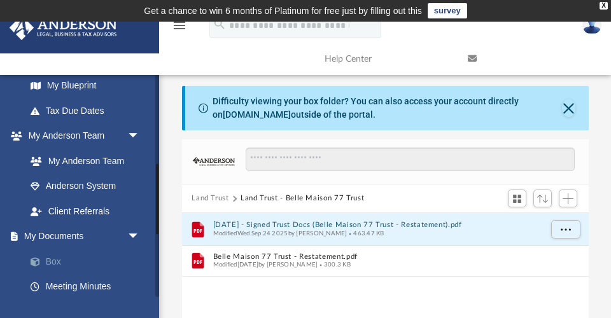
click at [56, 251] on link "Box" at bounding box center [88, 261] width 141 height 25
click at [55, 253] on link "Box" at bounding box center [88, 261] width 141 height 25
click at [568, 107] on button "Close" at bounding box center [568, 108] width 13 height 18
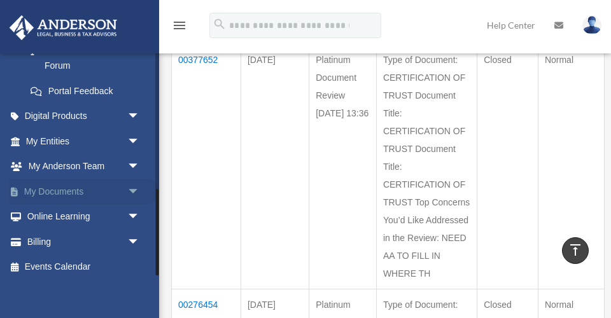
scroll to position [351, 0]
click at [132, 184] on span "arrow_drop_down" at bounding box center [139, 193] width 25 height 26
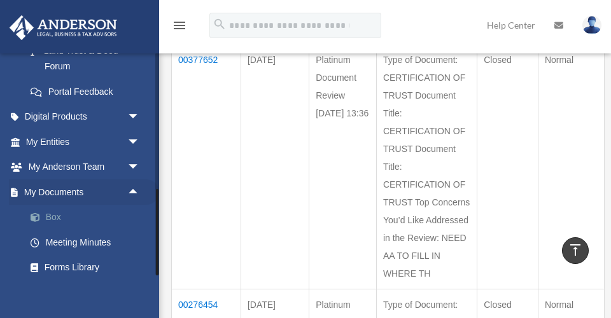
click at [53, 209] on link "Box" at bounding box center [88, 217] width 141 height 25
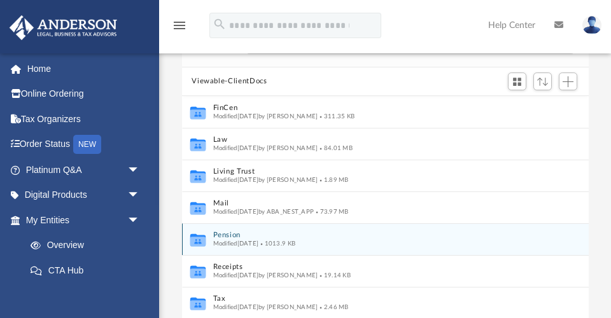
scroll to position [116, 0]
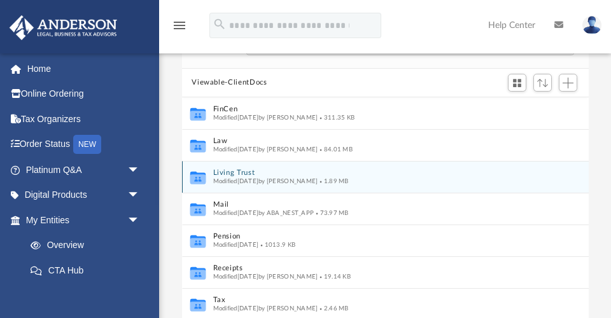
click at [230, 170] on button "Living Trust" at bounding box center [377, 173] width 328 height 8
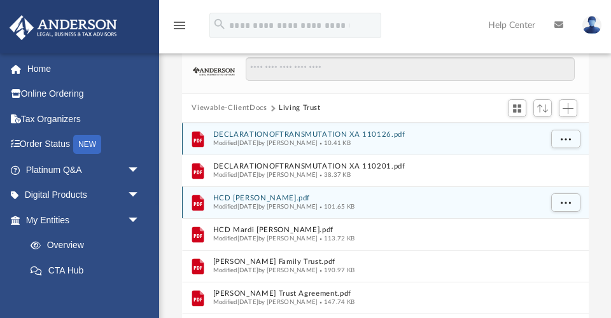
scroll to position [88, 0]
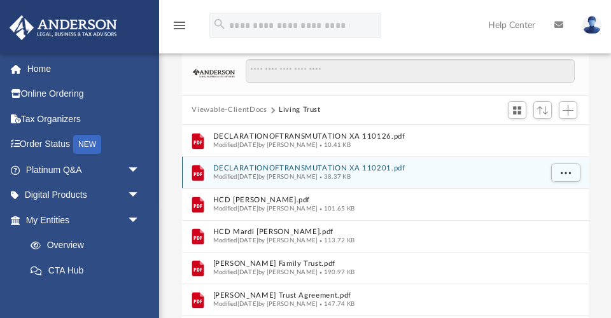
click at [253, 173] on span "Modified Thu May 23 2024 by Arne LaPrade" at bounding box center [265, 176] width 105 height 6
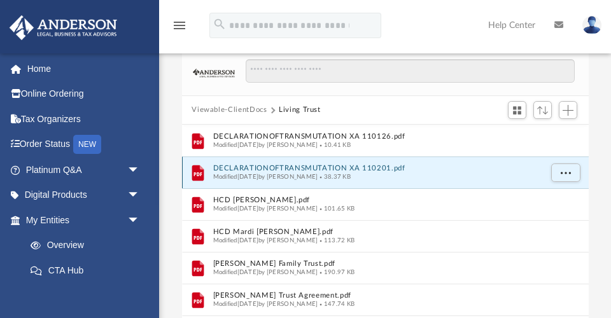
click at [266, 166] on button "DECLARATIONOFTRANSMUTATION XA 110201.pdf" at bounding box center [377, 168] width 328 height 8
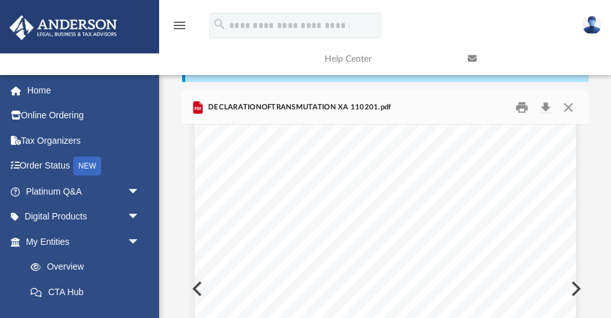
scroll to position [302, 0]
click at [568, 106] on button "Close" at bounding box center [568, 108] width 23 height 20
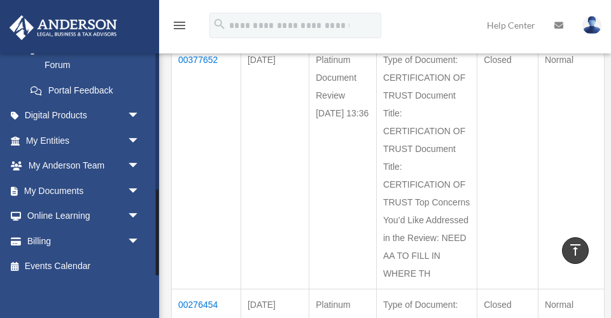
scroll to position [351, 0]
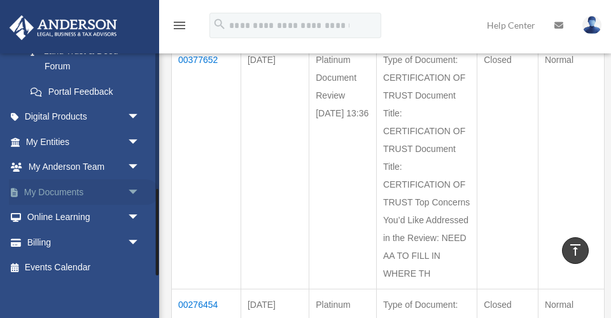
click at [131, 182] on span "arrow_drop_down" at bounding box center [139, 193] width 25 height 26
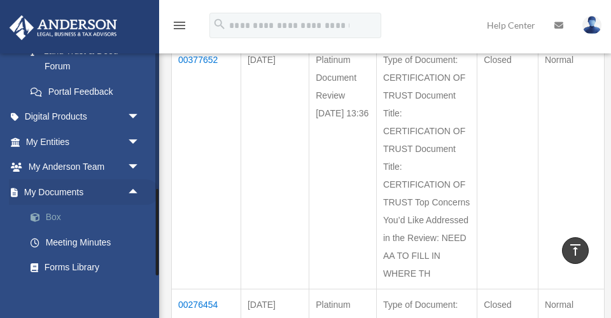
click at [56, 206] on link "Box" at bounding box center [88, 217] width 141 height 25
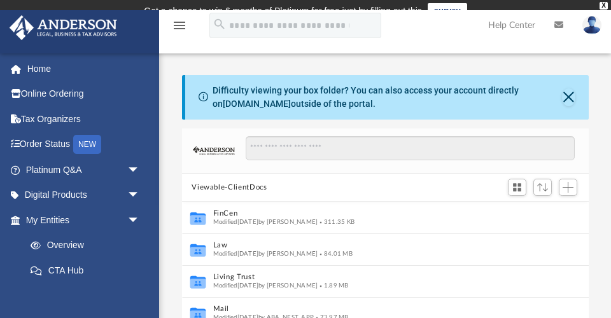
scroll to position [1, 1]
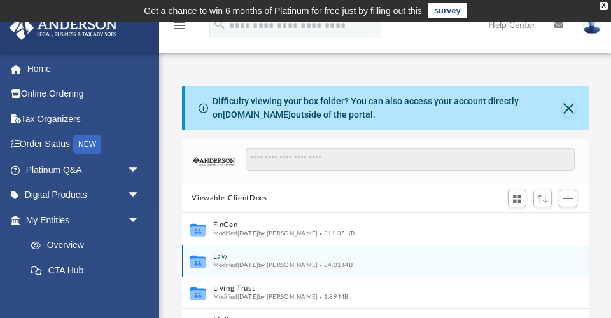
click at [218, 256] on button "Law" at bounding box center [377, 257] width 328 height 8
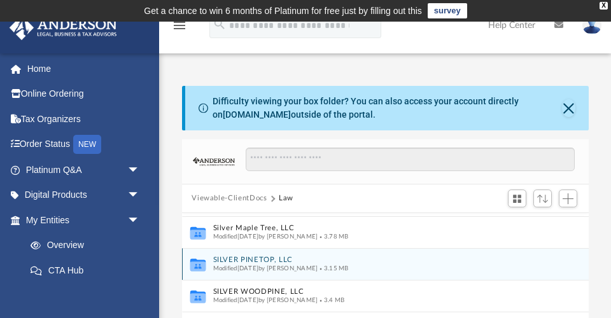
scroll to position [0, 0]
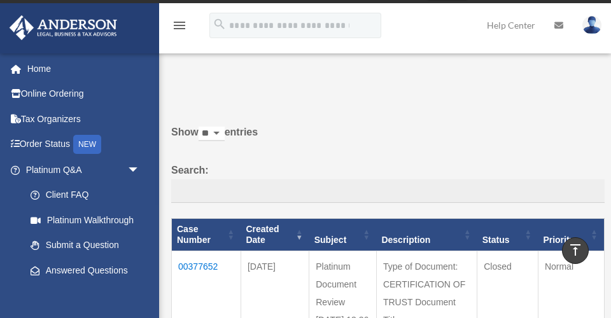
scroll to position [18, 0]
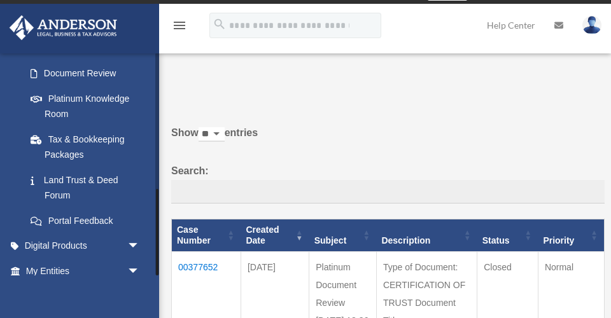
scroll to position [351, 0]
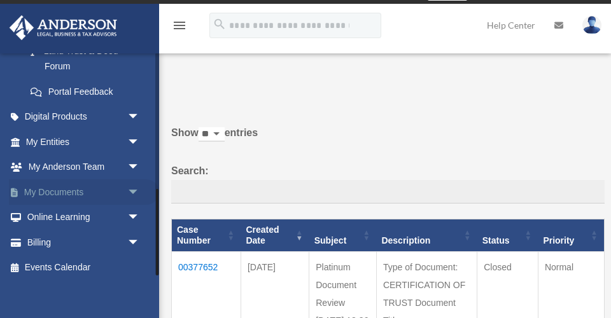
click at [135, 183] on span "arrow_drop_down" at bounding box center [139, 193] width 25 height 26
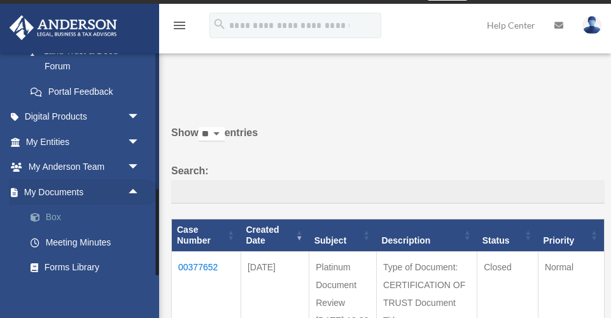
click at [51, 209] on link "Box" at bounding box center [88, 217] width 141 height 25
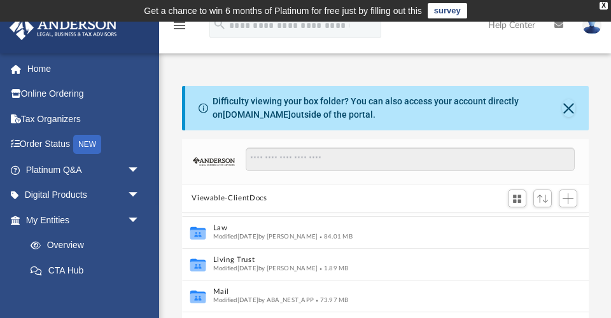
scroll to position [29, 0]
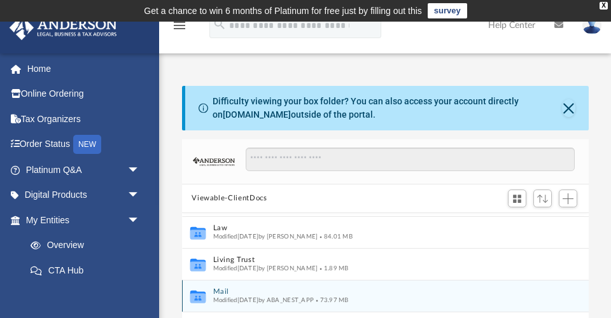
click at [220, 290] on button "Mail" at bounding box center [377, 292] width 328 height 8
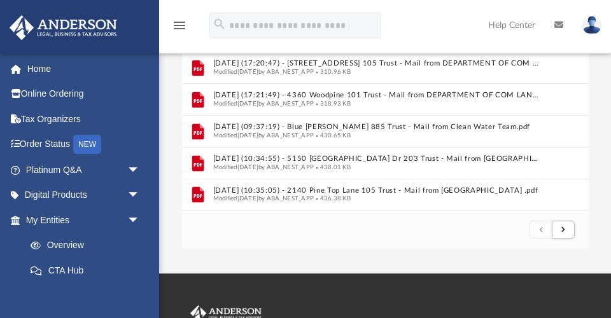
scroll to position [253, 0]
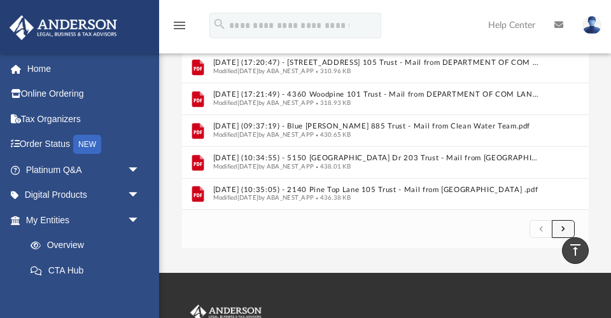
click at [563, 227] on span "submit" at bounding box center [563, 228] width 4 height 7
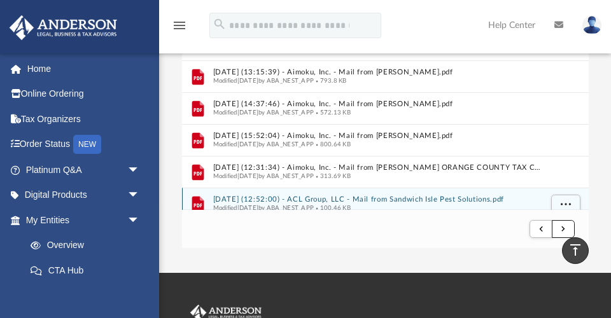
scroll to position [1045, 0]
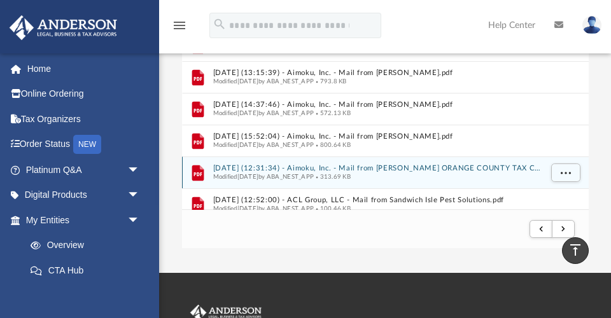
click at [427, 166] on button "[DATE] (12:31:34) - Aimoku, Inc. - Mail from [PERSON_NAME] ORANGE COUNTY TAX CO…" at bounding box center [377, 168] width 328 height 8
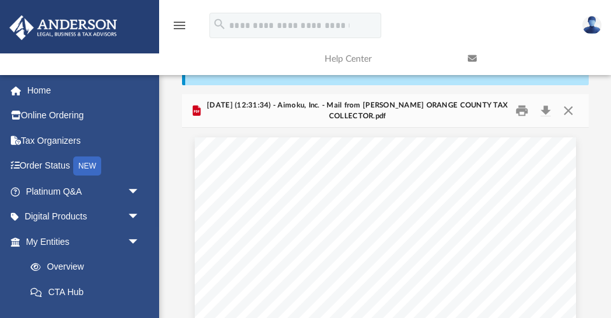
scroll to position [45, 0]
click at [543, 108] on button "Download" at bounding box center [546, 112] width 23 height 20
click at [523, 111] on button "Print" at bounding box center [521, 112] width 25 height 20
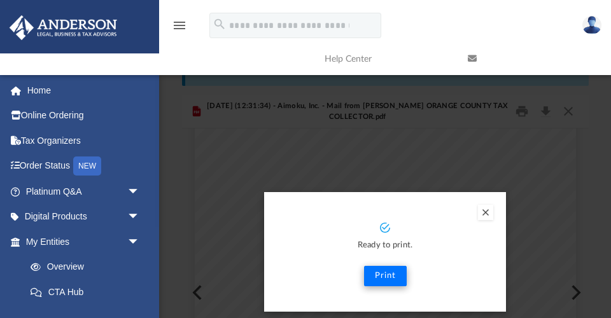
click at [383, 276] on button "Print" at bounding box center [385, 276] width 43 height 20
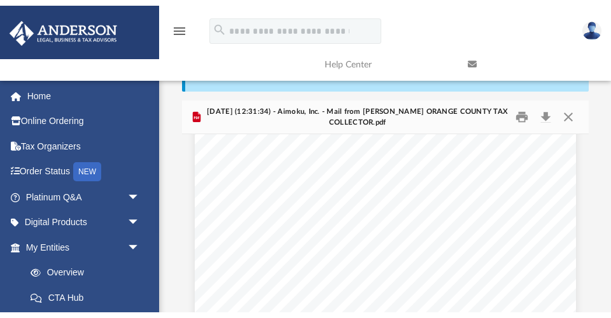
scroll to position [0, 0]
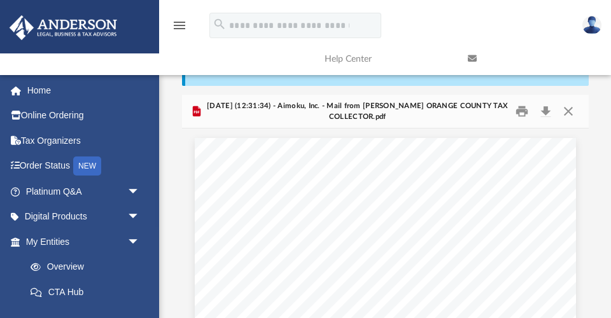
click at [368, 77] on link "Help Center" at bounding box center [386, 59] width 143 height 50
click at [566, 110] on button "Close" at bounding box center [568, 112] width 23 height 20
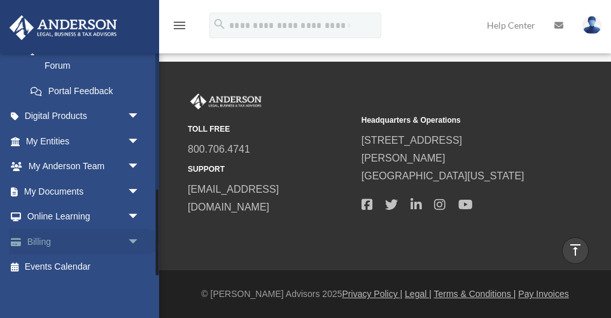
scroll to position [351, 0]
click at [134, 183] on span "arrow_drop_down" at bounding box center [139, 193] width 25 height 26
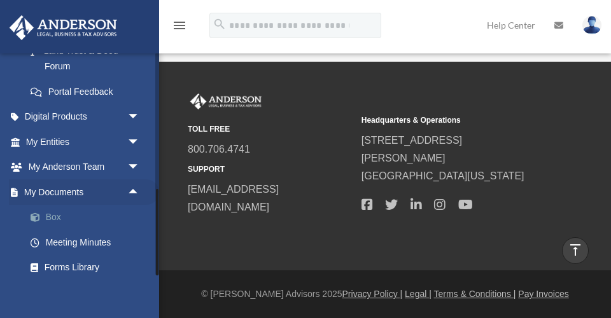
click at [59, 206] on link "Box" at bounding box center [88, 217] width 141 height 25
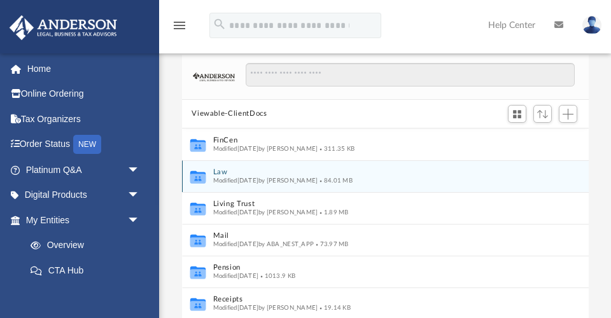
scroll to position [87, 0]
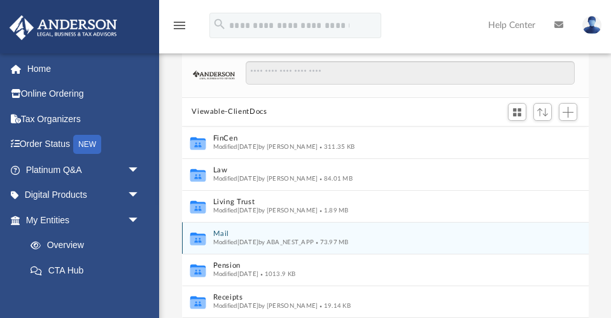
click at [218, 232] on button "Mail" at bounding box center [377, 234] width 328 height 8
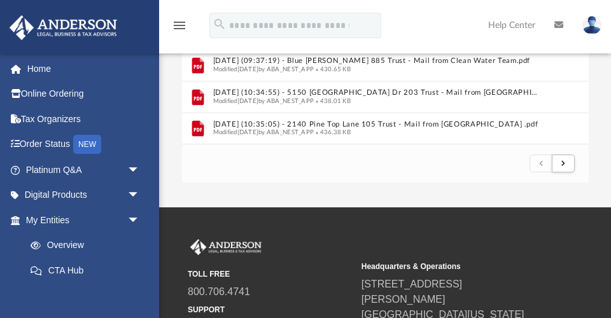
scroll to position [316, 0]
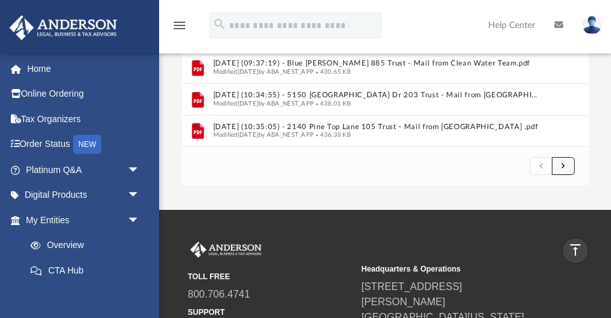
click at [564, 162] on span "submit" at bounding box center [563, 165] width 4 height 7
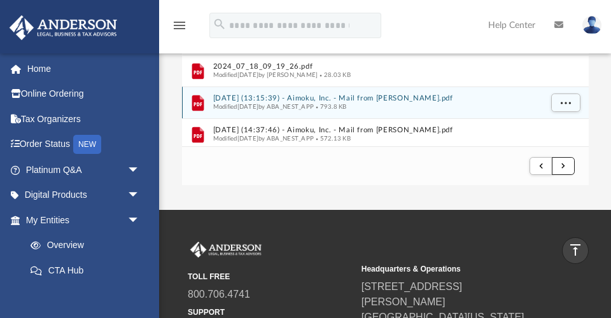
scroll to position [955, 0]
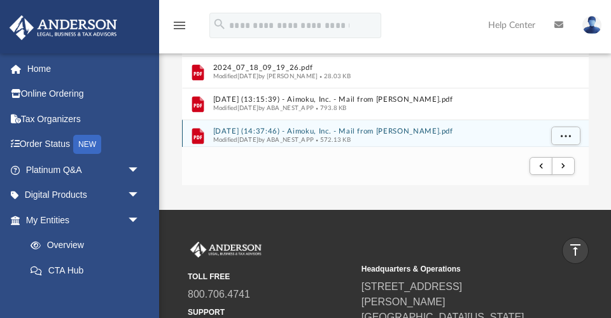
click at [413, 129] on button "[DATE] (14:37:46) - Aimoku, Inc. - Mail from [PERSON_NAME].pdf" at bounding box center [377, 131] width 328 height 8
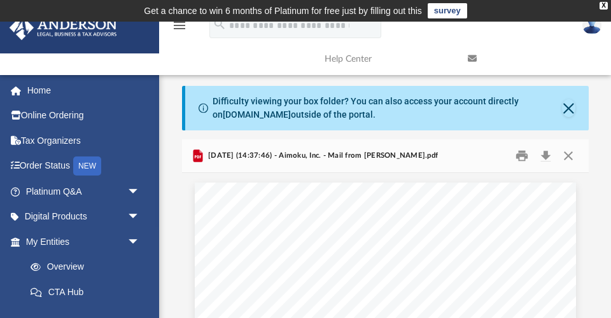
scroll to position [0, 0]
click at [569, 153] on button "Close" at bounding box center [568, 156] width 23 height 20
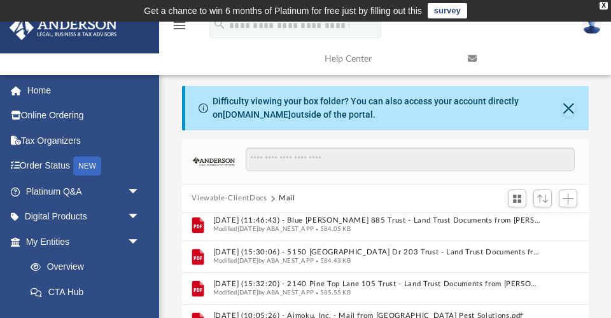
scroll to position [960, 0]
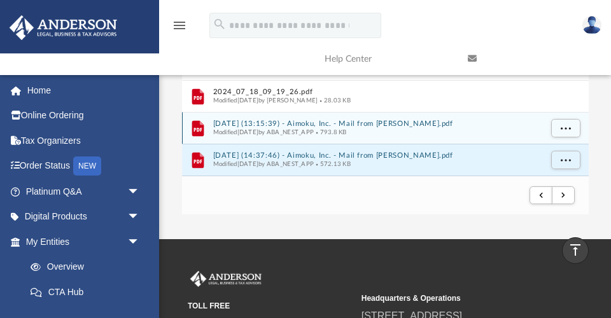
click at [402, 124] on button "[DATE] (13:15:39) - Aimoku, Inc. - Mail from [PERSON_NAME].pdf" at bounding box center [377, 124] width 328 height 8
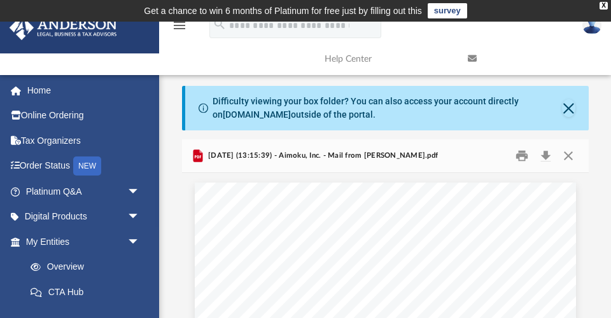
scroll to position [0, 0]
click at [567, 153] on button "Close" at bounding box center [568, 156] width 23 height 20
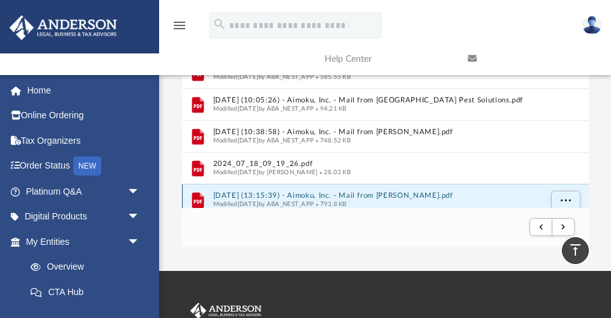
scroll to position [918, 0]
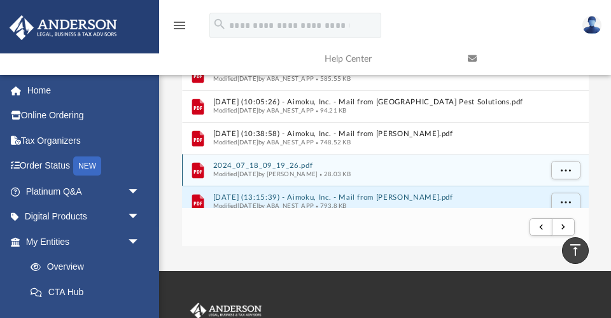
click at [300, 165] on button "2024_07_18_09_19_26.pdf" at bounding box center [377, 166] width 328 height 8
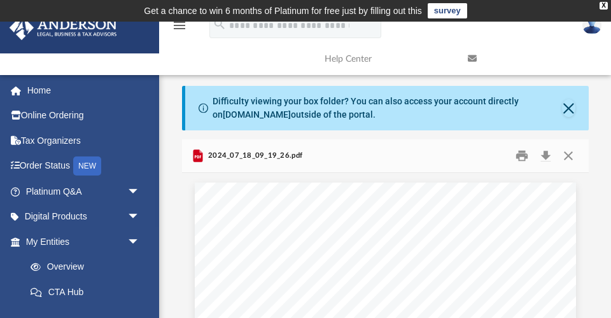
scroll to position [0, 0]
click at [566, 154] on button "Close" at bounding box center [568, 156] width 23 height 20
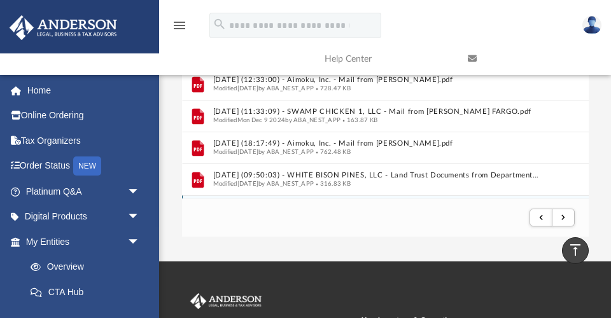
scroll to position [706, 0]
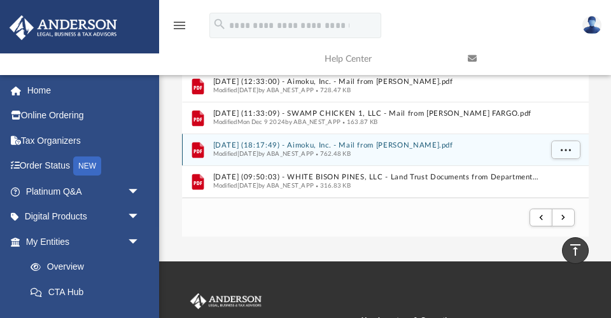
click at [391, 142] on button "[DATE] (18:17:49) - Aimoku, Inc. - Mail from [PERSON_NAME].pdf" at bounding box center [377, 145] width 328 height 8
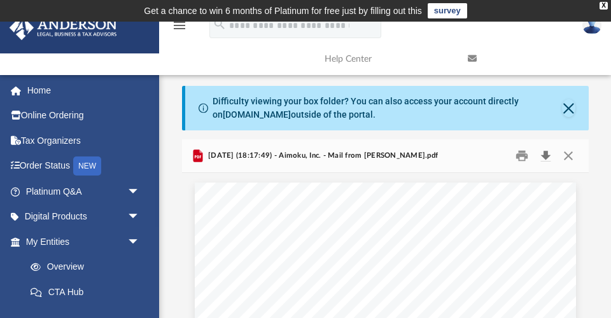
scroll to position [0, 0]
click at [574, 153] on button "Close" at bounding box center [568, 156] width 23 height 20
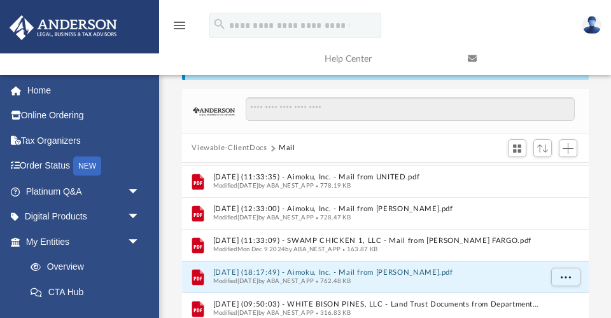
scroll to position [794, 0]
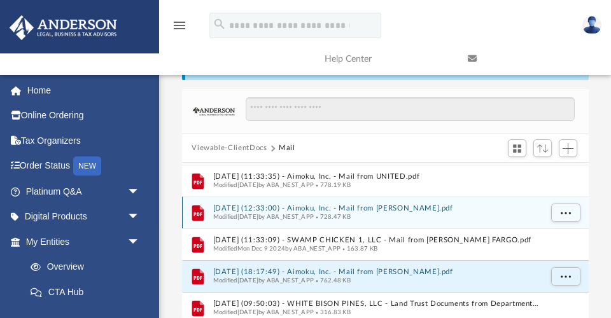
click at [264, 204] on button "[DATE] (12:33:00) - Aimoku, Inc. - Mail from [PERSON_NAME].pdf" at bounding box center [377, 208] width 328 height 8
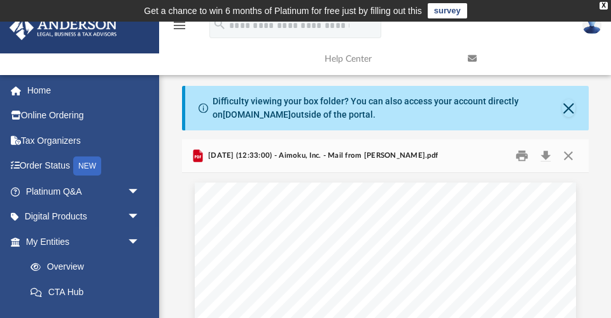
scroll to position [0, 0]
click at [568, 151] on button "Close" at bounding box center [568, 156] width 23 height 20
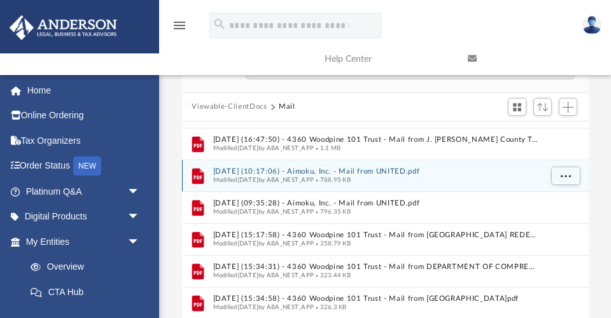
scroll to position [92, 0]
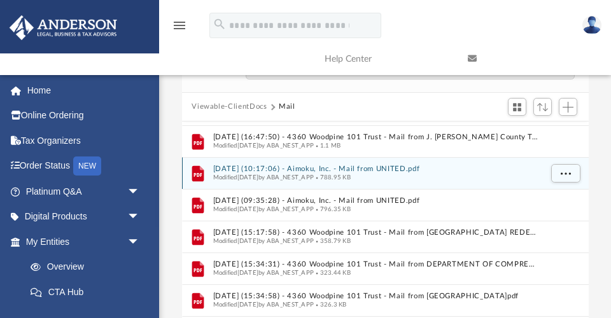
click at [308, 169] on button "[DATE] (10:17:06) - Aimoku, Inc. - Mail from UNITED.pdf" at bounding box center [377, 169] width 328 height 8
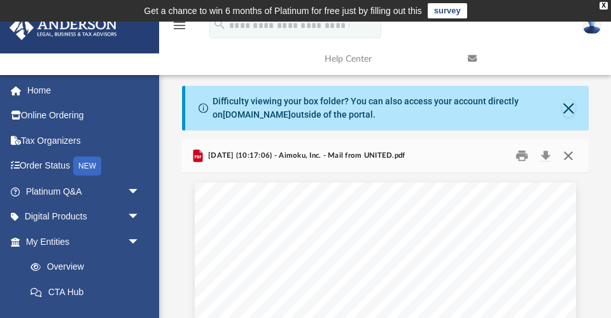
scroll to position [0, 0]
click at [569, 157] on button "Close" at bounding box center [568, 156] width 23 height 20
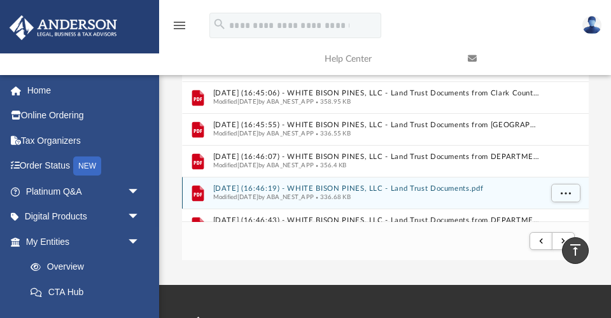
scroll to position [208, 0]
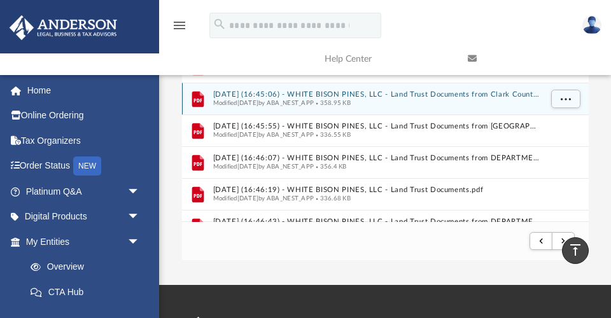
click at [330, 95] on button "[DATE] (16:45:06) - WHITE BISON PINES, LLC - Land Trust Documents from Clark Co…" at bounding box center [377, 94] width 328 height 8
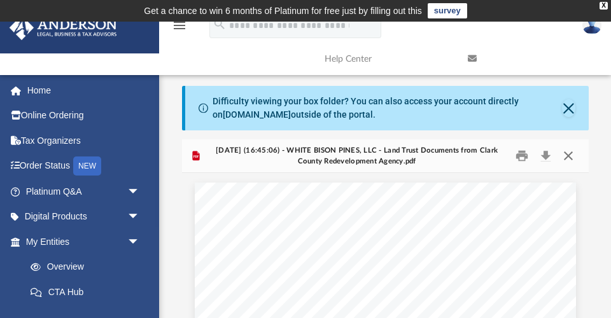
scroll to position [0, 0]
click at [567, 157] on button "Close" at bounding box center [568, 156] width 23 height 20
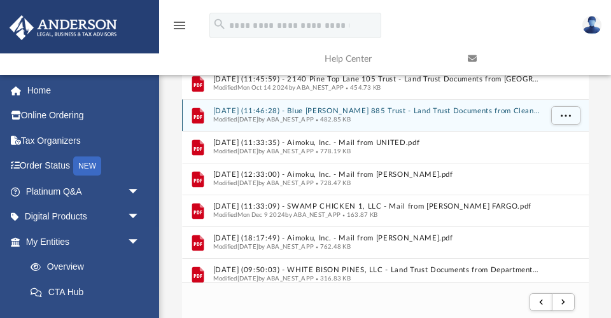
scroll to position [698, 0]
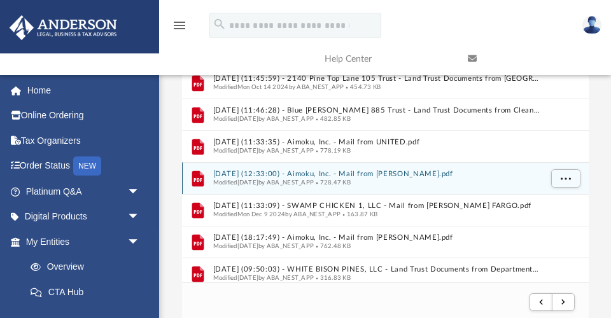
click at [311, 171] on button "[DATE] (12:33:00) - Aimoku, Inc. - Mail from [PERSON_NAME].pdf" at bounding box center [377, 174] width 328 height 8
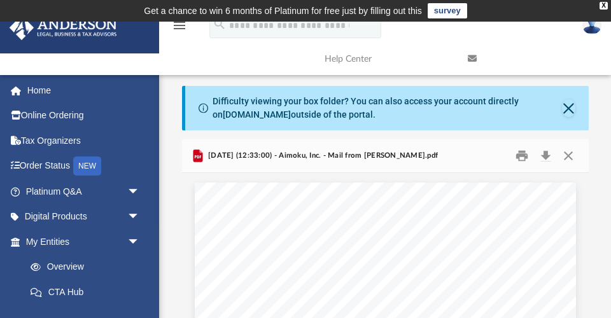
scroll to position [0, 0]
click at [570, 155] on button "Close" at bounding box center [568, 156] width 23 height 20
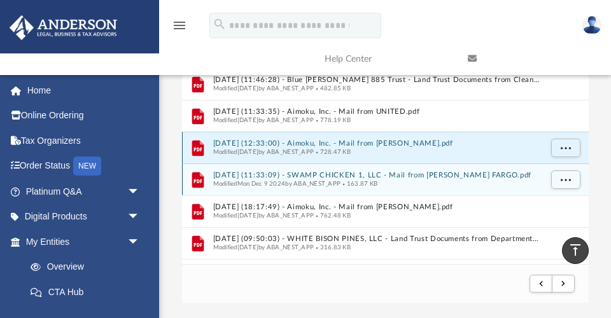
scroll to position [711, 0]
click at [315, 180] on span "Modified [DATE] by ABA_NEST_APP" at bounding box center [277, 183] width 128 height 6
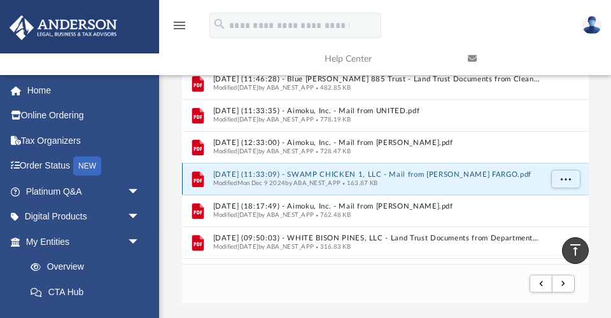
click at [318, 171] on button "[DATE] (11:33:09) - SWAMP CHICKEN 1, LLC - Mail from [PERSON_NAME] FARGO.pdf" at bounding box center [377, 175] width 328 height 8
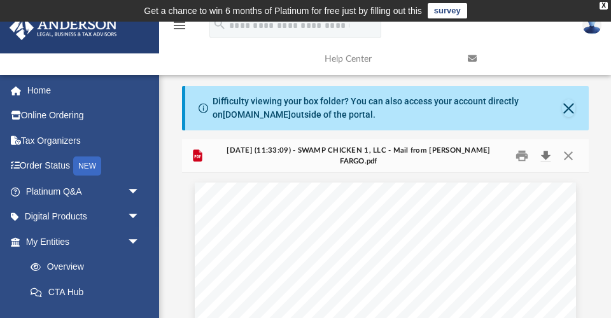
scroll to position [0, 0]
click at [568, 152] on button "Close" at bounding box center [568, 156] width 23 height 20
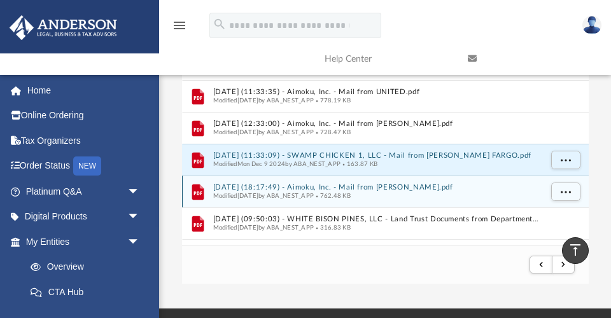
click at [363, 184] on button "[DATE] (18:17:49) - Aimoku, Inc. - Mail from [PERSON_NAME].pdf" at bounding box center [377, 187] width 328 height 8
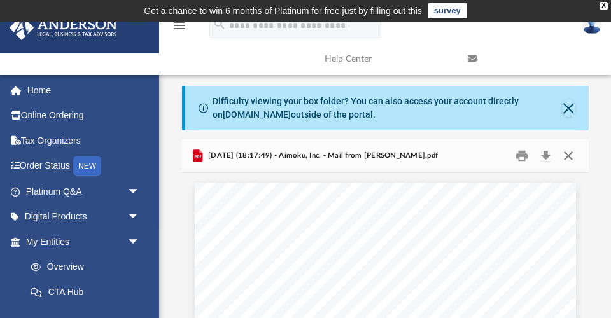
scroll to position [0, 0]
click at [568, 155] on button "Close" at bounding box center [568, 156] width 23 height 20
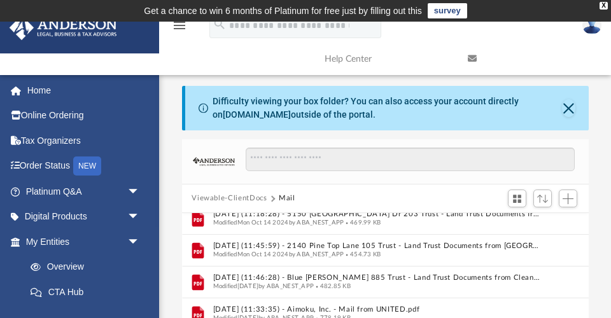
scroll to position [250, 0]
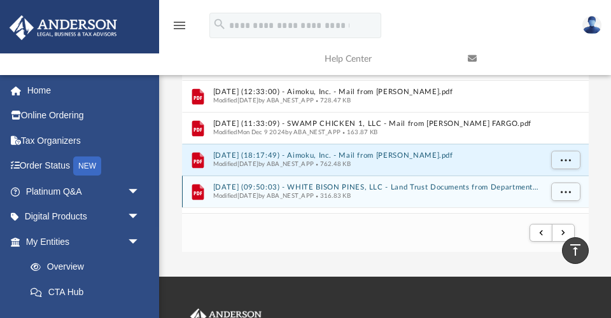
click at [386, 186] on button "[DATE] (09:50:03) - WHITE BISON PINES, LLC - Land Trust Documents from Departme…" at bounding box center [377, 187] width 328 height 8
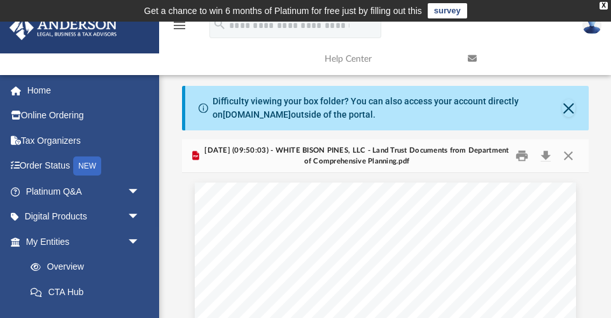
scroll to position [0, 0]
click at [569, 152] on button "Close" at bounding box center [568, 156] width 23 height 20
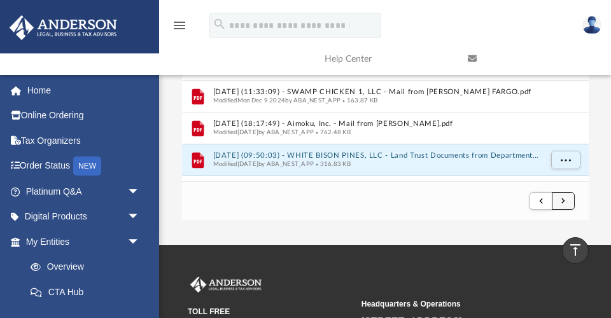
click at [566, 199] on button "submit" at bounding box center [563, 201] width 23 height 18
click at [565, 199] on button "submit" at bounding box center [563, 201] width 23 height 18
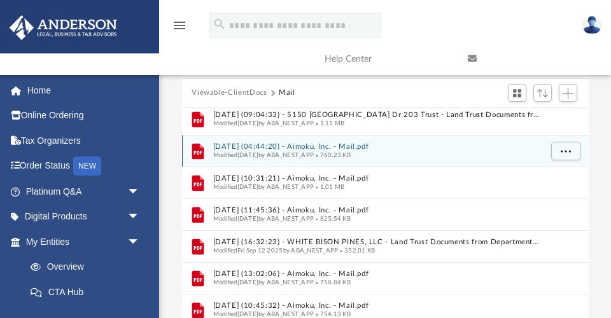
scroll to position [106, 0]
click at [292, 151] on span "Modified [DATE] by ABA_NEST_APP" at bounding box center [263, 154] width 101 height 6
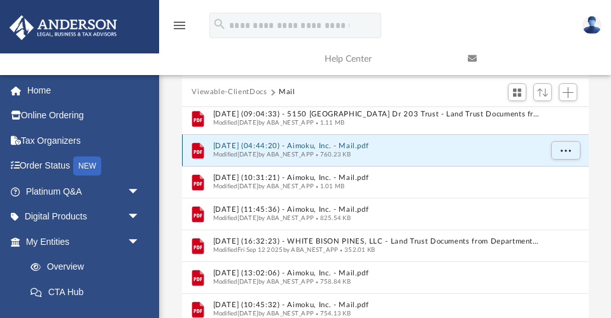
click at [312, 146] on button "[DATE] (04:44:20) - Aimoku, Inc. - Mail.pdf" at bounding box center [377, 146] width 328 height 8
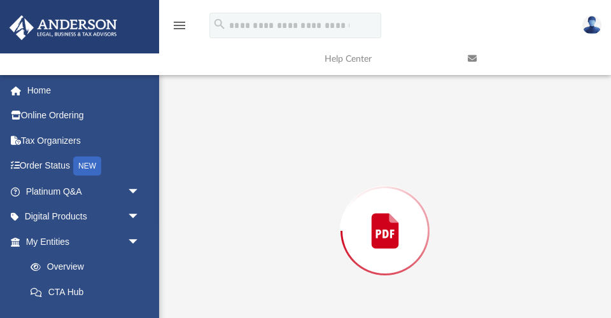
scroll to position [139, 0]
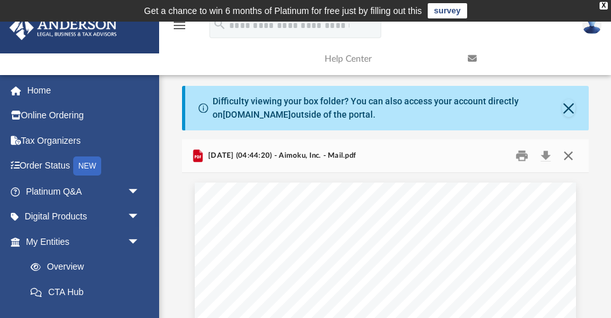
click at [567, 153] on button "Close" at bounding box center [568, 156] width 23 height 20
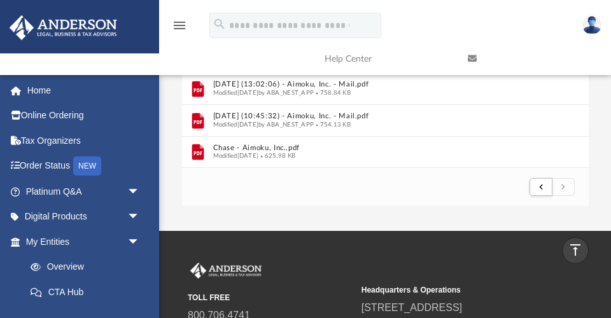
scroll to position [279, 0]
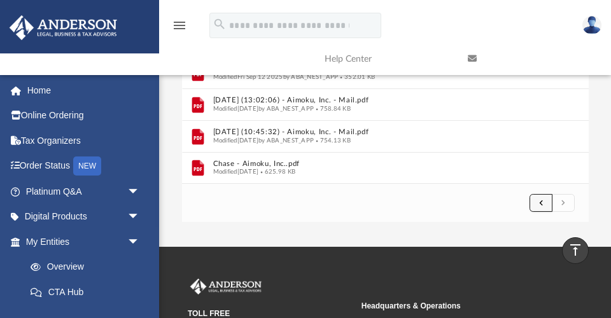
click at [542, 204] on span "submit" at bounding box center [541, 202] width 4 height 7
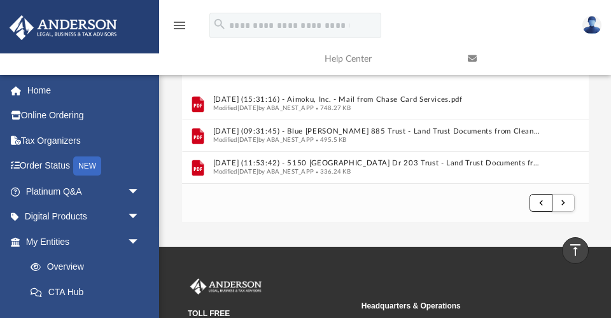
scroll to position [386, 0]
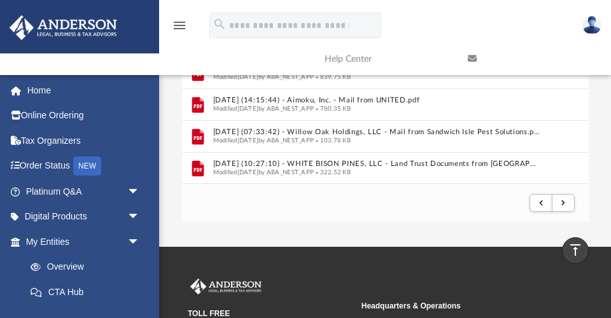
click at [304, 204] on footer "2 of 3" at bounding box center [385, 202] width 407 height 39
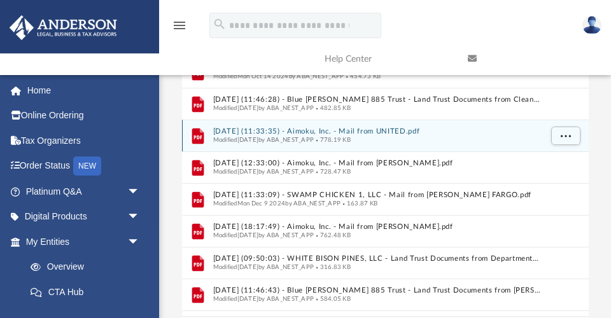
scroll to position [747, 0]
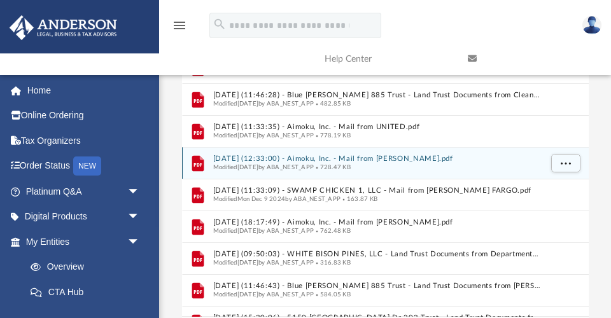
click at [372, 159] on button "[DATE] (12:33:00) - Aimoku, Inc. - Mail from [PERSON_NAME].pdf" at bounding box center [377, 159] width 328 height 8
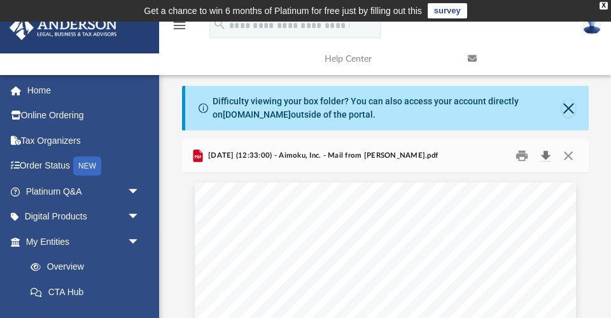
scroll to position [0, 0]
click at [577, 153] on button "Close" at bounding box center [568, 156] width 23 height 20
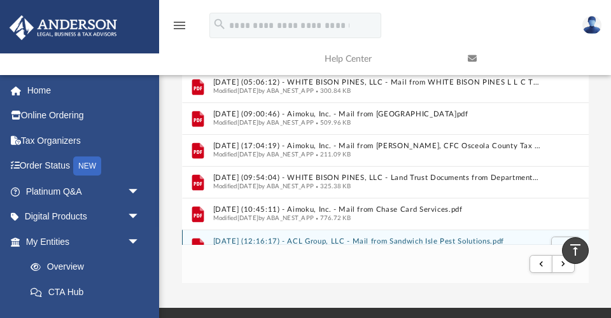
scroll to position [1287, 0]
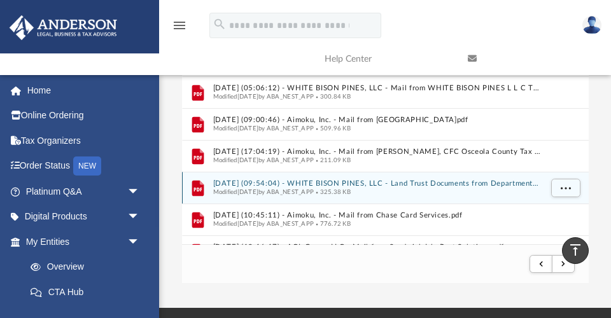
click at [270, 183] on button "[DATE] (09:54:04) - WHITE BISON PINES, LLC - Land Trust Documents from Departme…" at bounding box center [377, 184] width 328 height 8
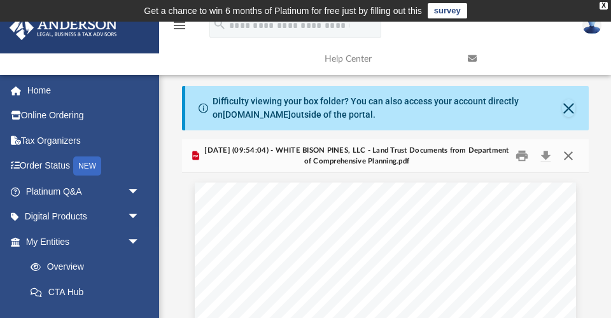
scroll to position [0, 0]
click at [569, 155] on button "Close" at bounding box center [568, 156] width 23 height 20
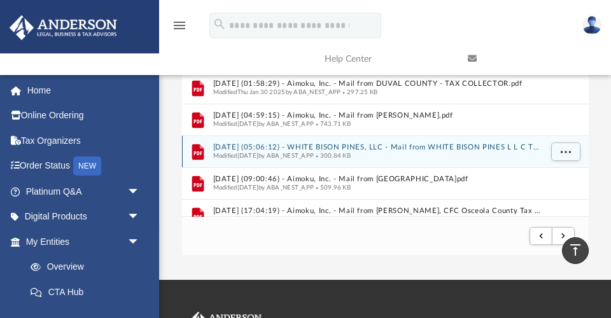
scroll to position [1201, 0]
click at [334, 143] on button "[DATE] (05:06:12) - WHITE BISON PINES, LLC - Mail from WHITE BISON PINES L L C …" at bounding box center [377, 147] width 328 height 8
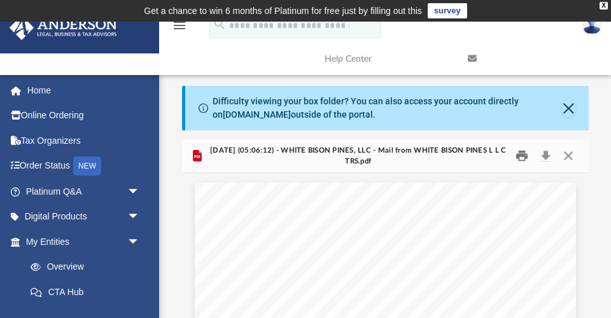
scroll to position [0, 0]
click at [570, 153] on button "Close" at bounding box center [568, 156] width 23 height 20
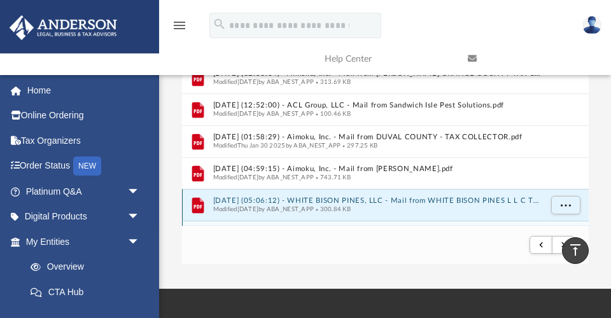
scroll to position [1153, 0]
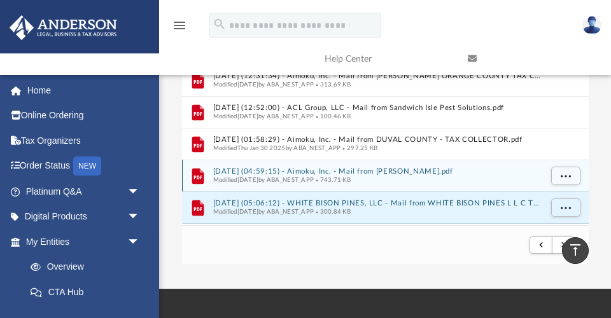
click at [390, 171] on button "[DATE] (04:59:15) - Aimoku, Inc. - Mail from [PERSON_NAME].pdf" at bounding box center [377, 171] width 328 height 8
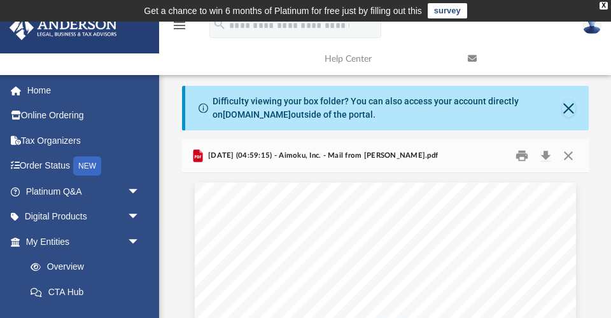
scroll to position [0, 0]
click at [567, 154] on button "Close" at bounding box center [568, 156] width 23 height 20
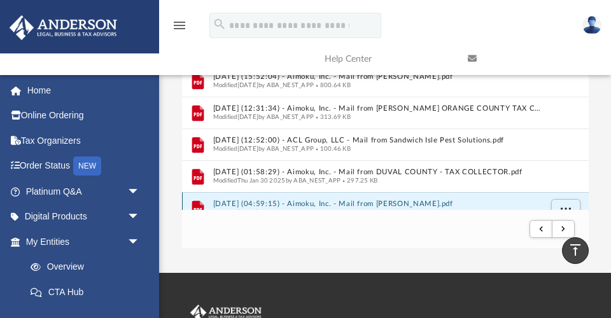
scroll to position [1104, 0]
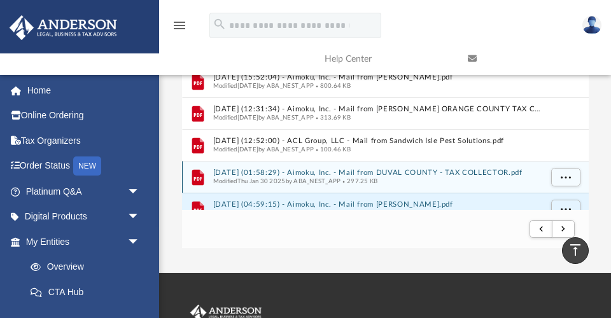
click at [397, 169] on button "[DATE] (01:58:29) - Aimoku, Inc. - Mail from DUVAL COUNTY - TAX COLLECTOR.pdf" at bounding box center [377, 173] width 328 height 8
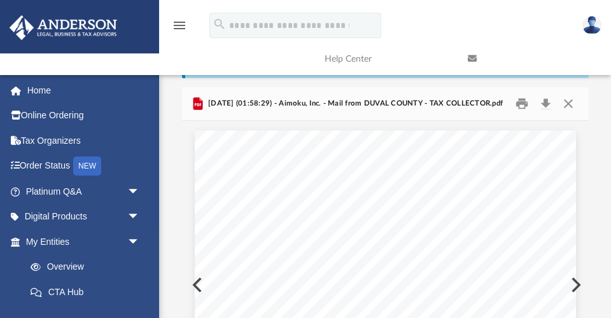
scroll to position [43, 0]
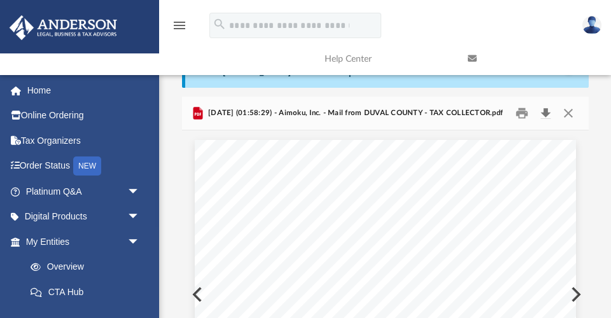
click at [545, 111] on button "Download" at bounding box center [546, 114] width 23 height 20
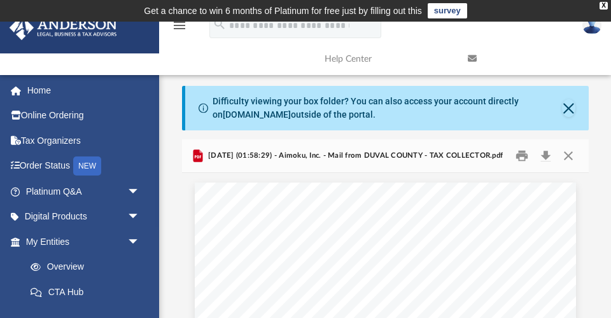
scroll to position [0, 0]
